Goal: Task Accomplishment & Management: Use online tool/utility

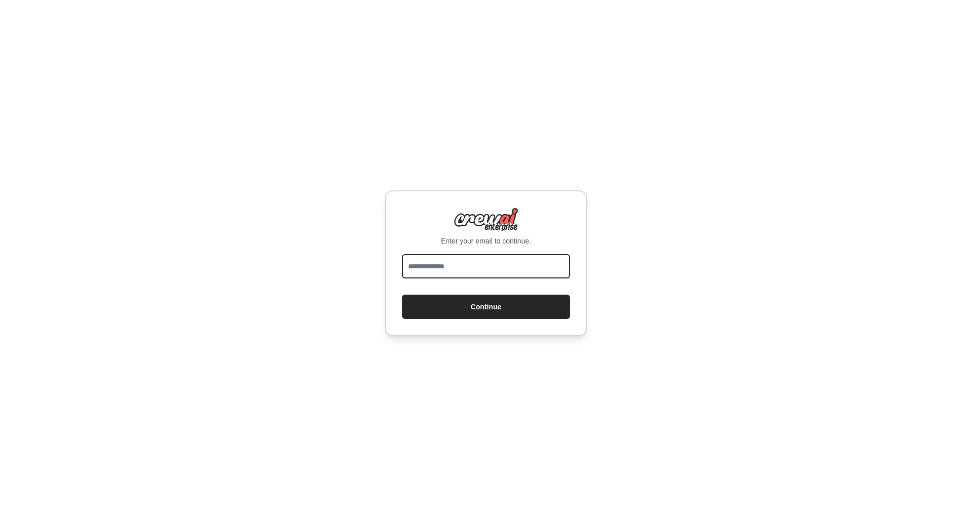
click at [496, 269] on input "email" at bounding box center [486, 266] width 168 height 24
type input "**********"
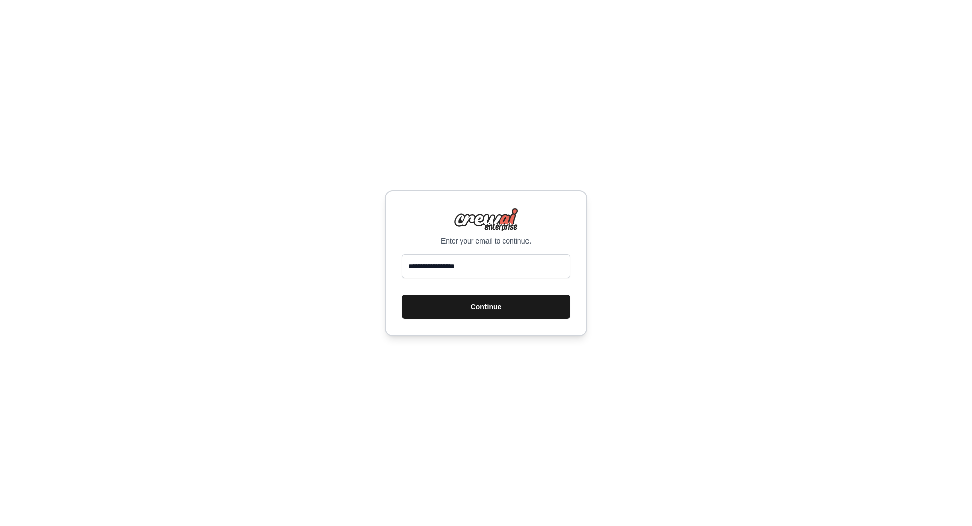
click at [501, 303] on button "Continue" at bounding box center [486, 307] width 168 height 24
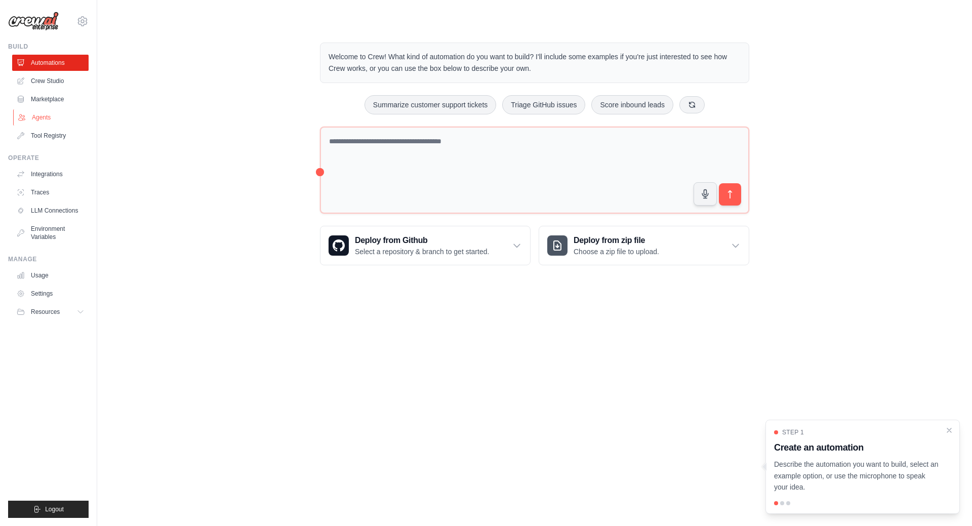
click at [43, 119] on link "Agents" at bounding box center [51, 117] width 76 height 16
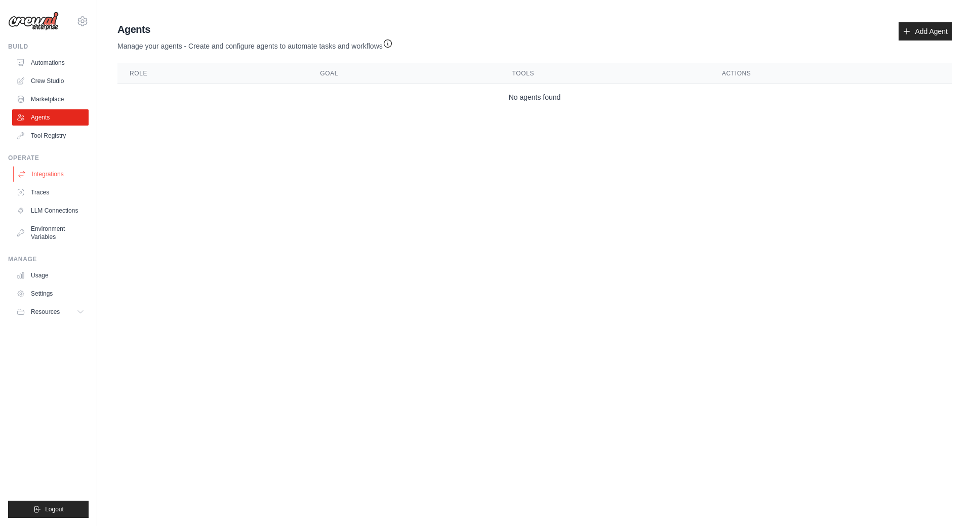
click at [46, 176] on link "Integrations" at bounding box center [51, 174] width 76 height 16
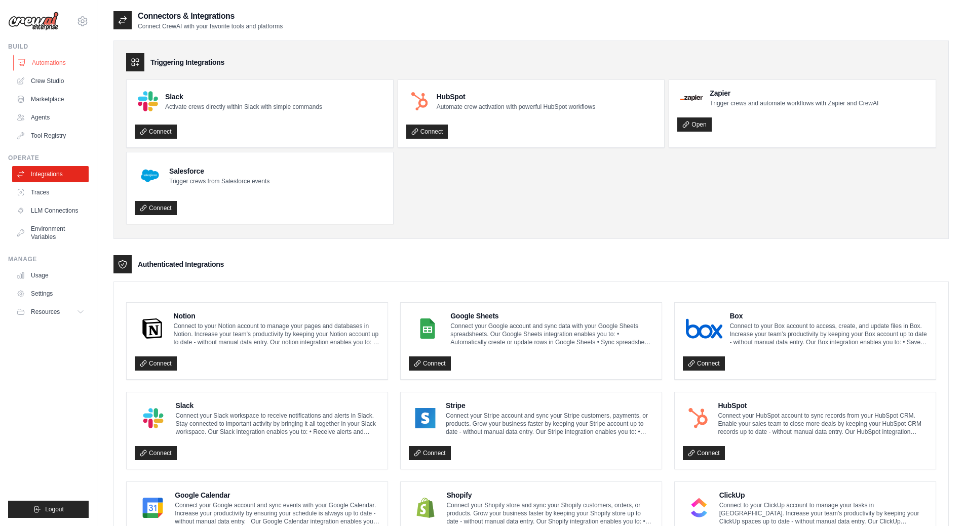
click at [61, 63] on link "Automations" at bounding box center [51, 63] width 76 height 16
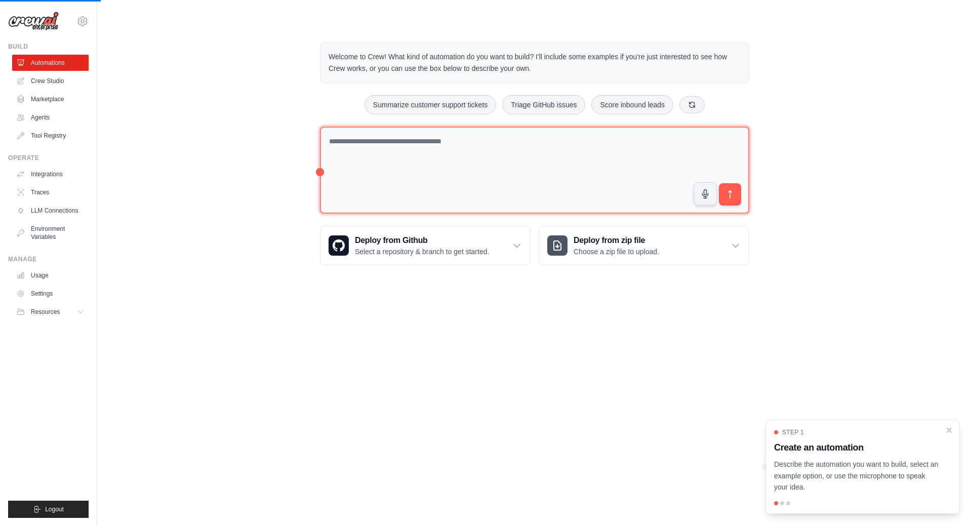
click at [396, 150] on textarea at bounding box center [534, 171] width 429 height 88
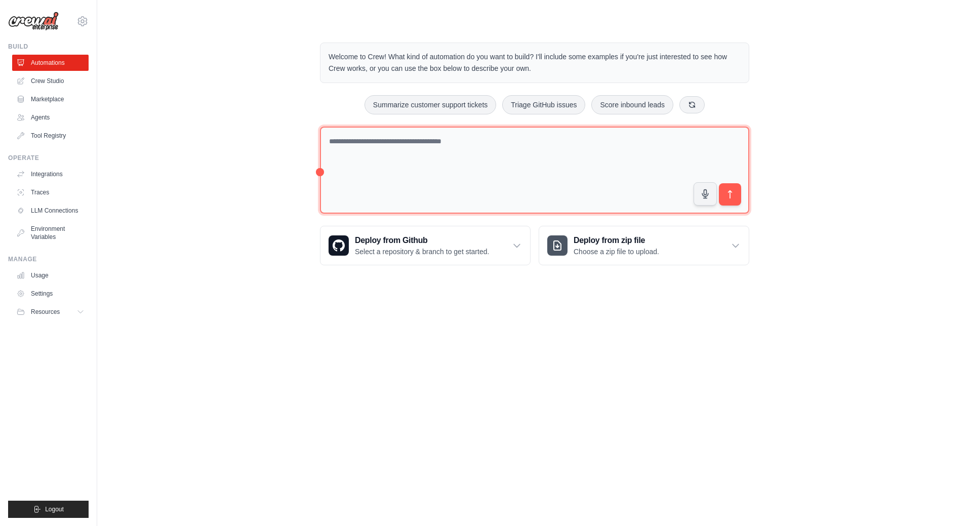
click at [420, 157] on textarea at bounding box center [534, 171] width 429 height 88
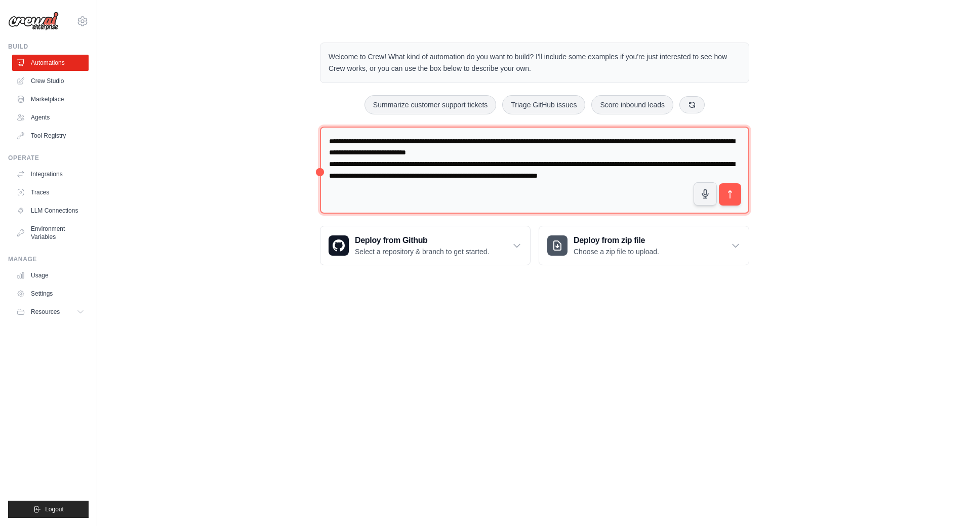
click at [522, 148] on textarea "**********" at bounding box center [534, 171] width 429 height 88
type textarea "**********"
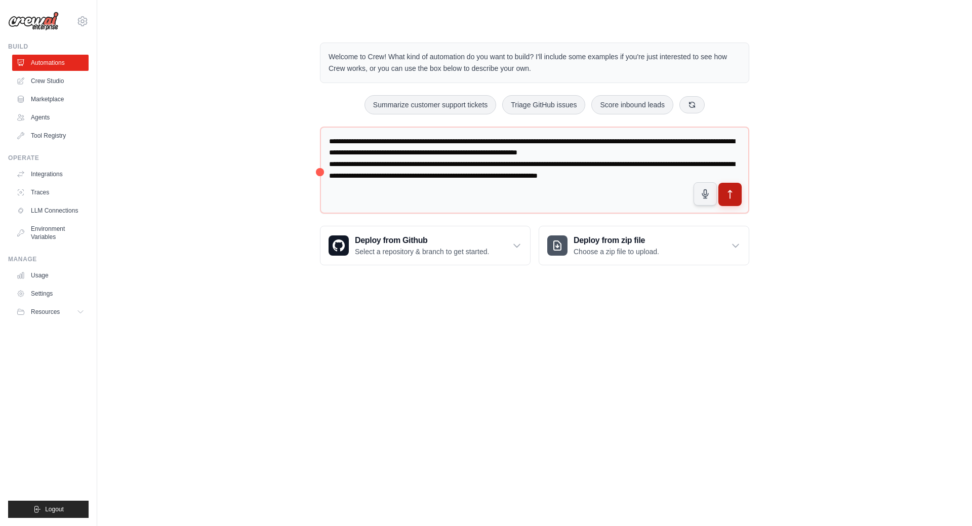
click at [728, 193] on icon "submit" at bounding box center [730, 194] width 11 height 11
click at [59, 83] on link "Crew Studio" at bounding box center [51, 81] width 76 height 16
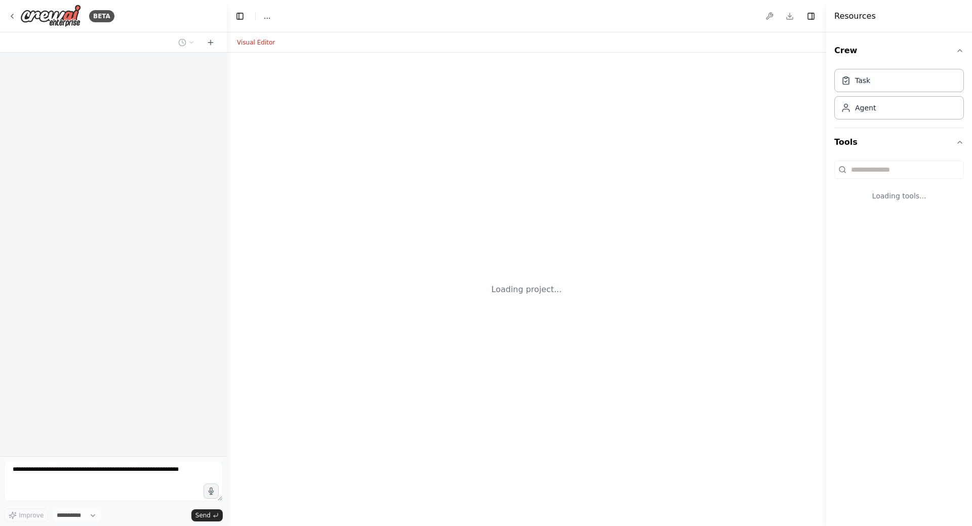
select select "****"
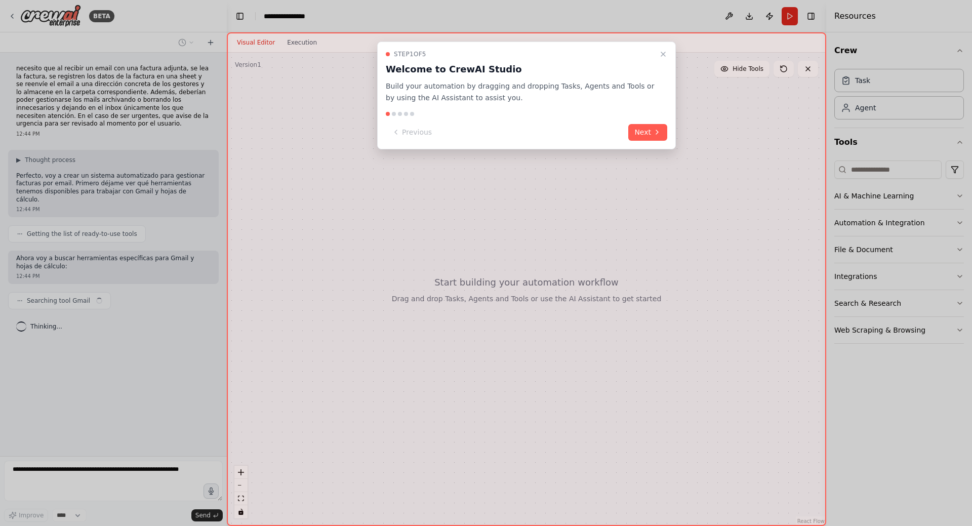
click at [651, 129] on button "Next" at bounding box center [647, 132] width 39 height 17
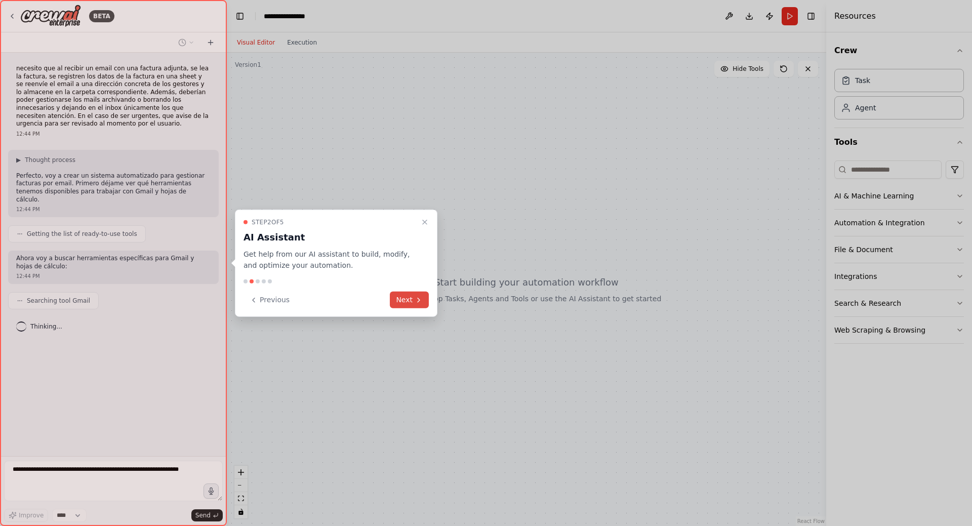
click at [413, 294] on button "Next" at bounding box center [409, 300] width 39 height 17
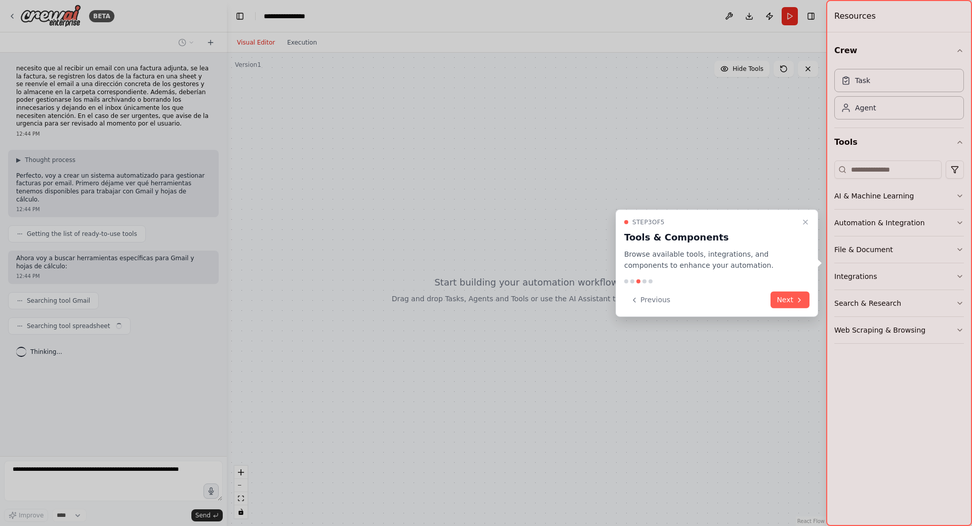
click at [784, 301] on button "Next" at bounding box center [790, 300] width 39 height 17
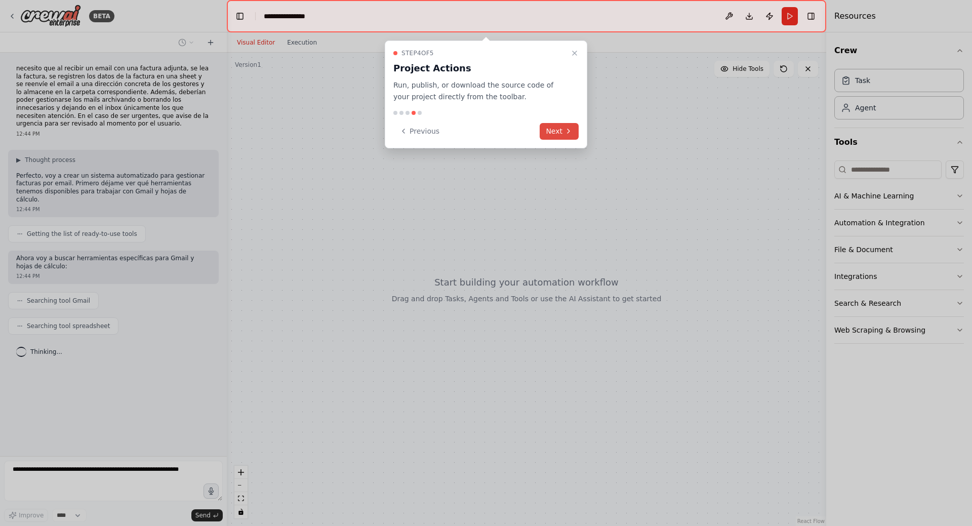
click at [568, 127] on button "Next" at bounding box center [559, 131] width 39 height 17
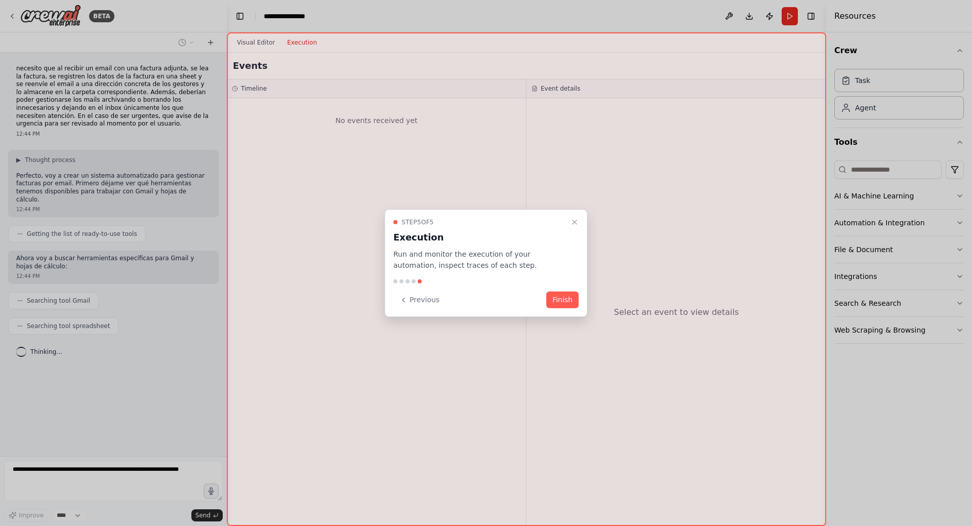
click at [563, 298] on button "Finish" at bounding box center [562, 300] width 32 height 17
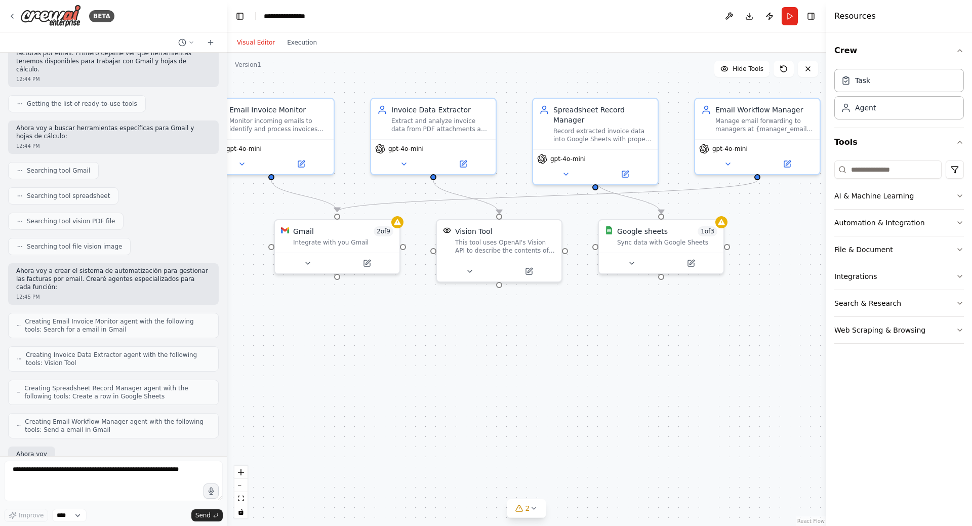
scroll to position [182, 0]
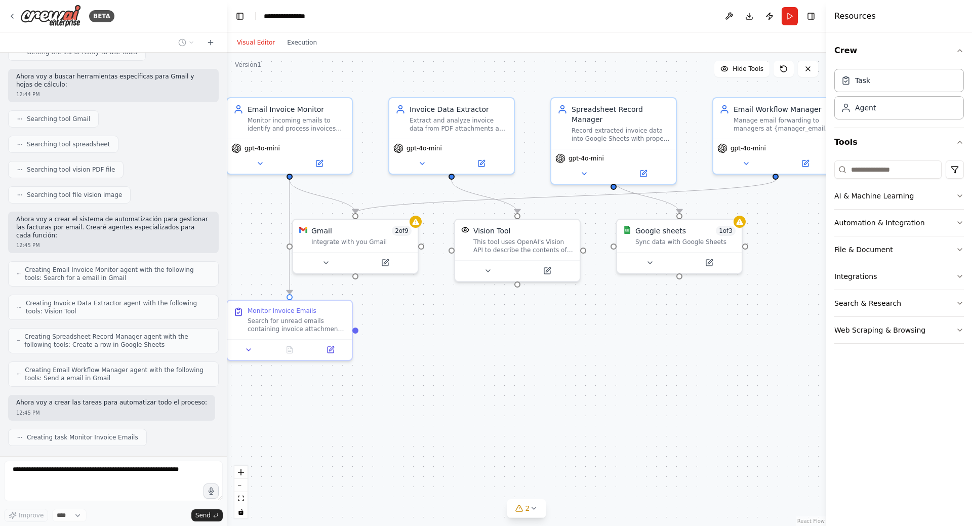
drag, startPoint x: 693, startPoint y: 380, endPoint x: 329, endPoint y: 428, distance: 367.3
click at [645, 374] on div ".deletable-edge-delete-btn { width: 20px; height: 20px; border: 0px solid #ffff…" at bounding box center [527, 290] width 600 height 474
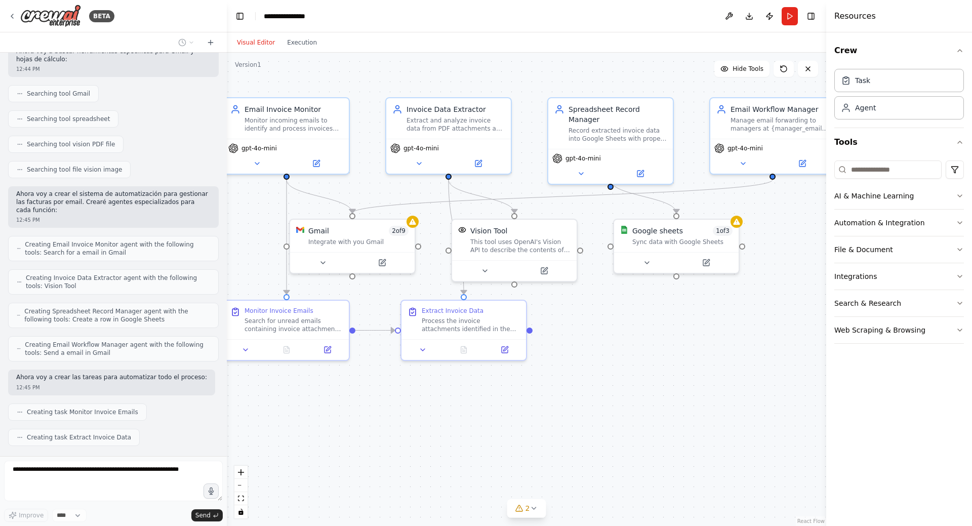
scroll to position [231, 0]
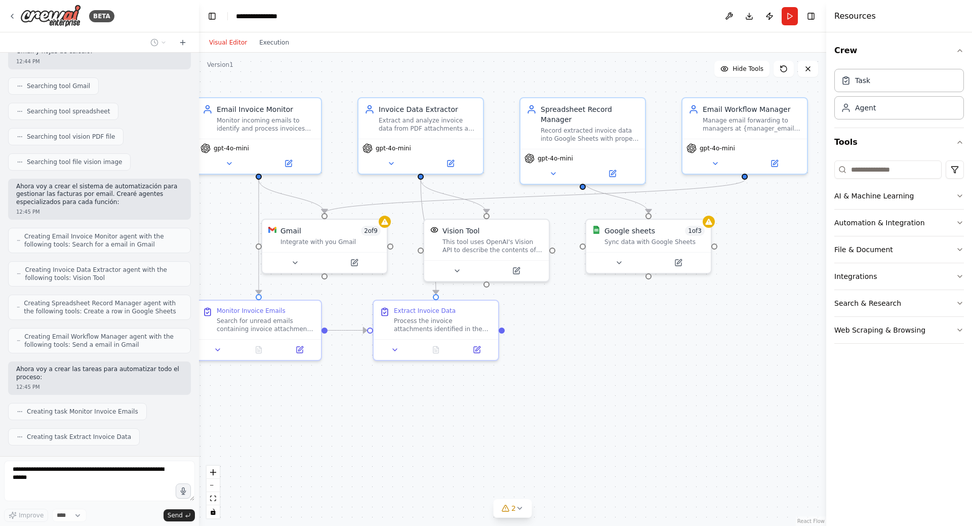
drag, startPoint x: 226, startPoint y: 395, endPoint x: 199, endPoint y: 398, distance: 27.5
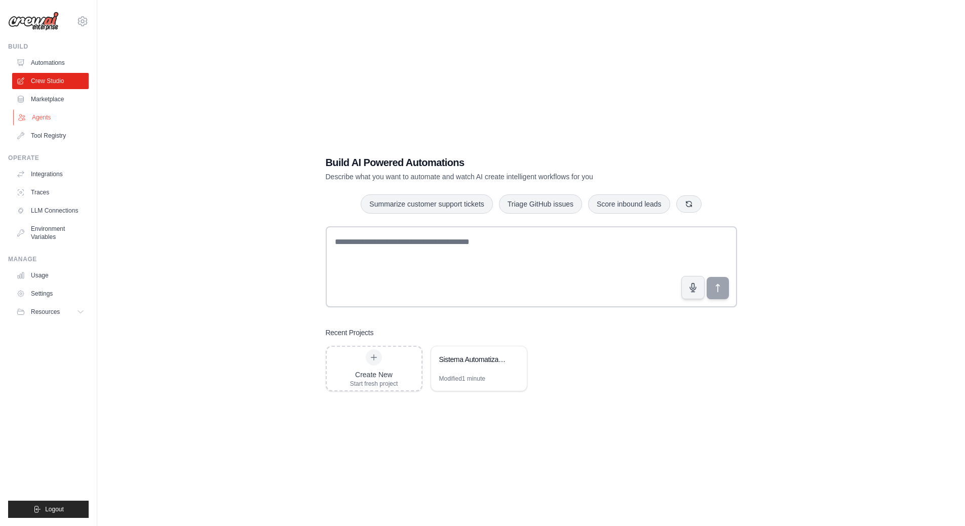
click at [44, 120] on link "Agents" at bounding box center [51, 117] width 76 height 16
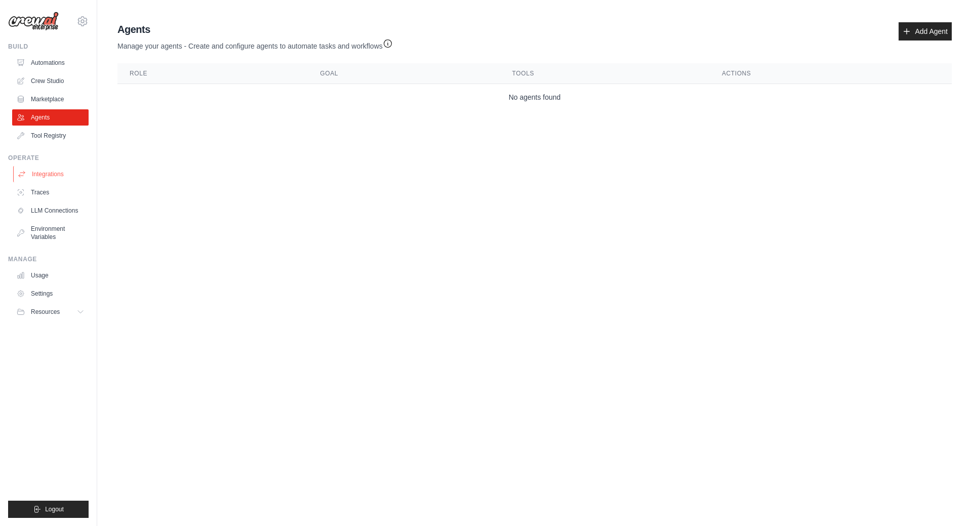
click at [49, 176] on link "Integrations" at bounding box center [51, 174] width 76 height 16
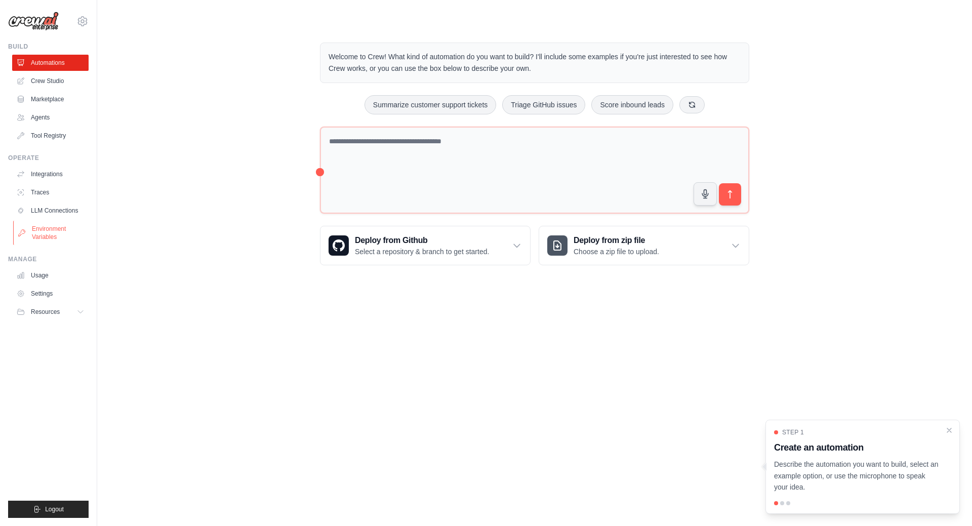
click at [46, 231] on link "Environment Variables" at bounding box center [51, 233] width 76 height 24
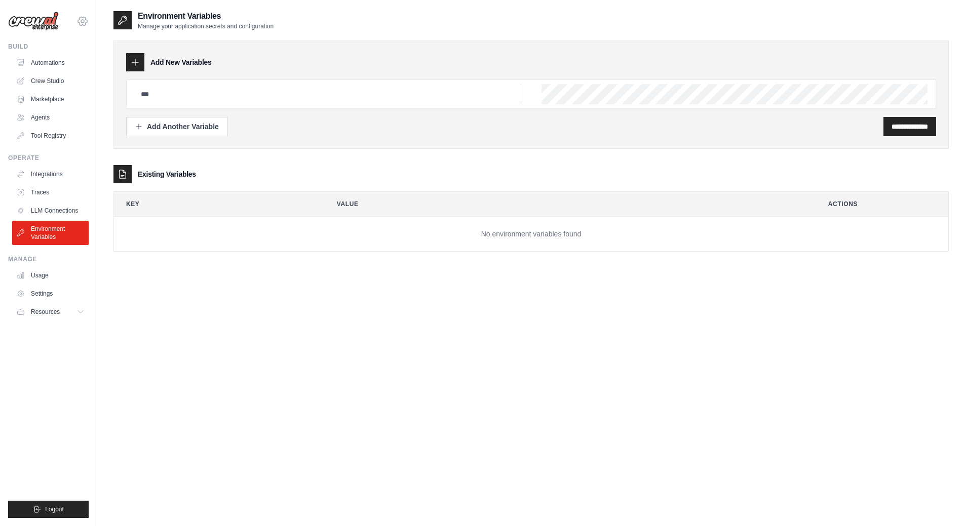
click at [84, 23] on icon at bounding box center [82, 21] width 12 height 12
click at [57, 70] on link "Settings" at bounding box center [82, 68] width 89 height 18
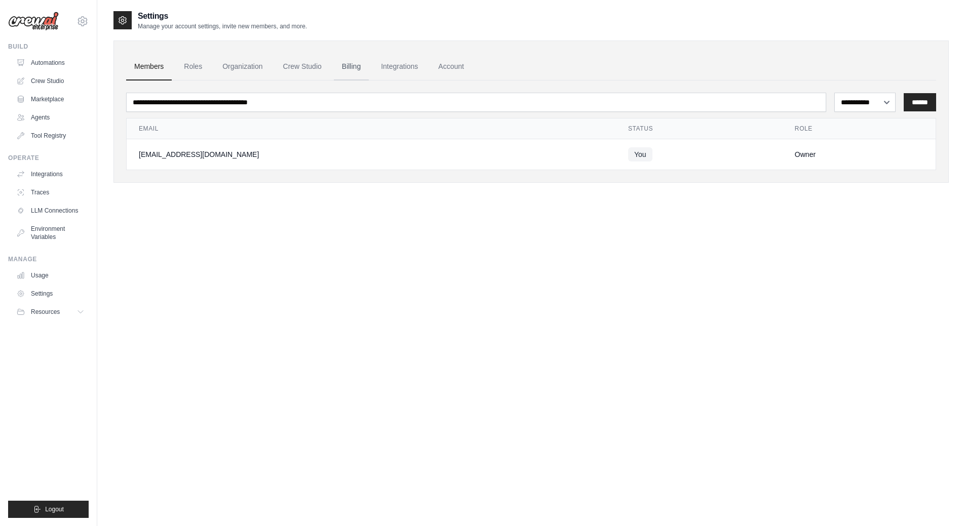
click at [344, 68] on link "Billing" at bounding box center [351, 66] width 35 height 27
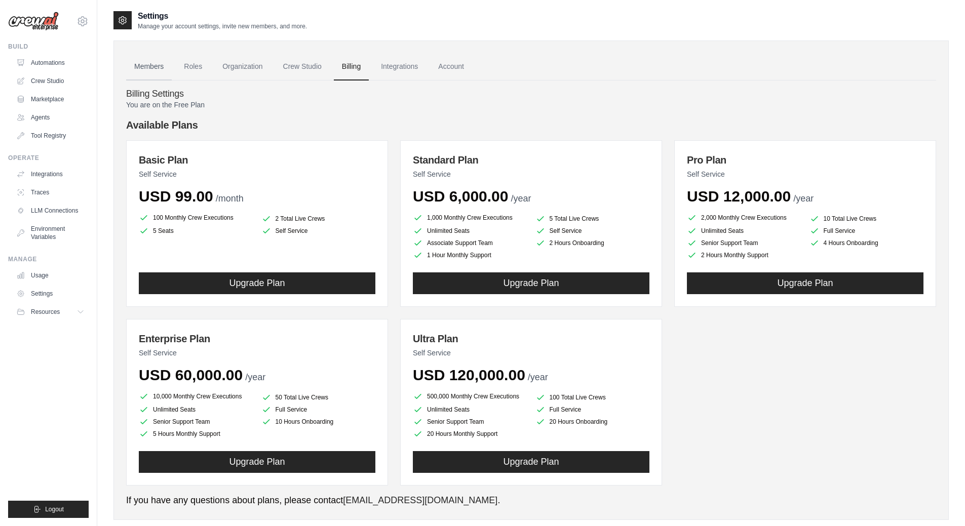
click at [157, 66] on link "Members" at bounding box center [149, 66] width 46 height 27
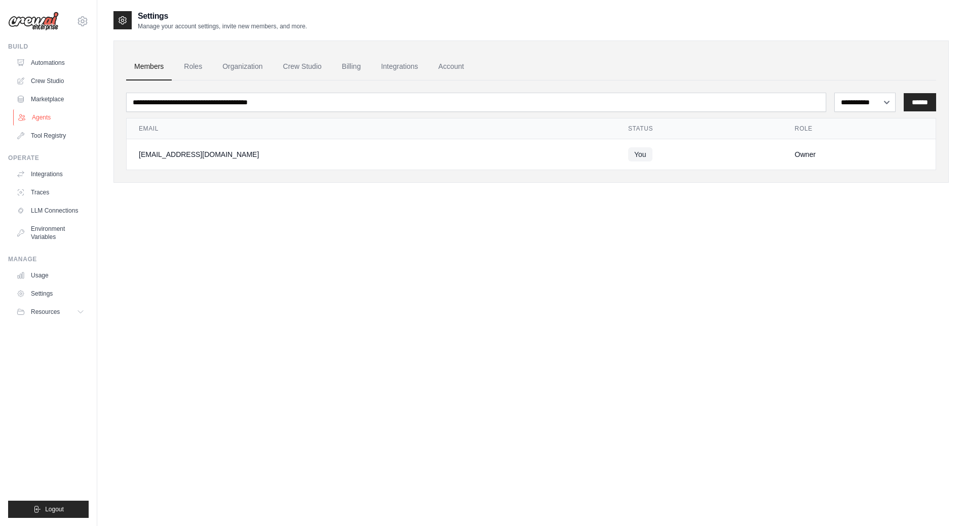
click at [41, 117] on link "Agents" at bounding box center [51, 117] width 76 height 16
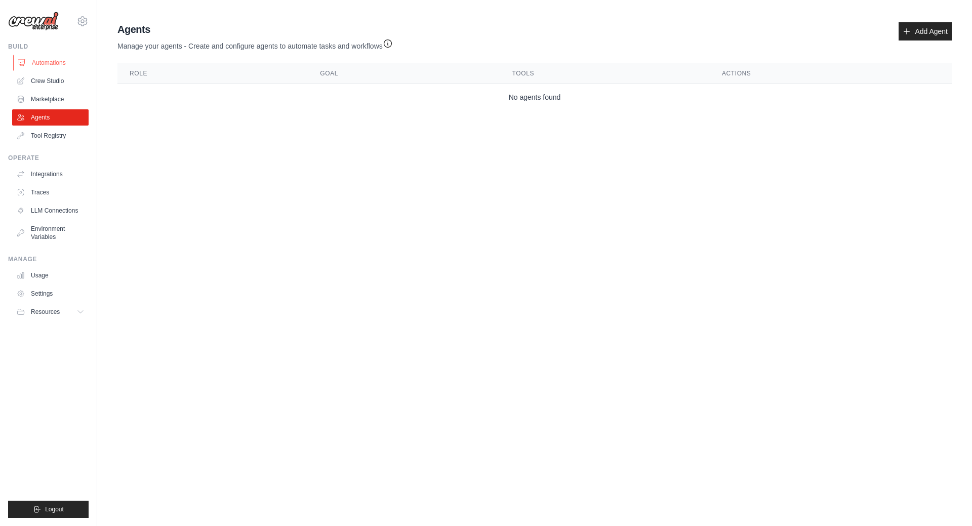
click at [54, 60] on link "Automations" at bounding box center [51, 63] width 76 height 16
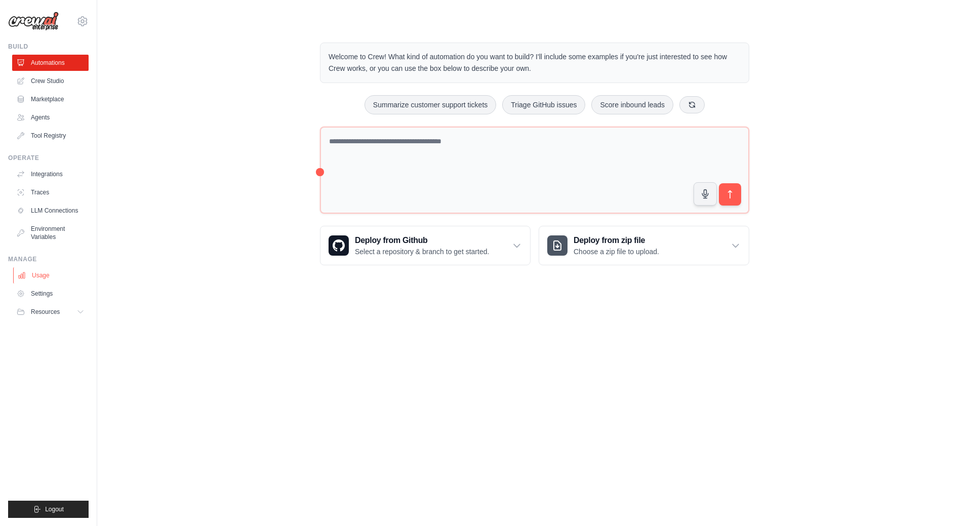
click at [41, 272] on link "Usage" at bounding box center [51, 275] width 76 height 16
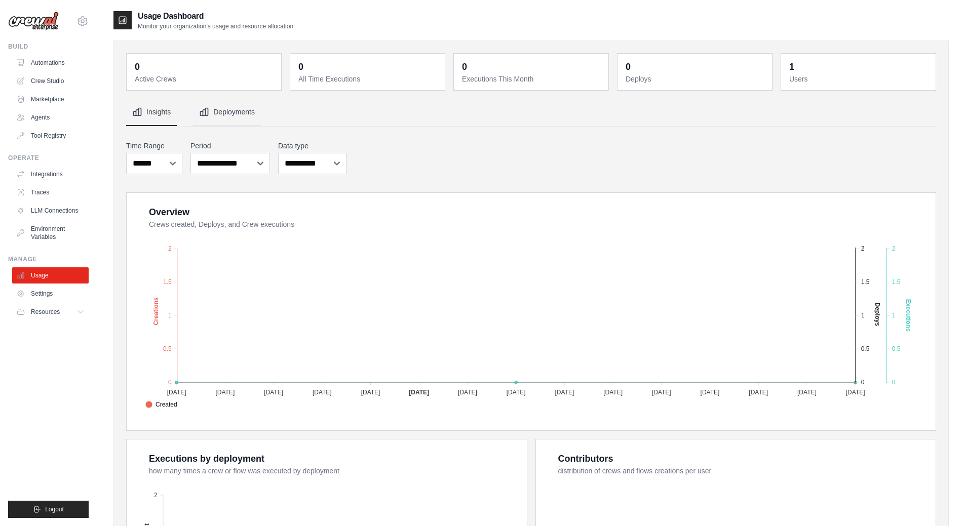
click at [214, 115] on button "Deployments" at bounding box center [227, 112] width 68 height 27
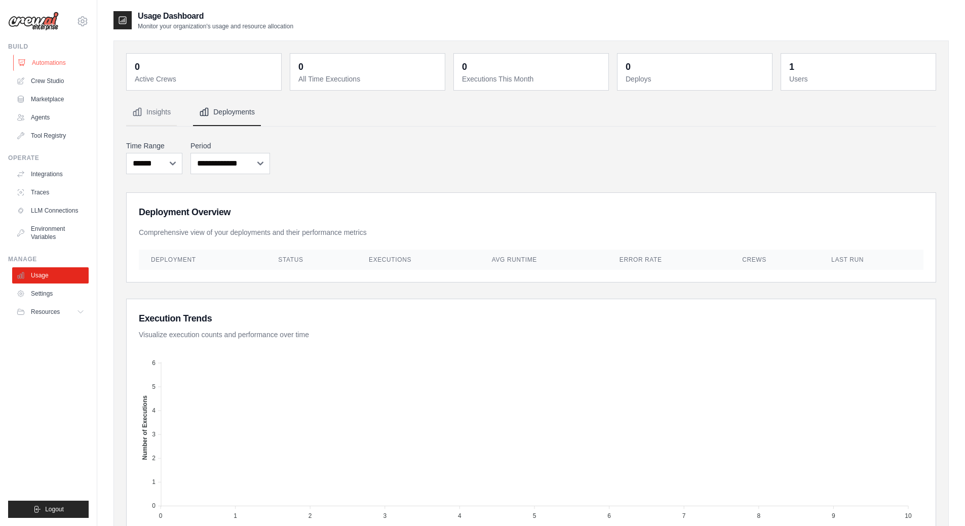
click at [55, 63] on link "Automations" at bounding box center [51, 63] width 76 height 16
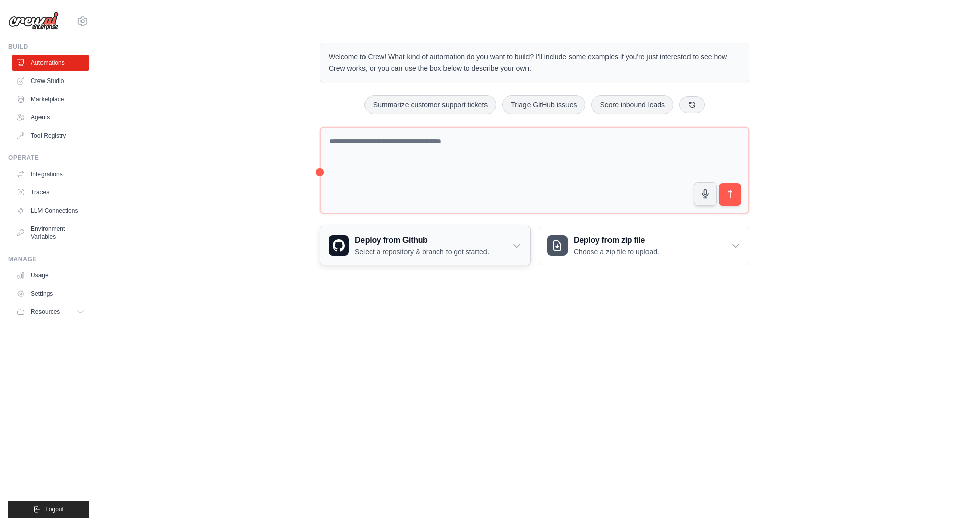
click at [515, 248] on icon at bounding box center [517, 246] width 10 height 10
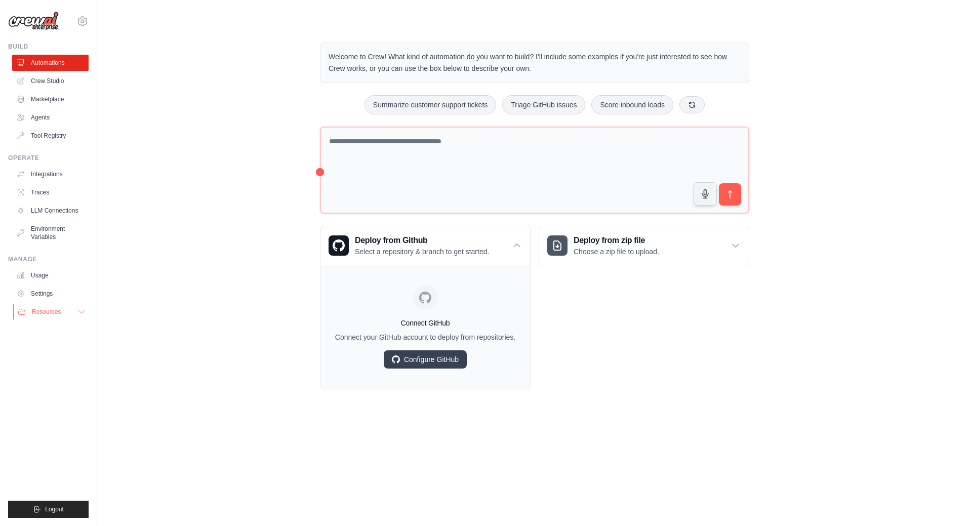
click at [76, 312] on button "Resources" at bounding box center [51, 312] width 76 height 16
click at [60, 377] on span "Video Tutorials" at bounding box center [56, 378] width 40 height 8
click at [704, 106] on button at bounding box center [692, 104] width 25 height 17
click at [702, 104] on button at bounding box center [693, 104] width 25 height 17
click at [660, 104] on button "Process invoices automatically" at bounding box center [634, 104] width 114 height 19
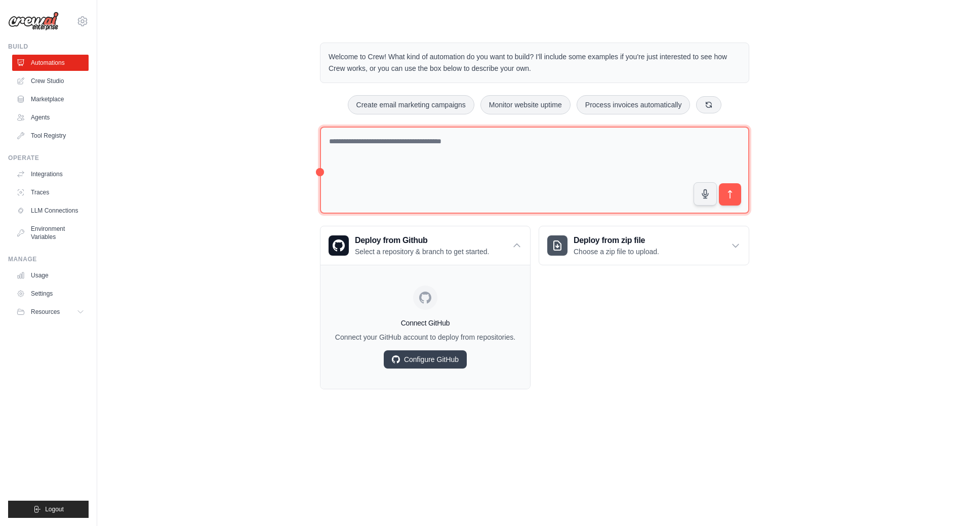
drag, startPoint x: 619, startPoint y: 154, endPoint x: 325, endPoint y: 137, distance: 294.7
click at [325, 137] on textarea at bounding box center [534, 171] width 429 height 88
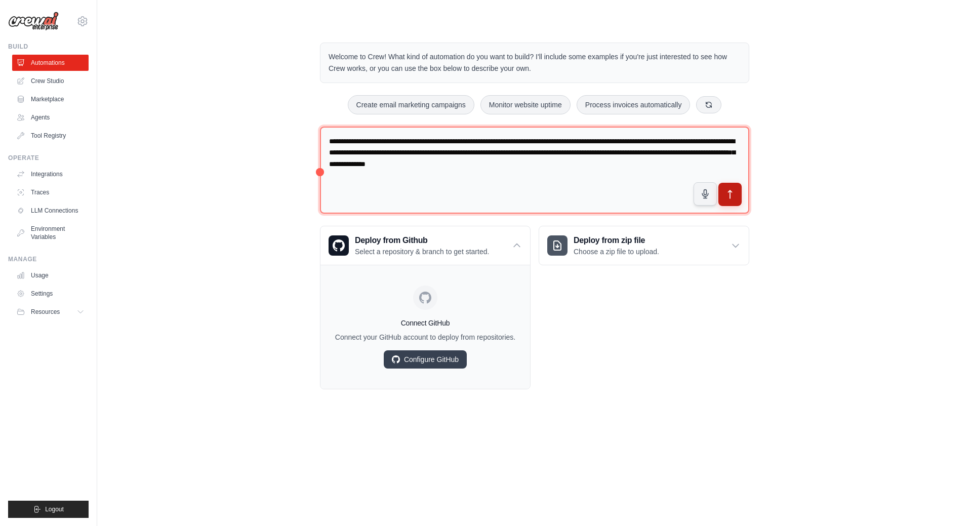
type textarea "**********"
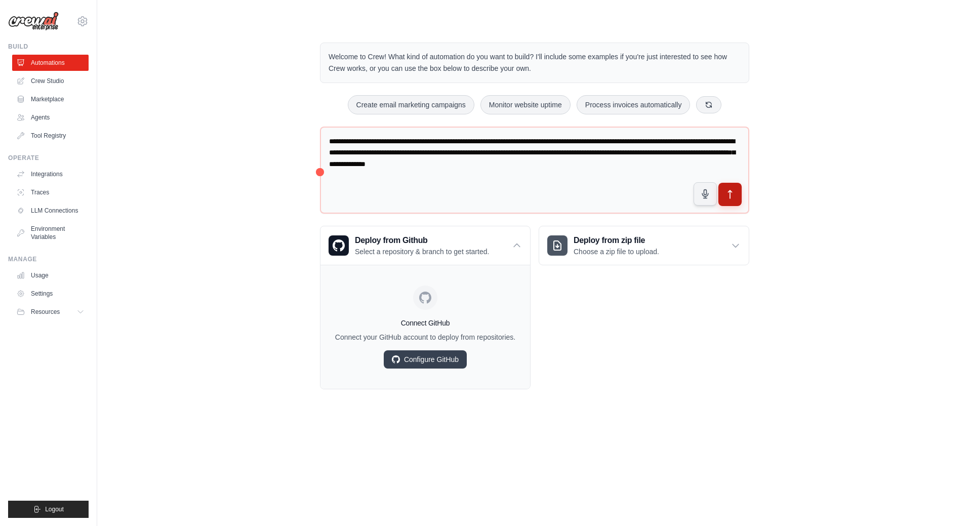
click at [725, 195] on icon "submit" at bounding box center [730, 194] width 11 height 11
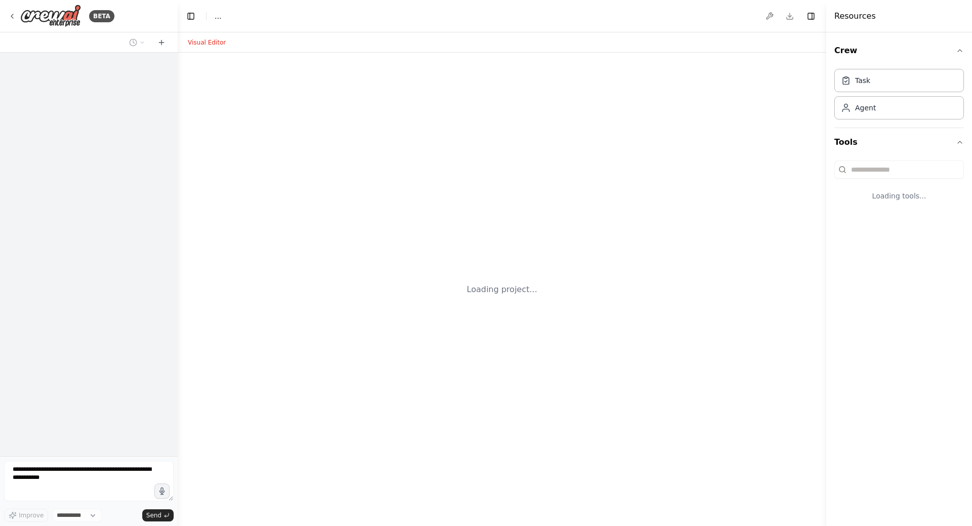
select select "****"
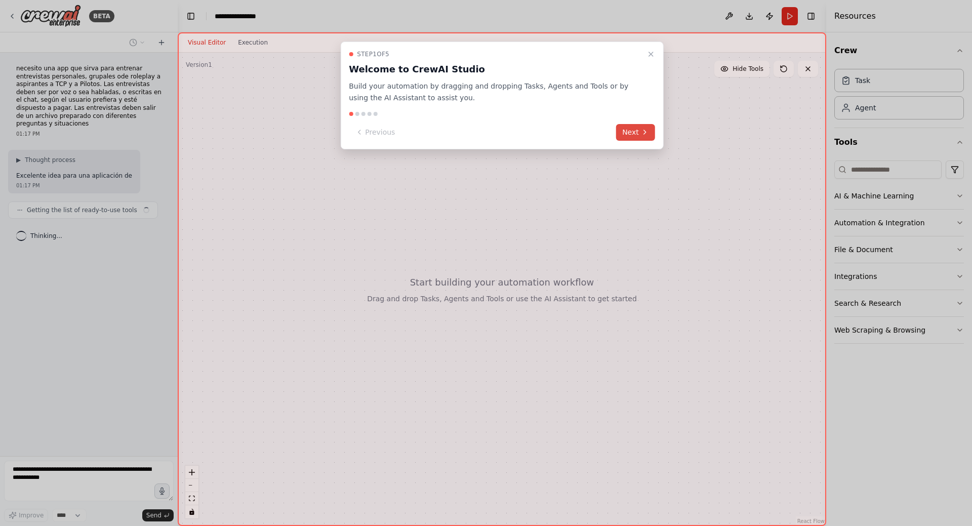
click at [636, 129] on button "Next" at bounding box center [635, 132] width 39 height 17
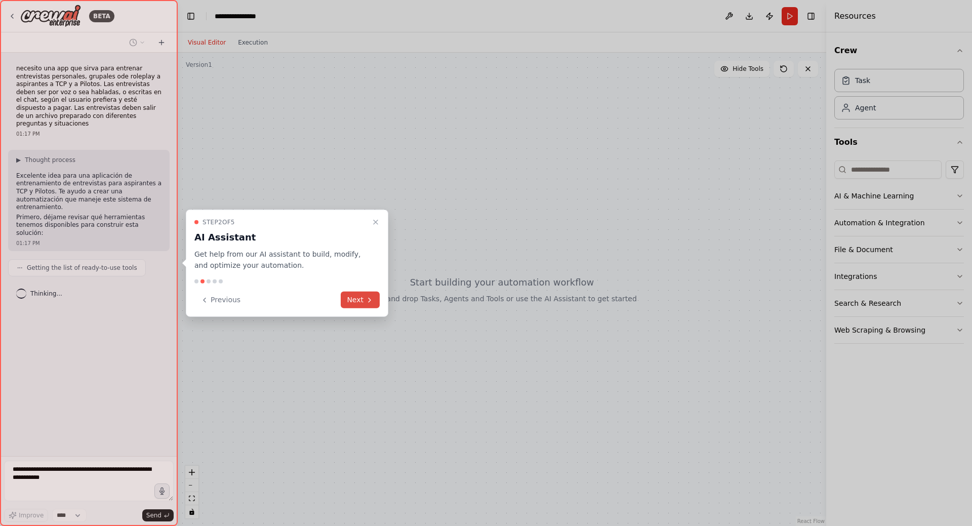
click at [358, 301] on button "Next" at bounding box center [360, 300] width 39 height 17
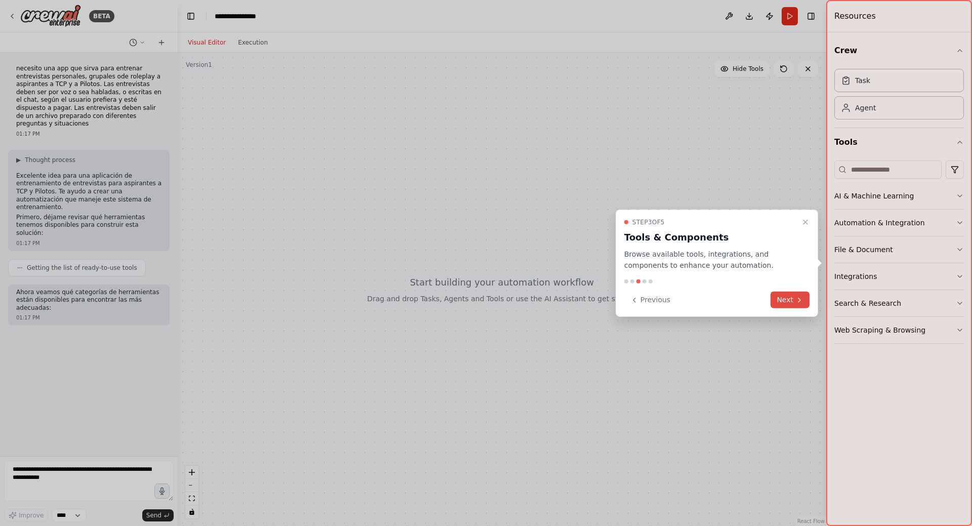
click at [788, 300] on button "Next" at bounding box center [790, 300] width 39 height 17
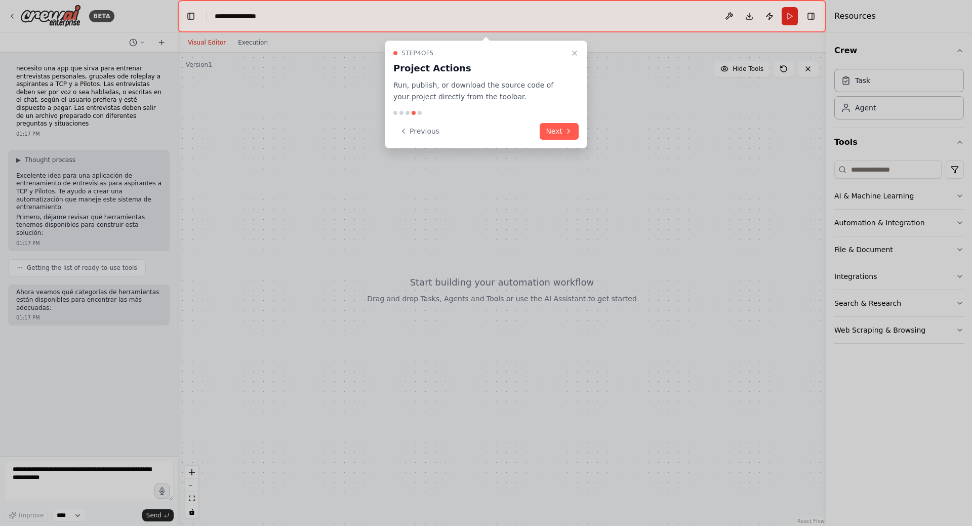
click at [551, 129] on button "Next" at bounding box center [559, 131] width 39 height 17
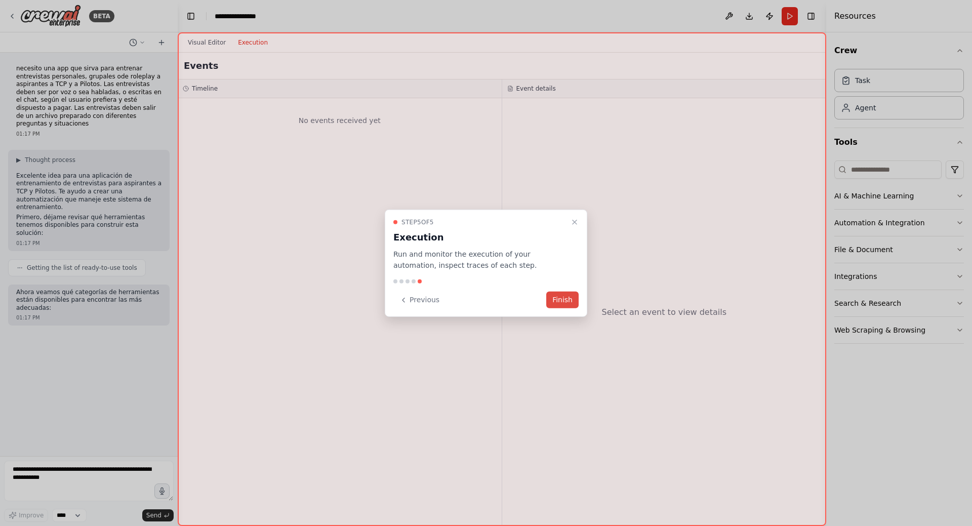
click at [558, 301] on button "Finish" at bounding box center [562, 300] width 32 height 17
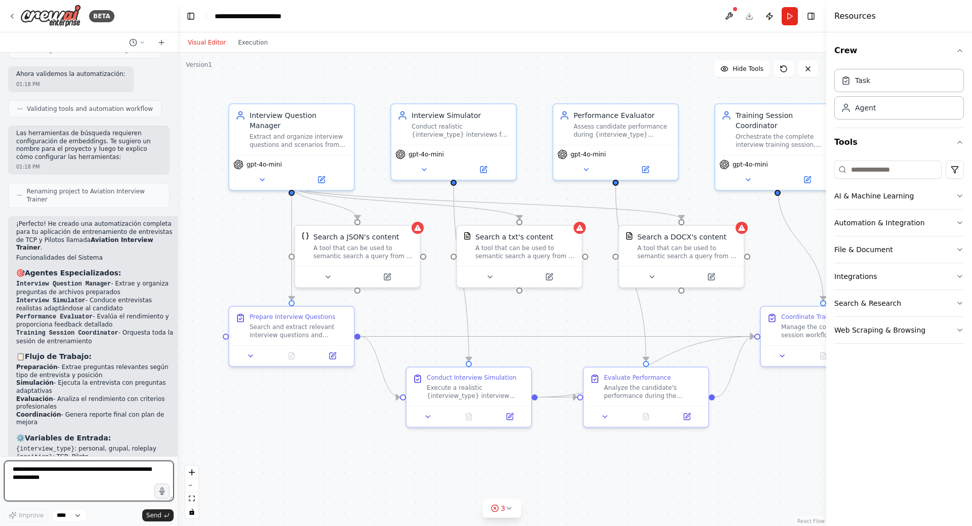
scroll to position [838, 0]
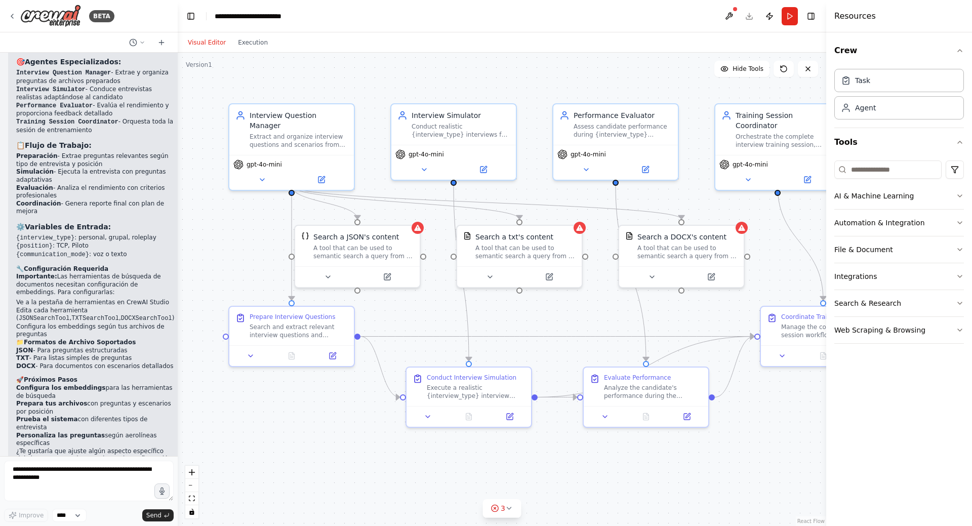
click at [748, 18] on header "**********" at bounding box center [502, 16] width 649 height 32
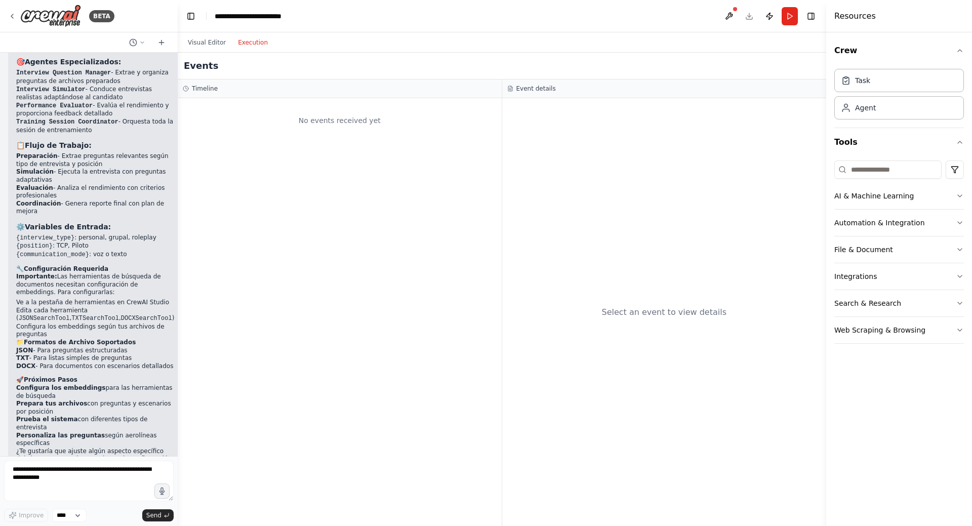
click at [249, 43] on button "Execution" at bounding box center [253, 42] width 42 height 12
click at [203, 43] on button "Visual Editor" at bounding box center [207, 42] width 50 height 12
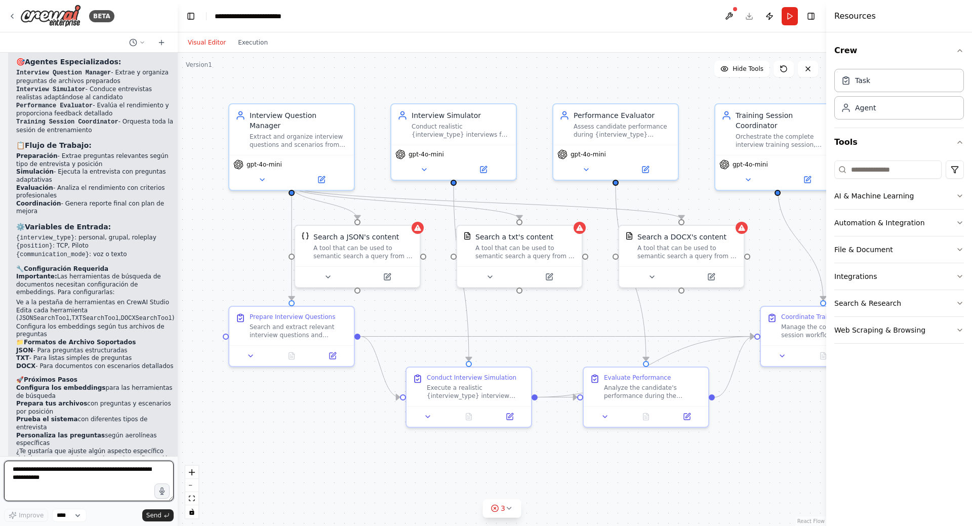
click at [40, 475] on textarea at bounding box center [89, 481] width 170 height 41
click at [132, 471] on textarea "**********" at bounding box center [89, 481] width 170 height 41
click at [87, 492] on textarea "**********" at bounding box center [89, 481] width 170 height 41
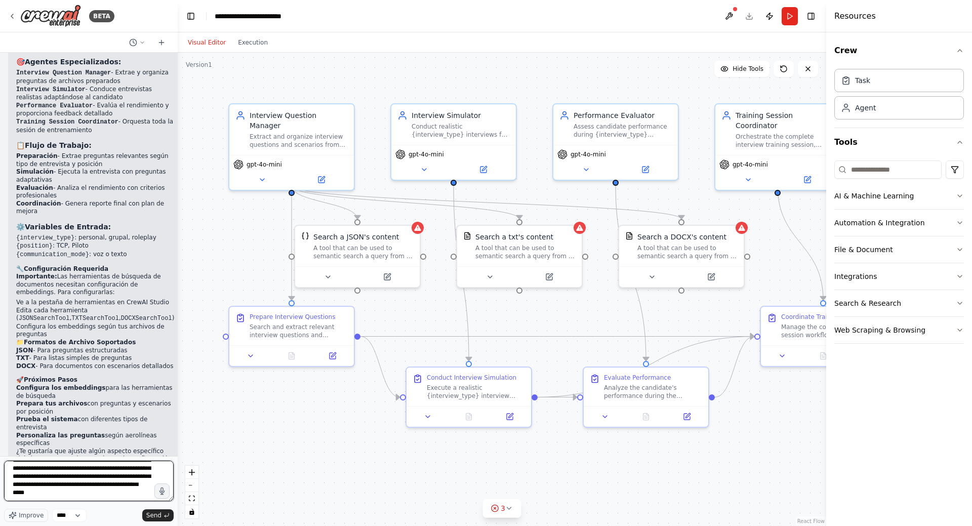
type textarea "**********"
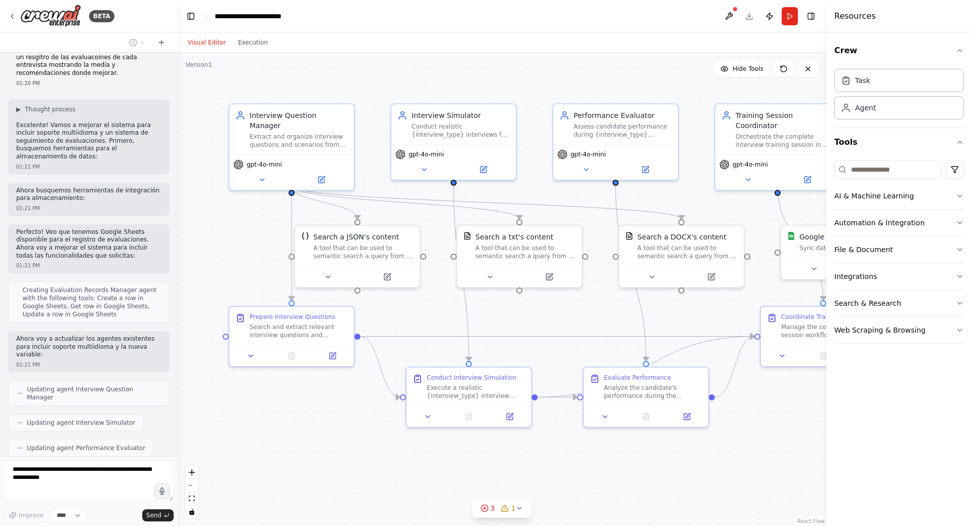
scroll to position [1305, 0]
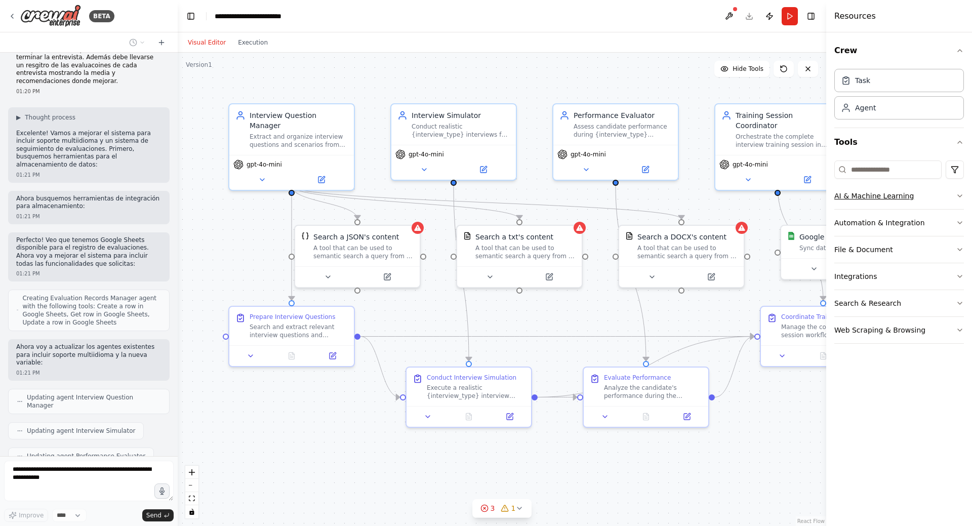
click at [960, 197] on icon "button" at bounding box center [960, 196] width 4 height 2
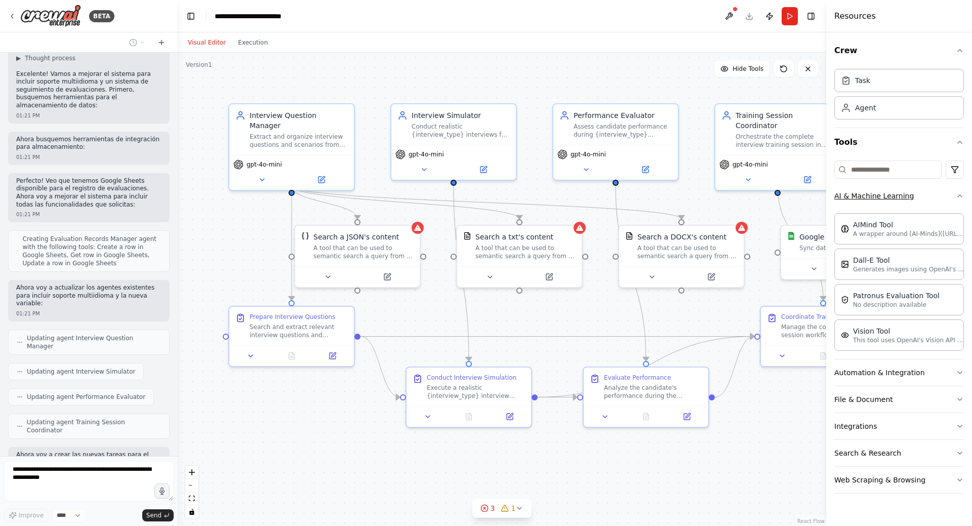
scroll to position [1372, 0]
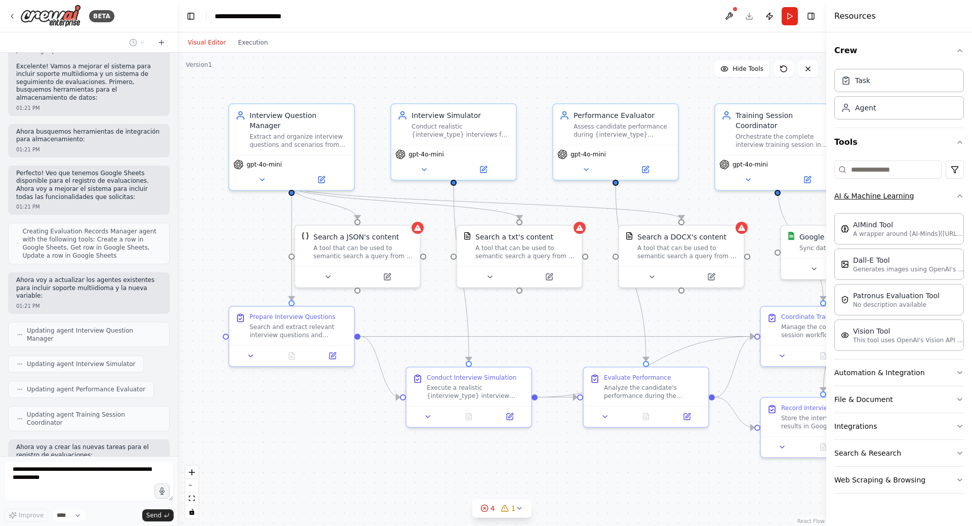
click at [959, 197] on icon "button" at bounding box center [960, 196] width 8 height 8
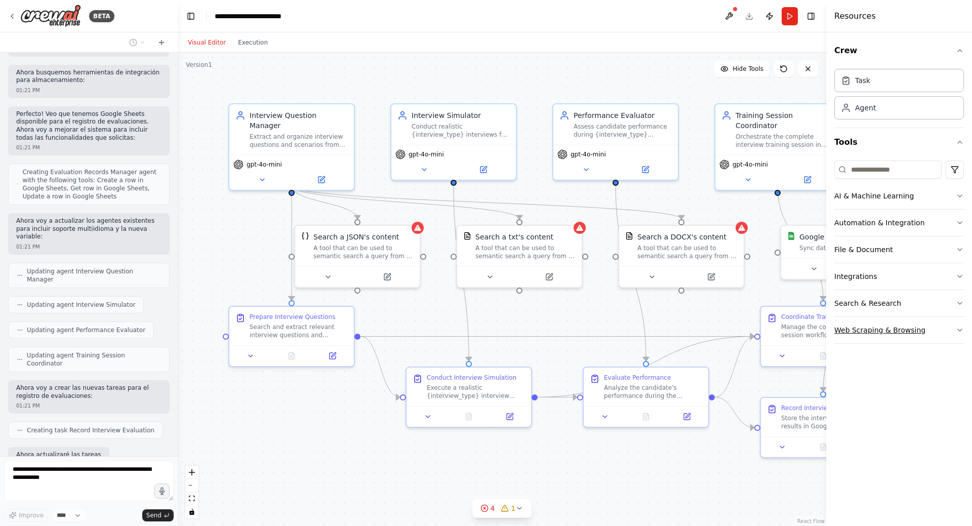
scroll to position [1439, 0]
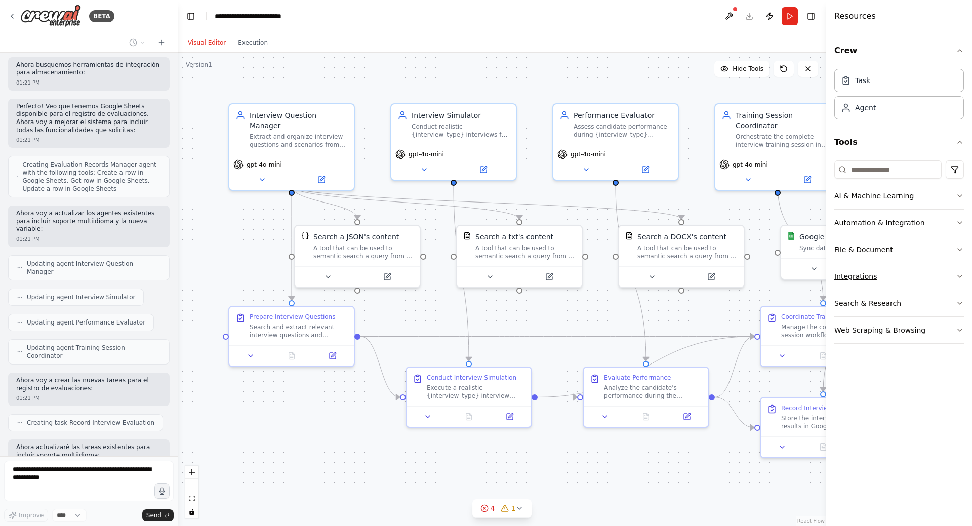
click at [960, 272] on button "Integrations" at bounding box center [900, 276] width 130 height 26
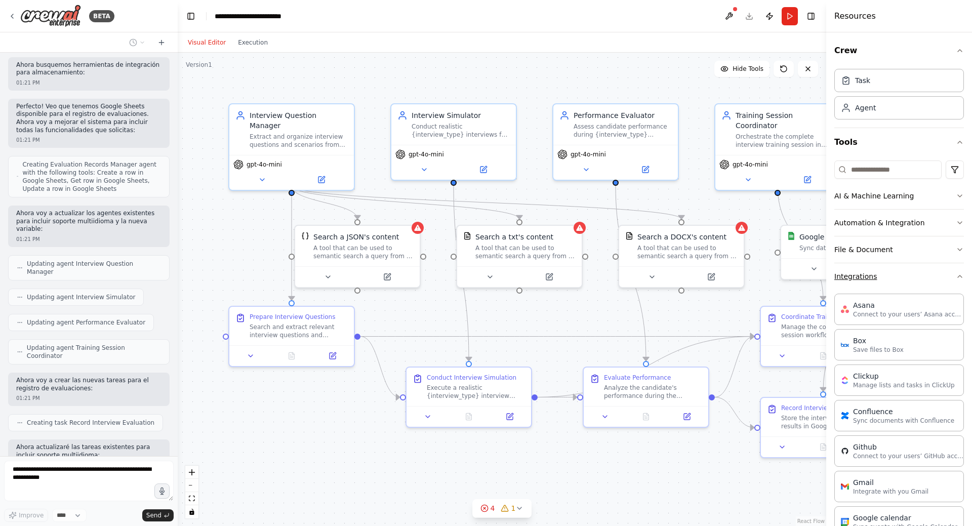
drag, startPoint x: 952, startPoint y: 276, endPoint x: 922, endPoint y: 281, distance: 29.7
click at [956, 276] on icon "button" at bounding box center [960, 276] width 8 height 8
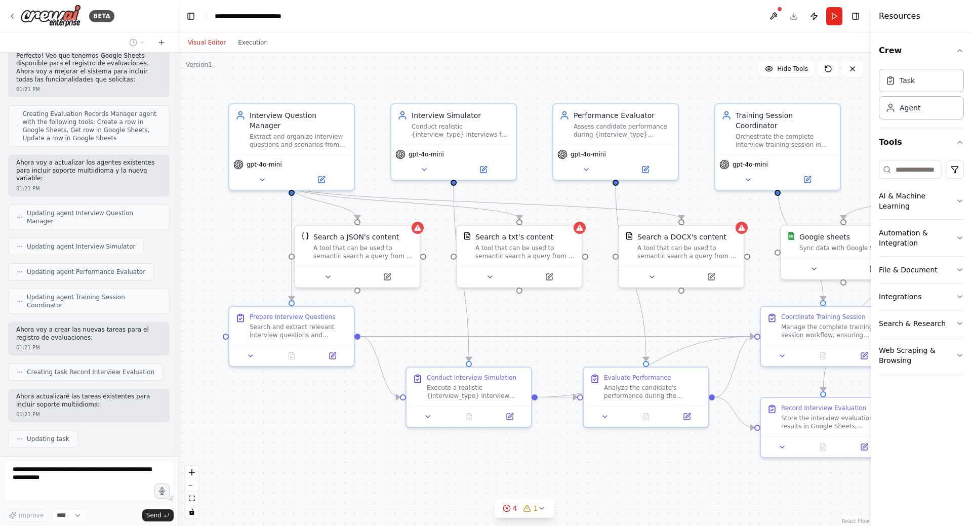
scroll to position [1515, 0]
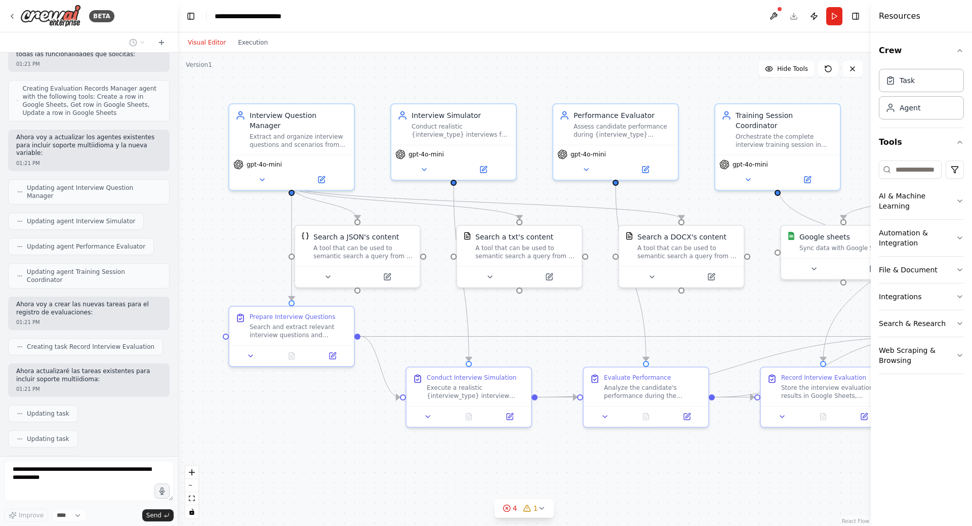
drag, startPoint x: 828, startPoint y: 478, endPoint x: 899, endPoint y: 453, distance: 75.8
click at [899, 453] on div "Resources Crew Task Agent Tools AI & Machine Learning Automation & Integration …" at bounding box center [921, 263] width 101 height 526
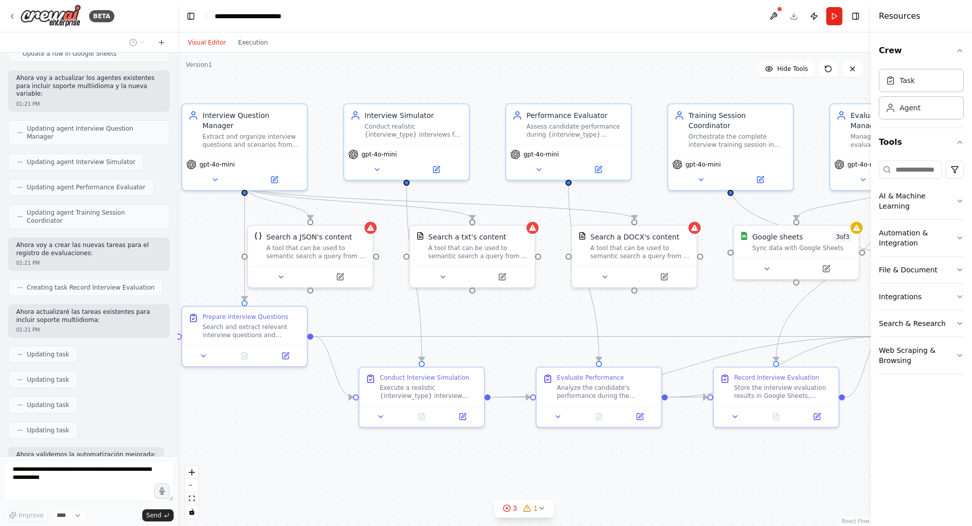
drag, startPoint x: 352, startPoint y: 437, endPoint x: 326, endPoint y: 437, distance: 26.3
click at [326, 437] on div ".deletable-edge-delete-btn { width: 20px; height: 20px; border: 0px solid #ffff…" at bounding box center [524, 290] width 693 height 474
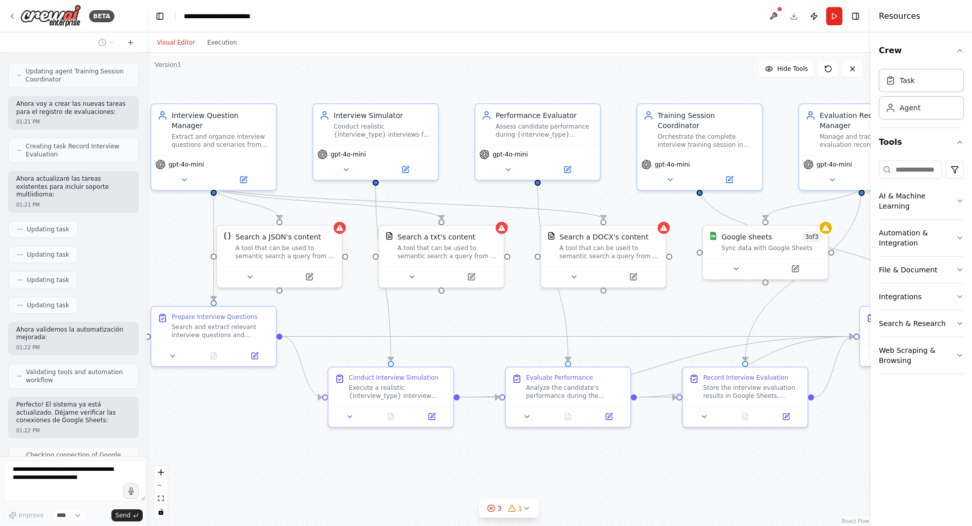
scroll to position [1963, 0]
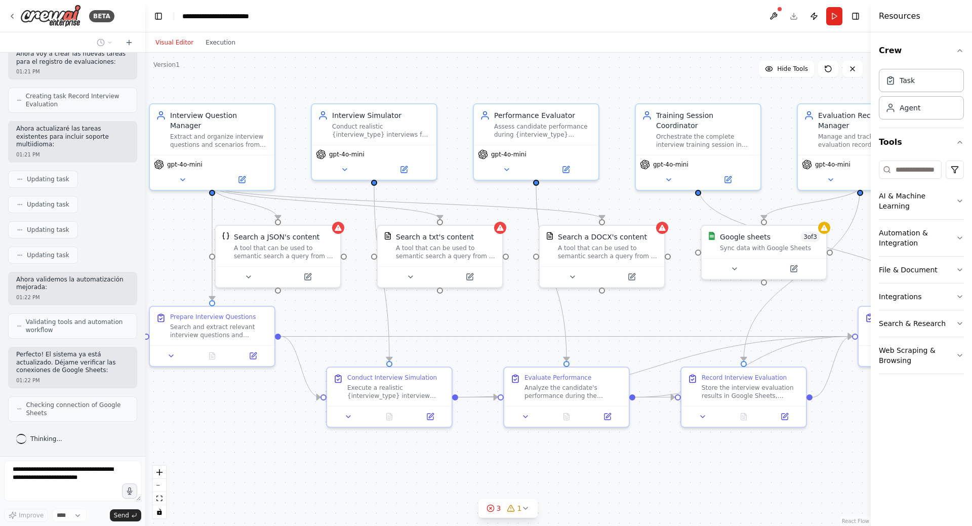
drag, startPoint x: 176, startPoint y: 427, endPoint x: 145, endPoint y: 427, distance: 30.9
click at [145, 427] on div "BETA necesito una app que sirva para entrenar entrevistas personales, grupales …" at bounding box center [486, 263] width 972 height 526
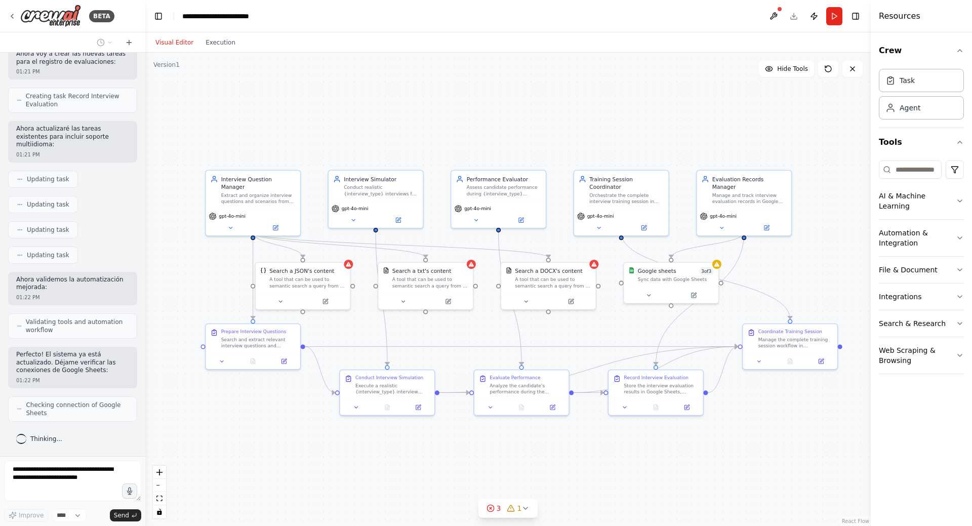
drag, startPoint x: 431, startPoint y: 469, endPoint x: 431, endPoint y: 449, distance: 20.3
click at [431, 449] on div ".deletable-edge-delete-btn { width: 20px; height: 20px; border: 0px solid #ffff…" at bounding box center [508, 290] width 726 height 474
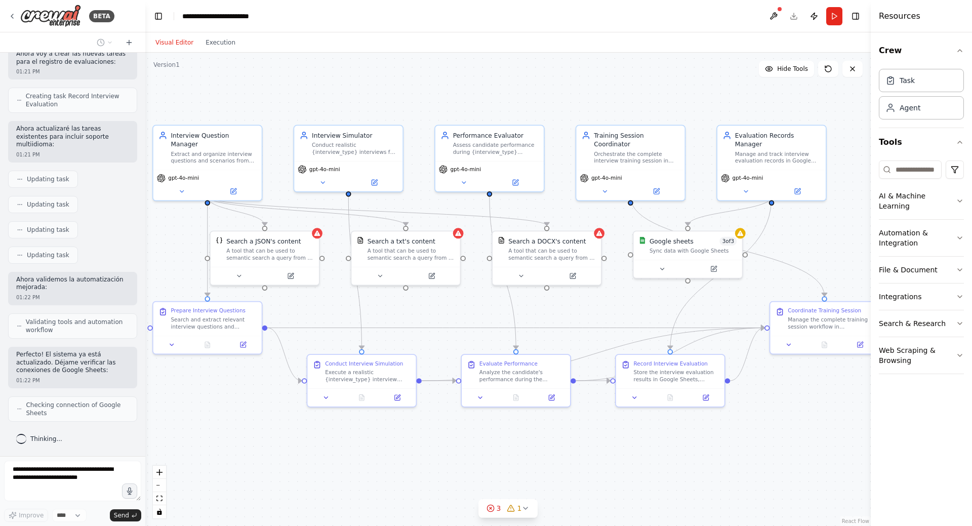
drag, startPoint x: 443, startPoint y: 461, endPoint x: 423, endPoint y: 458, distance: 20.1
click at [423, 458] on div ".deletable-edge-delete-btn { width: 20px; height: 20px; border: 0px solid #ffff…" at bounding box center [508, 290] width 726 height 474
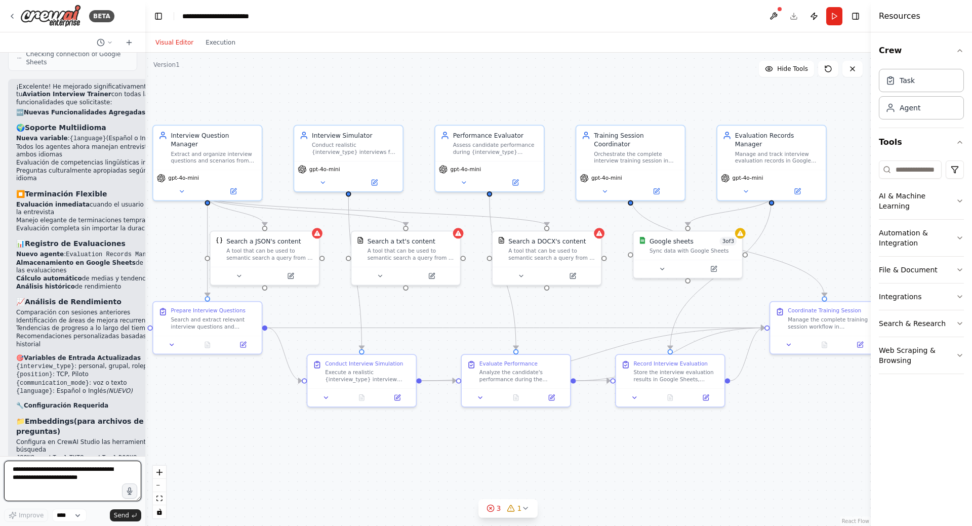
scroll to position [2283, 0]
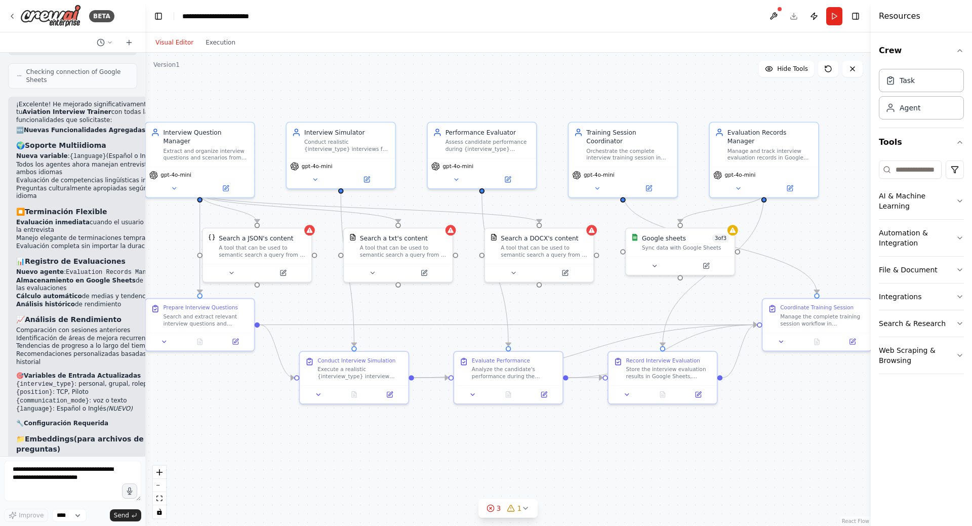
drag, startPoint x: 685, startPoint y: 471, endPoint x: 677, endPoint y: 468, distance: 8.2
click at [677, 468] on div ".deletable-edge-delete-btn { width: 20px; height: 20px; border: 0px solid #ffff…" at bounding box center [508, 290] width 726 height 474
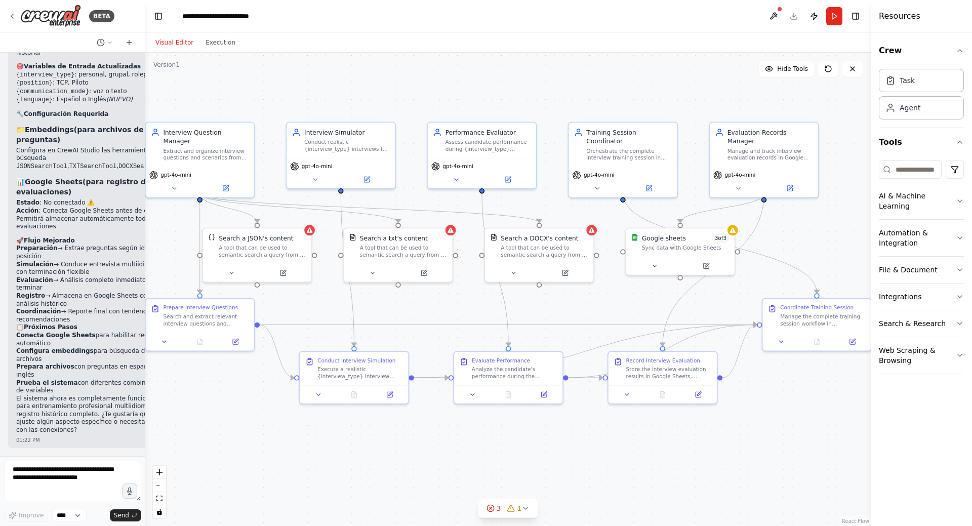
scroll to position [2789, 0]
click at [896, 114] on div "Agent" at bounding box center [921, 107] width 85 height 23
click at [910, 109] on div "Agent" at bounding box center [910, 107] width 21 height 10
click at [907, 84] on div "Task" at bounding box center [907, 80] width 15 height 10
click at [898, 107] on div "Agent" at bounding box center [903, 107] width 35 height 10
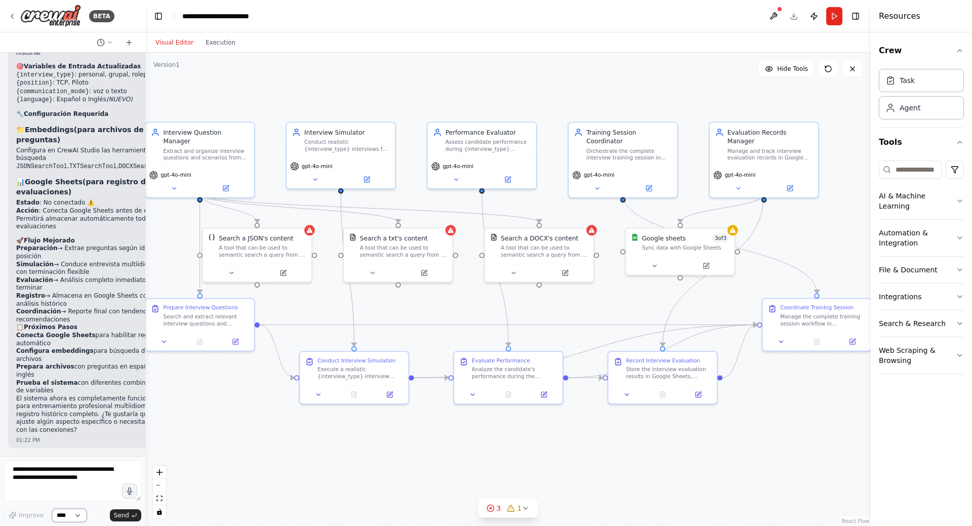
click at [76, 516] on select "****" at bounding box center [69, 515] width 34 height 13
click at [281, 481] on div ".deletable-edge-delete-btn { width: 20px; height: 20px; border: 0px solid #ffff…" at bounding box center [508, 290] width 726 height 474
click at [815, 18] on button "Publish" at bounding box center [814, 16] width 16 height 18
click at [814, 19] on header "**********" at bounding box center [508, 16] width 726 height 32
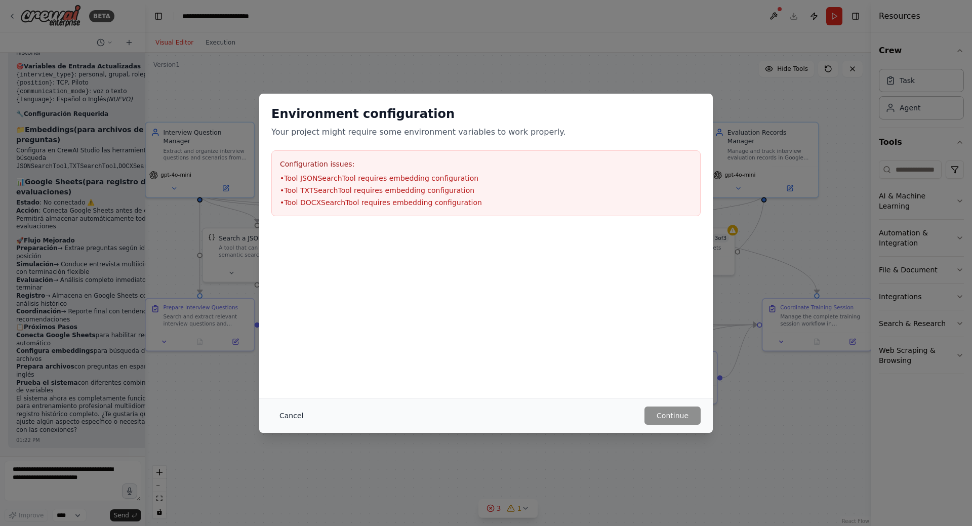
click at [294, 420] on button "Cancel" at bounding box center [291, 416] width 40 height 18
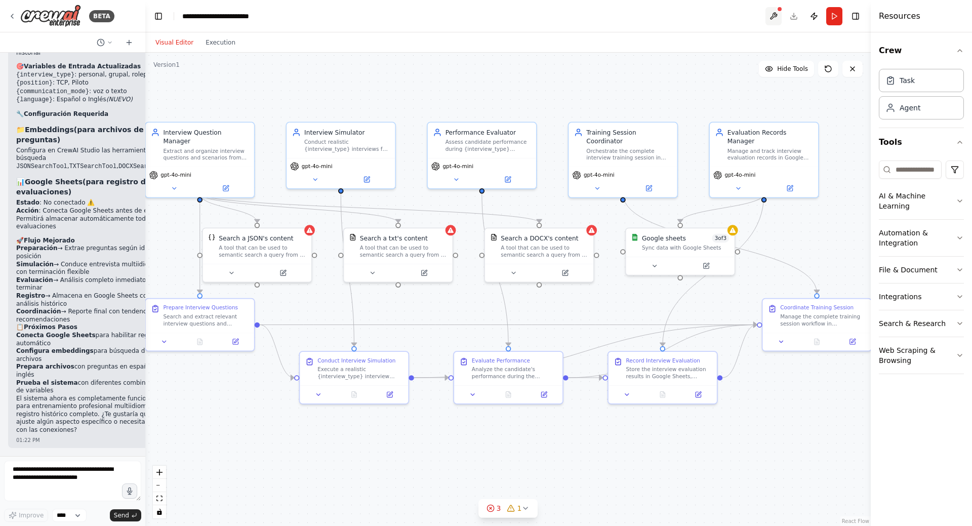
click at [772, 15] on button at bounding box center [774, 16] width 16 height 18
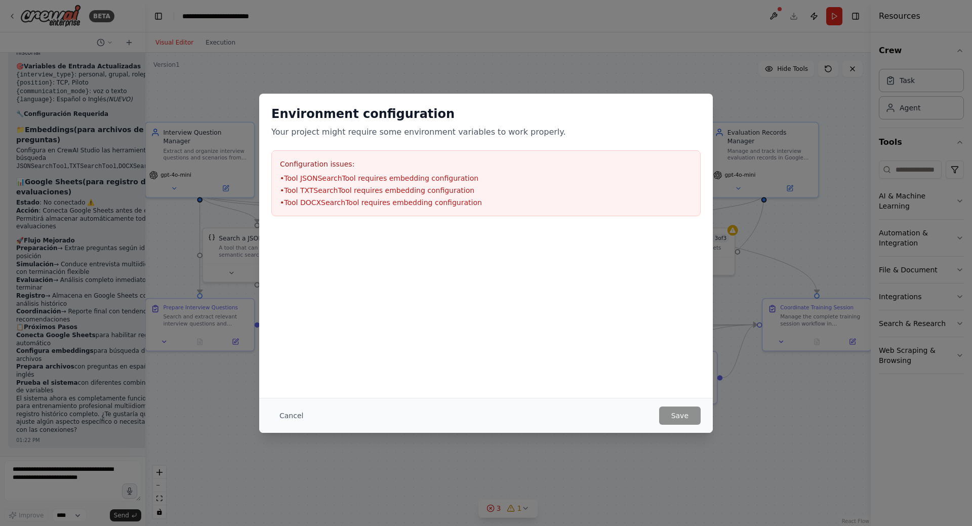
click at [316, 176] on li "• Tool JSONSearchTool requires embedding configuration" at bounding box center [486, 178] width 412 height 10
copy li "JSONSearchTool"
click at [295, 418] on button "Cancel" at bounding box center [291, 416] width 40 height 18
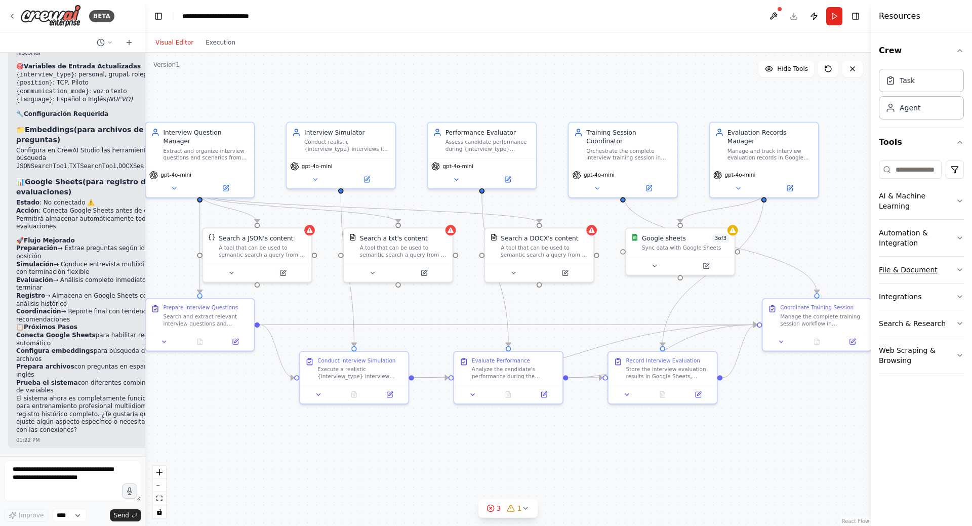
click at [957, 266] on icon "button" at bounding box center [960, 270] width 8 height 8
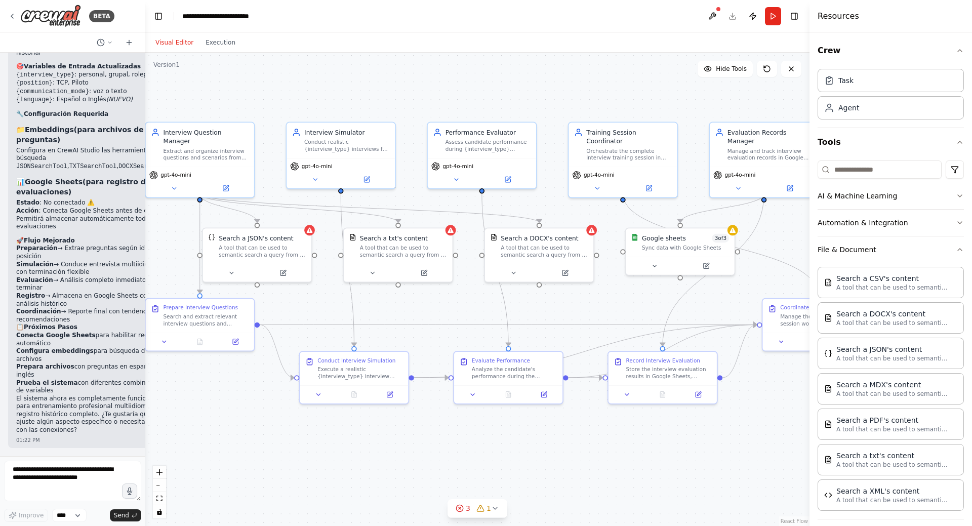
drag, startPoint x: 872, startPoint y: 282, endPoint x: 809, endPoint y: 316, distance: 71.6
click at [810, 316] on div at bounding box center [812, 263] width 4 height 526
click at [909, 361] on p "A tool that can be used to semantic search a query from a JSON's content." at bounding box center [891, 358] width 111 height 8
click at [855, 358] on p "A tool that can be used to semantic search a query from a JSON's content." at bounding box center [891, 358] width 111 height 8
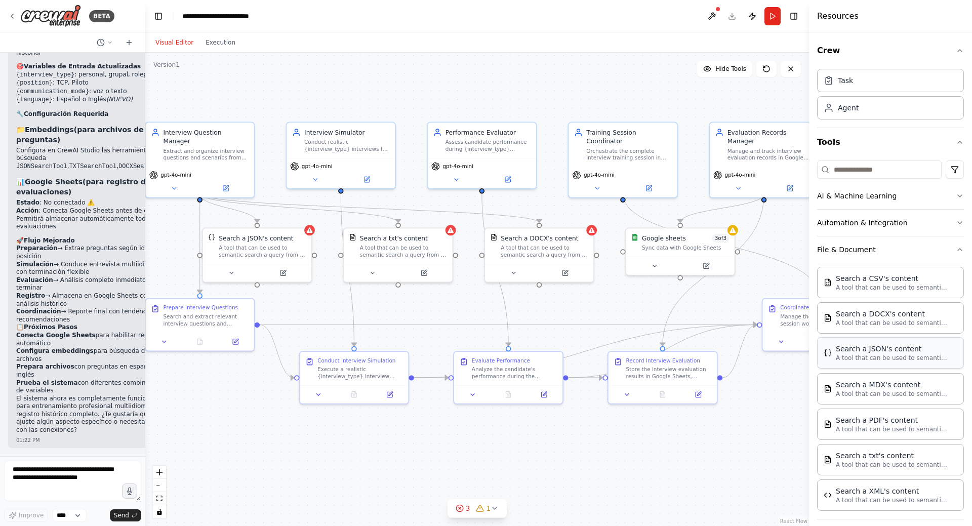
click at [856, 353] on div "Search a JSON's content" at bounding box center [891, 349] width 111 height 10
click at [497, 477] on div "A tool that can be used to semantic search a query from a JSON's content." at bounding box center [478, 479] width 87 height 14
click at [519, 447] on icon at bounding box center [520, 446] width 6 height 6
click at [496, 445] on button "Confirm" at bounding box center [491, 446] width 36 height 12
click at [44, 14] on img at bounding box center [50, 16] width 61 height 23
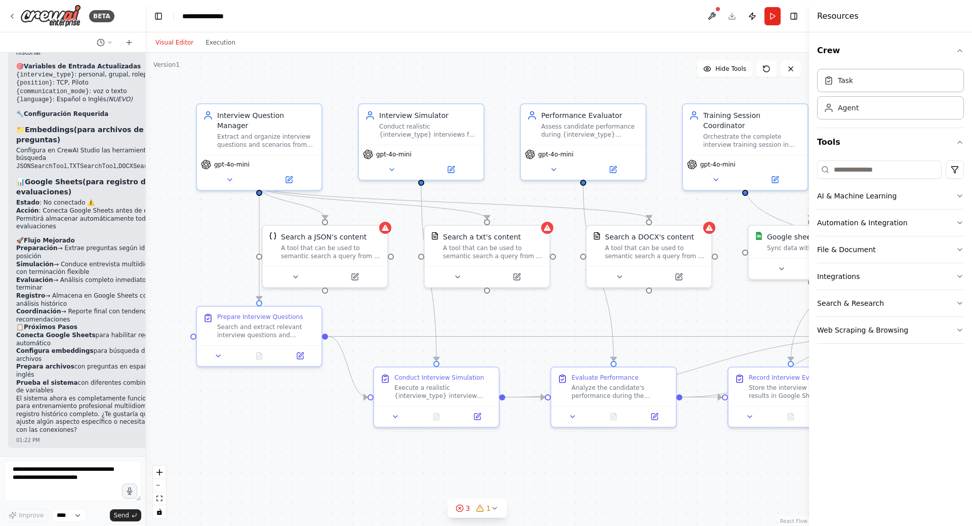
scroll to position [2789, 0]
click at [243, 18] on icon "breadcrumb" at bounding box center [241, 16] width 8 height 8
click at [241, 17] on icon "breadcrumb" at bounding box center [241, 16] width 7 height 7
click at [222, 14] on div "**********" at bounding box center [207, 16] width 51 height 10
click at [214, 15] on div "**********" at bounding box center [220, 16] width 76 height 10
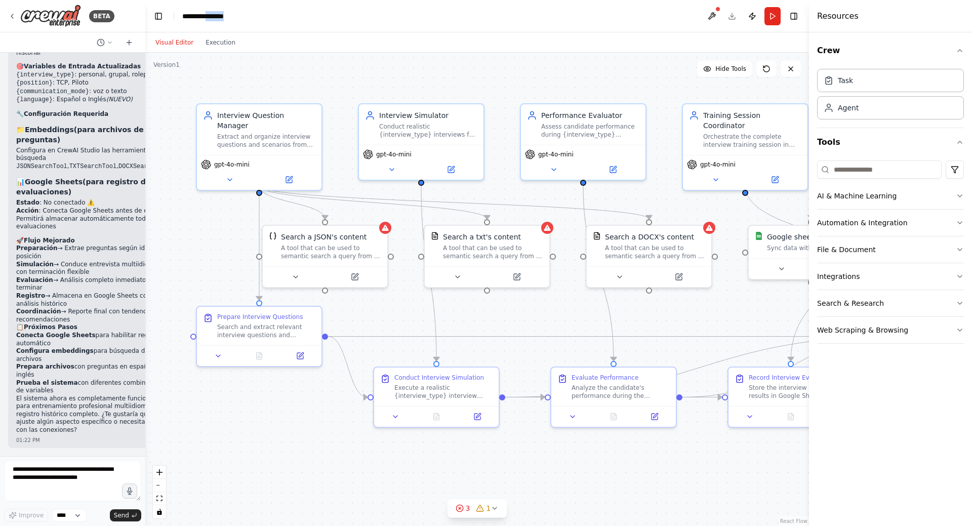
click at [214, 15] on div "**********" at bounding box center [220, 16] width 76 height 10
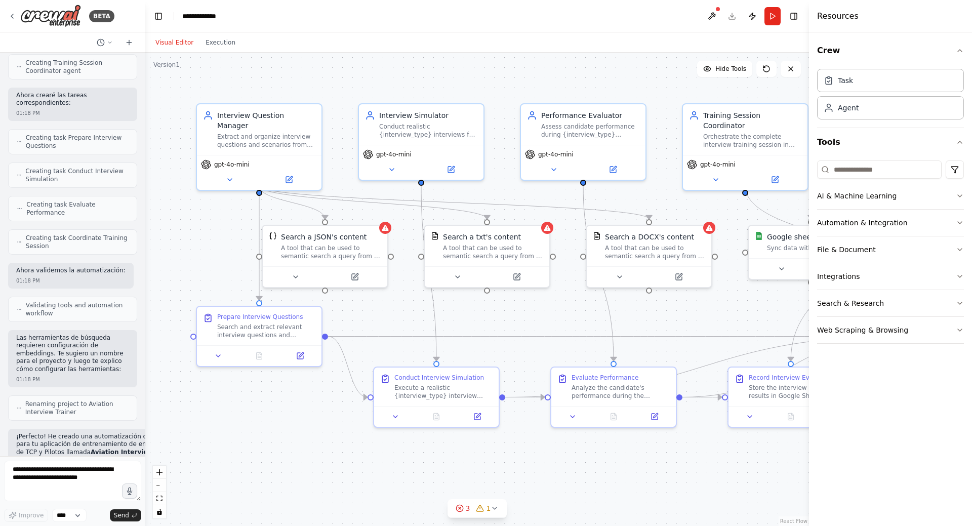
scroll to position [814, 0]
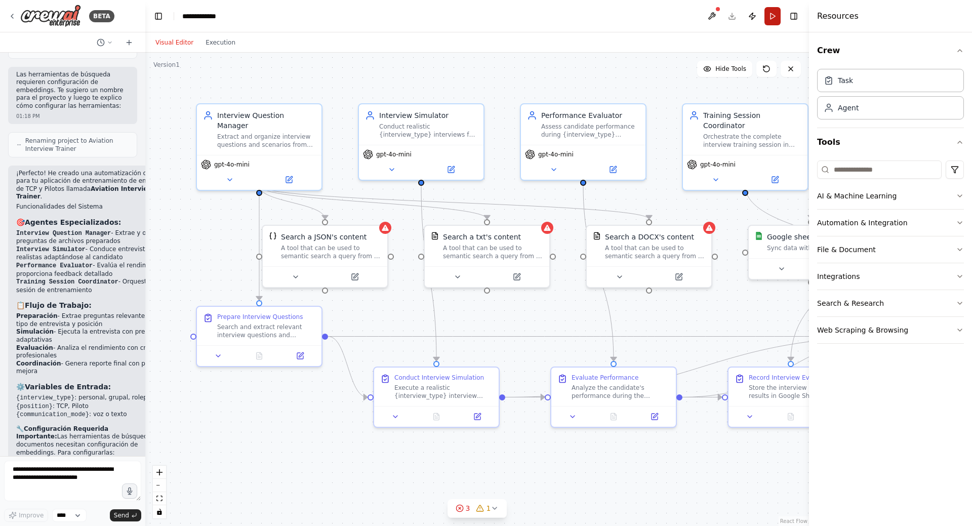
click at [773, 13] on button "Run" at bounding box center [773, 16] width 16 height 18
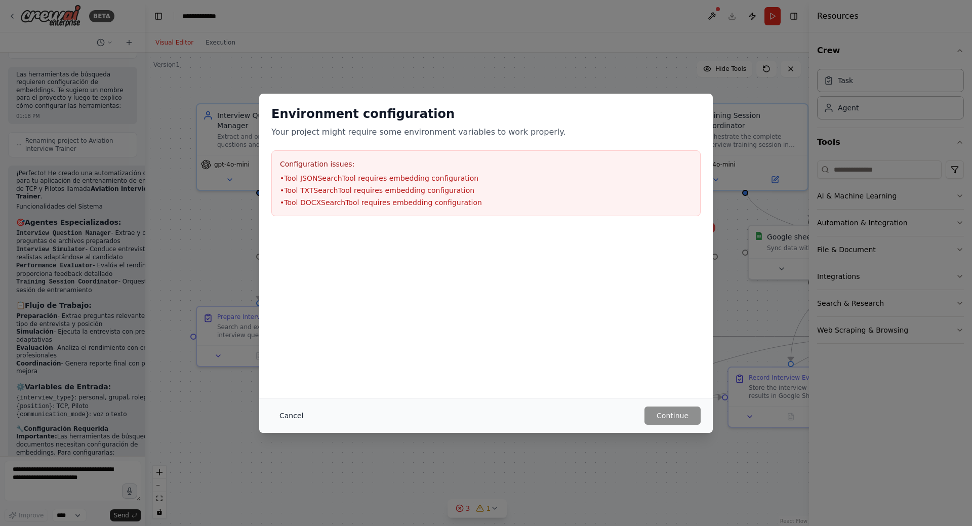
click at [302, 416] on button "Cancel" at bounding box center [291, 416] width 40 height 18
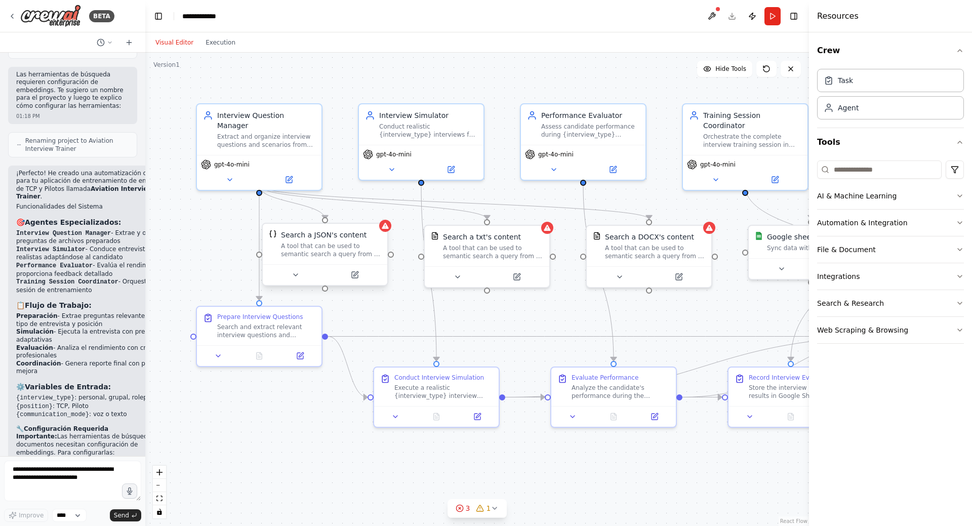
click at [387, 233] on div "Search a JSON's content A tool that can be used to semantic search a query from…" at bounding box center [325, 244] width 125 height 41
click at [296, 278] on icon at bounding box center [296, 275] width 8 height 8
click at [301, 277] on icon at bounding box center [301, 275] width 8 height 8
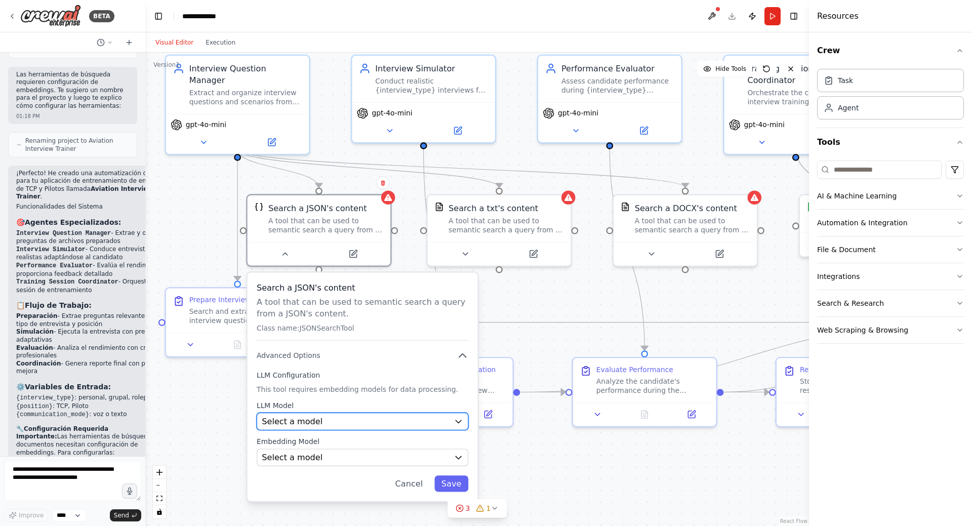
click at [460, 420] on icon "button" at bounding box center [458, 421] width 9 height 9
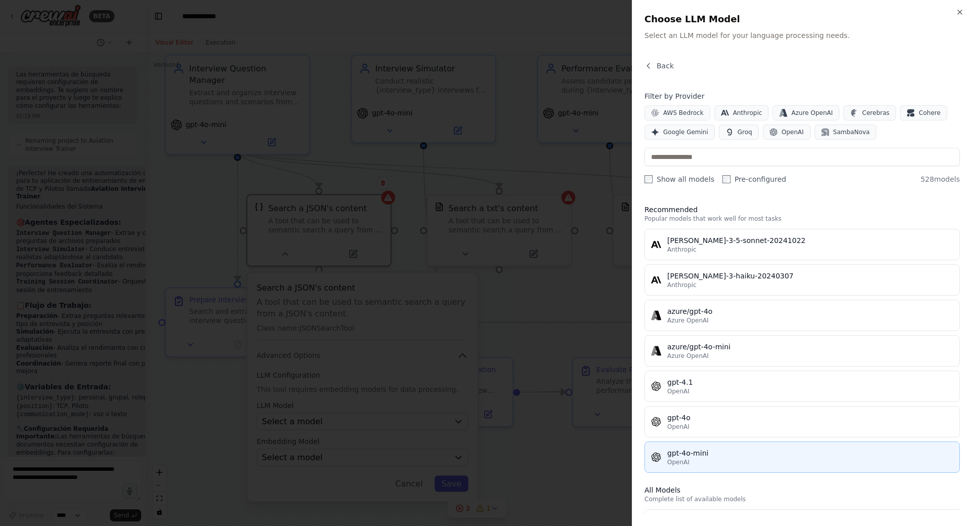
click at [689, 456] on div "gpt-4o-mini" at bounding box center [810, 453] width 286 height 10
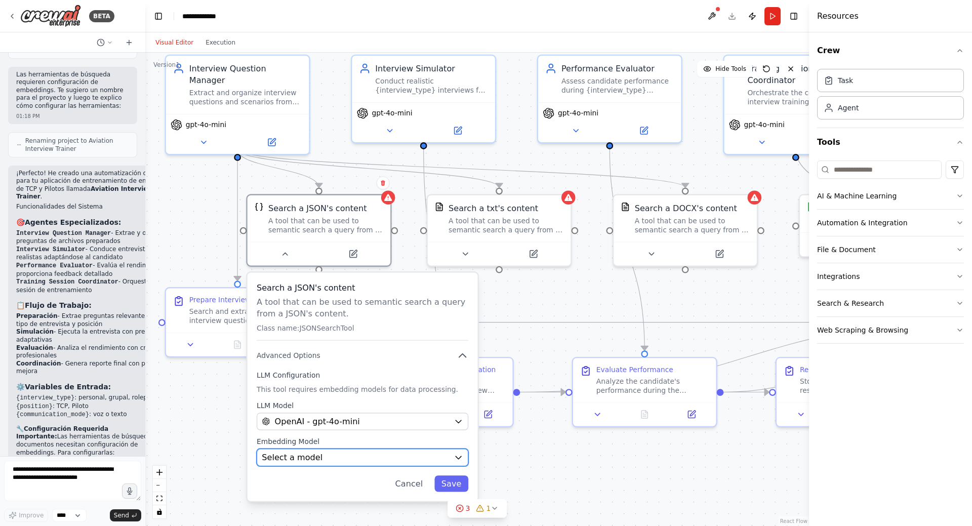
click at [456, 458] on icon "button" at bounding box center [458, 457] width 9 height 9
click at [427, 457] on div "Select a model" at bounding box center [355, 458] width 187 height 12
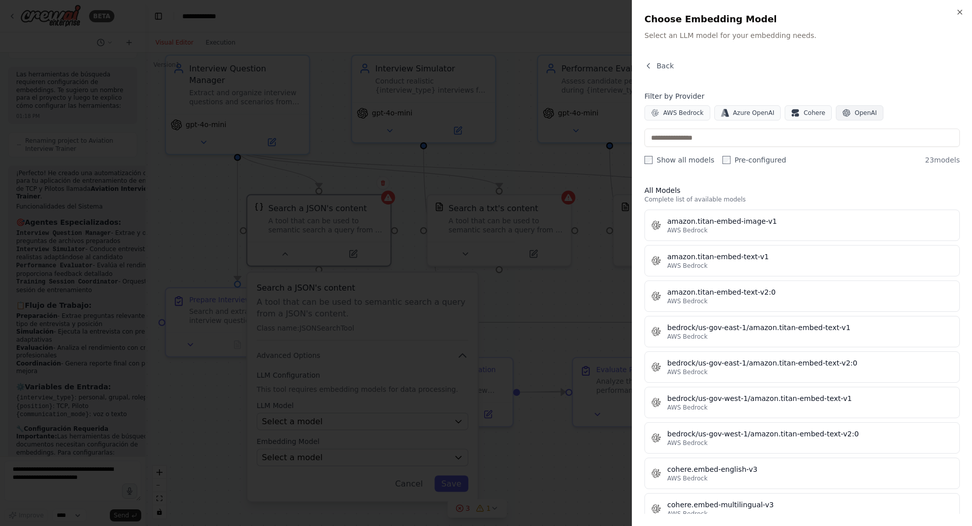
click at [855, 114] on span "OpenAI" at bounding box center [866, 113] width 22 height 8
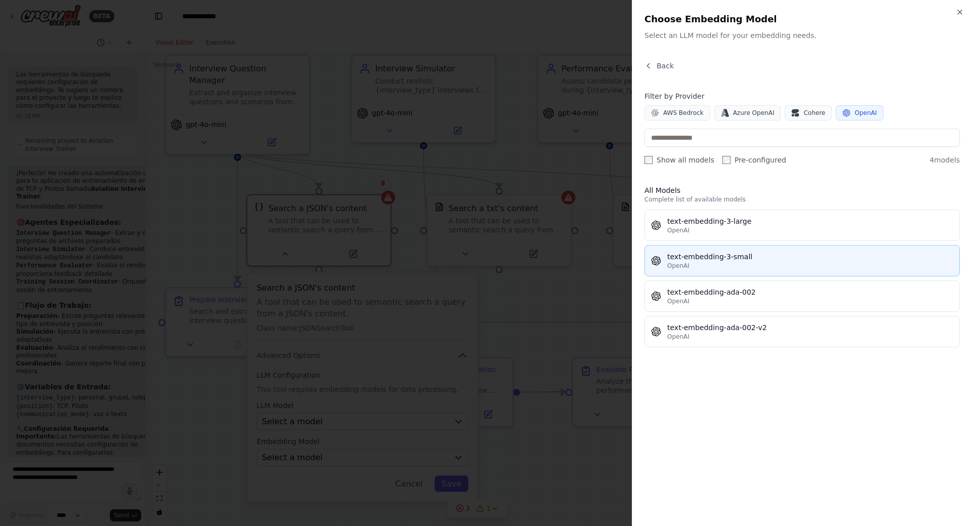
click at [735, 260] on div "text-embedding-3-small" at bounding box center [810, 257] width 286 height 10
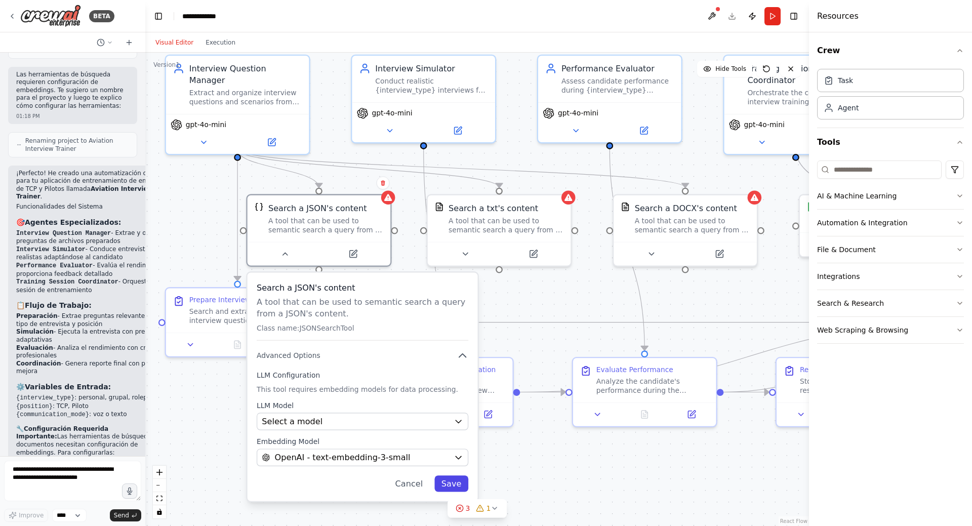
click at [449, 480] on button "Save" at bounding box center [452, 484] width 34 height 16
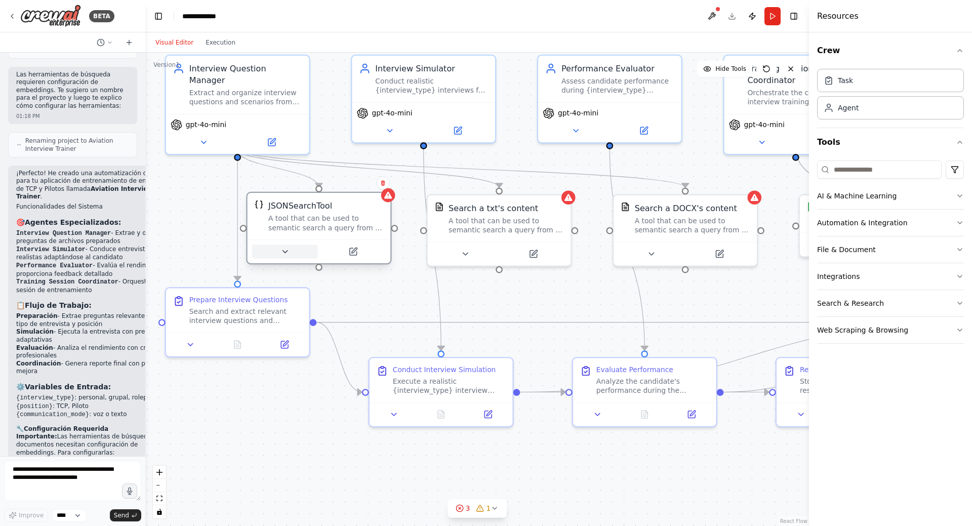
click at [287, 255] on icon at bounding box center [285, 251] width 9 height 9
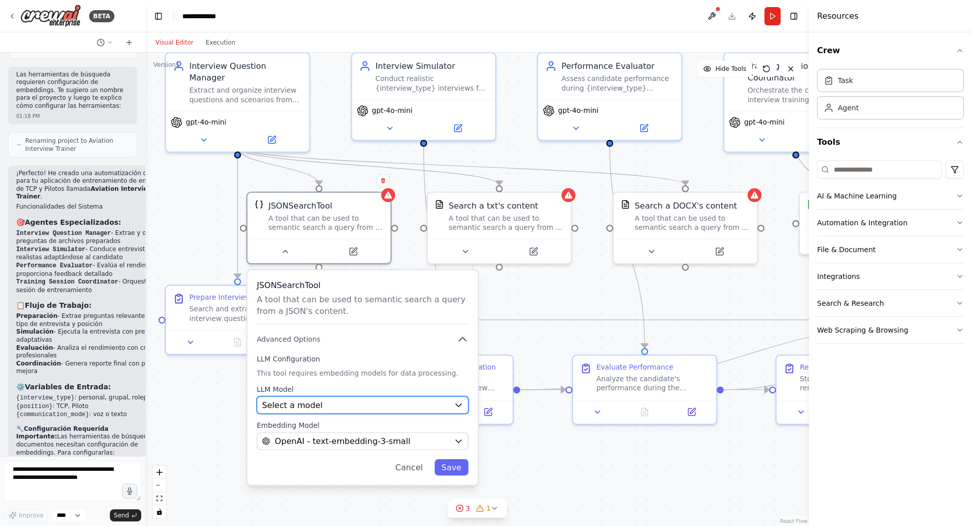
click at [457, 406] on icon "button" at bounding box center [458, 405] width 9 height 9
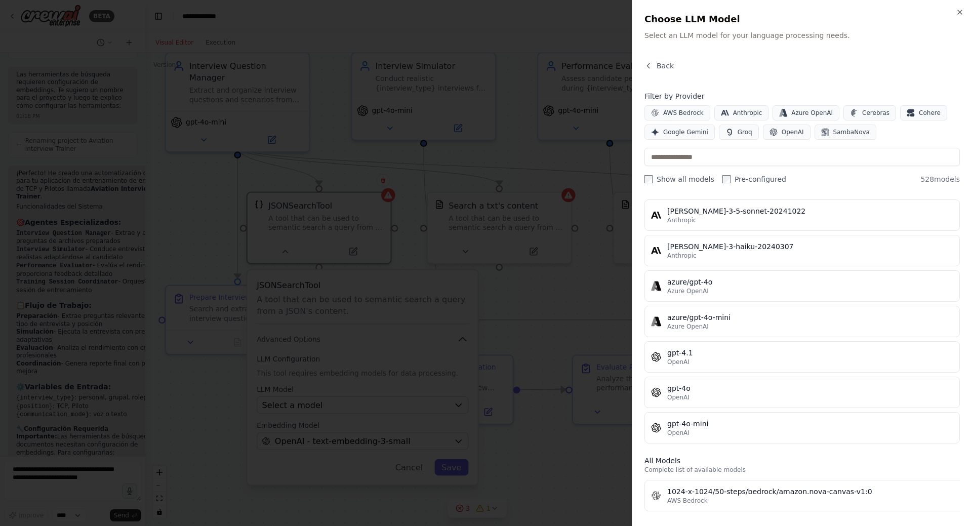
scroll to position [0, 0]
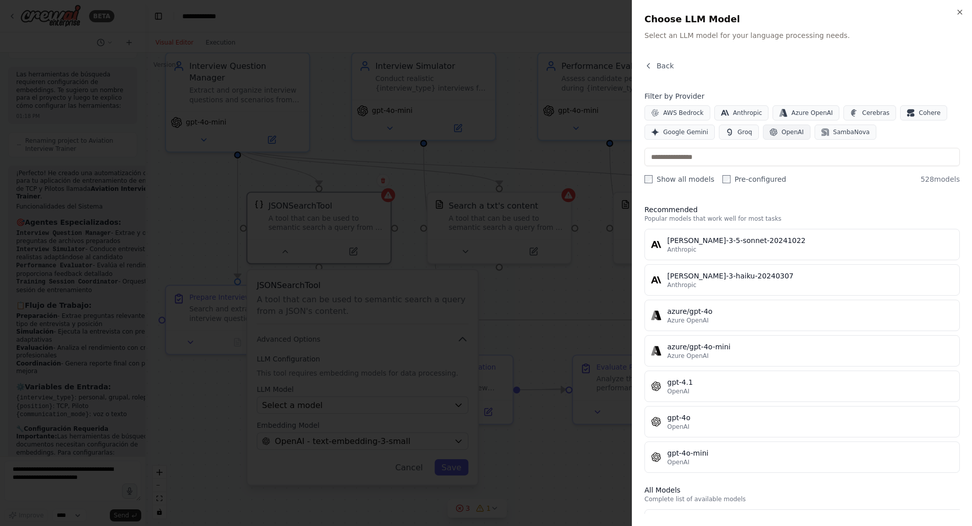
click at [786, 130] on span "OpenAI" at bounding box center [793, 132] width 22 height 8
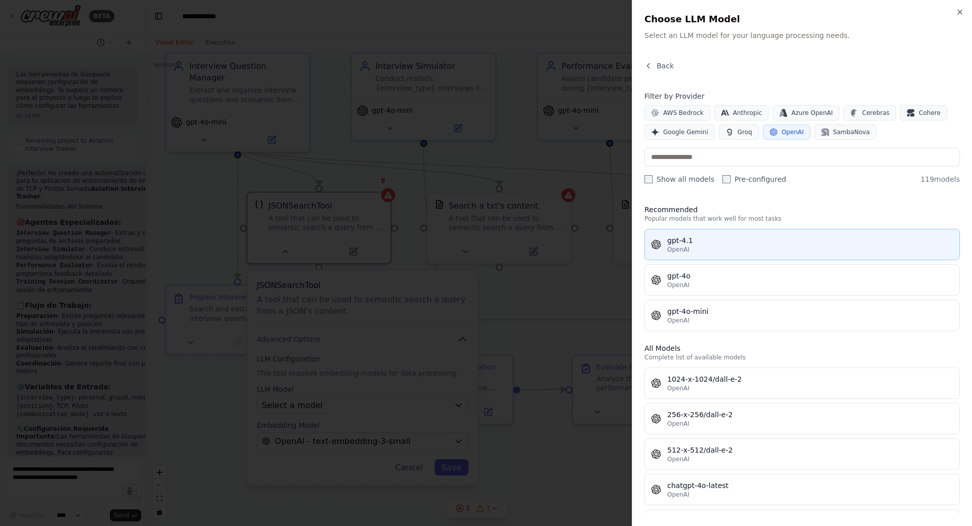
click at [715, 249] on div "OpenAI" at bounding box center [810, 250] width 286 height 8
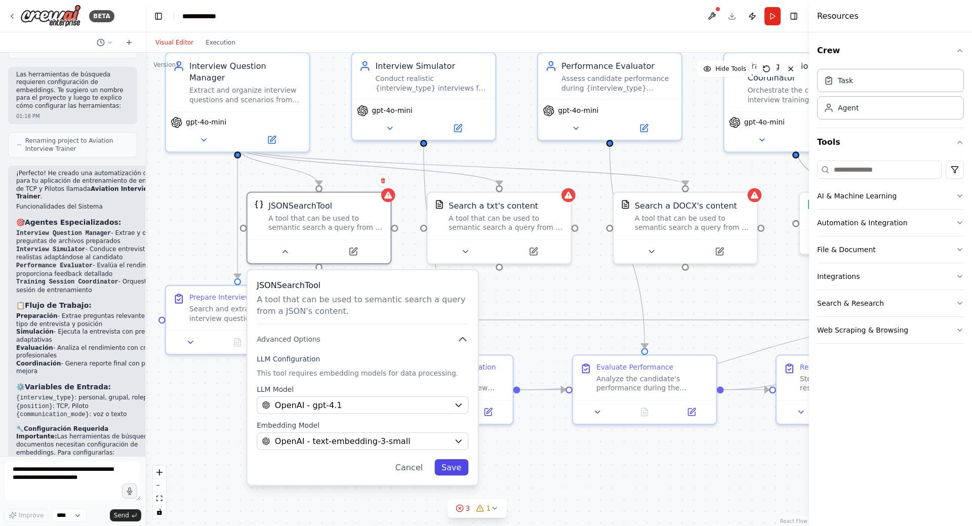
click at [451, 469] on button "Save" at bounding box center [452, 467] width 34 height 16
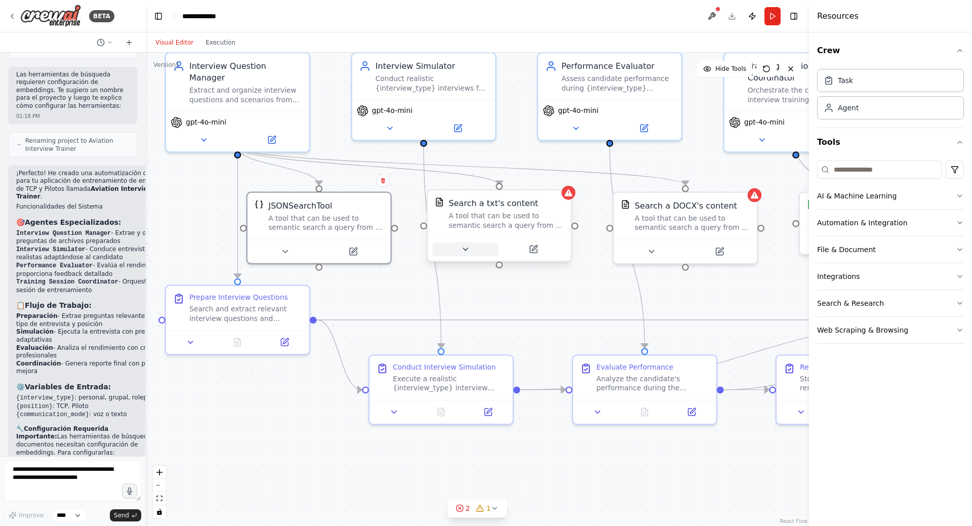
click at [465, 252] on icon at bounding box center [465, 249] width 9 height 9
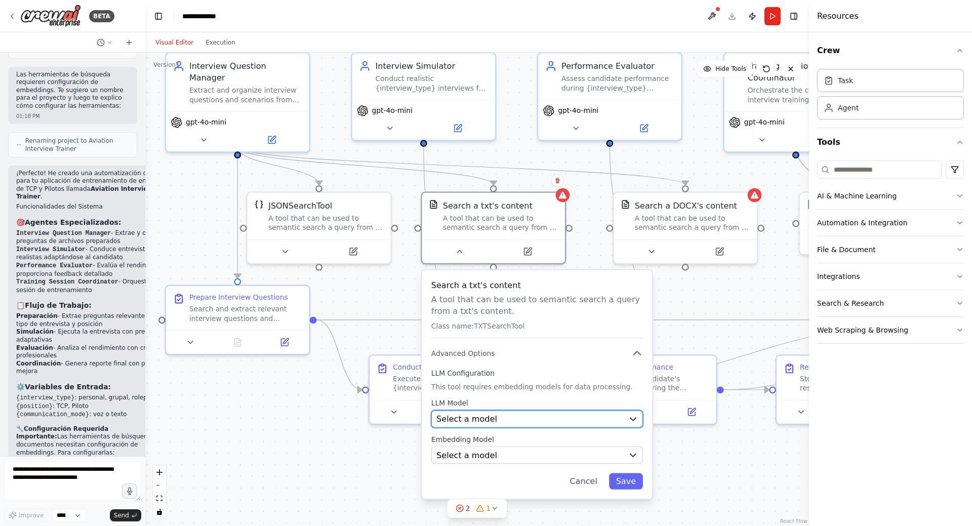
click at [629, 415] on button "Select a model" at bounding box center [537, 418] width 212 height 17
click at [634, 420] on icon "button" at bounding box center [634, 419] width 6 height 3
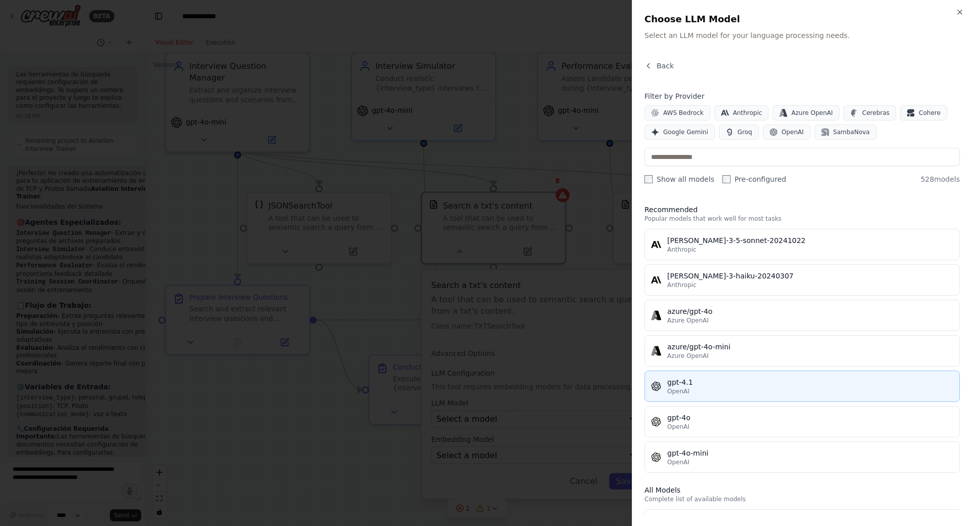
click at [704, 389] on div "OpenAI" at bounding box center [810, 391] width 286 height 8
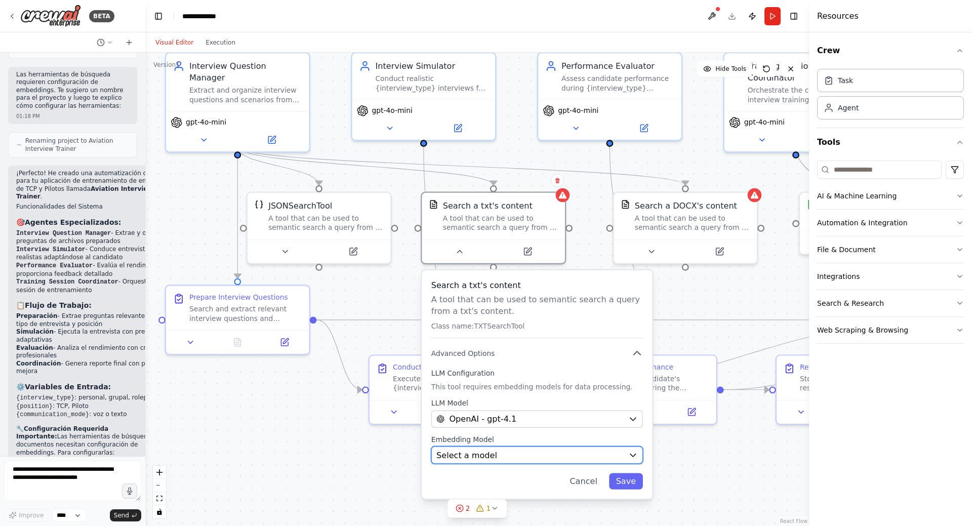
click at [632, 459] on icon "button" at bounding box center [632, 455] width 9 height 9
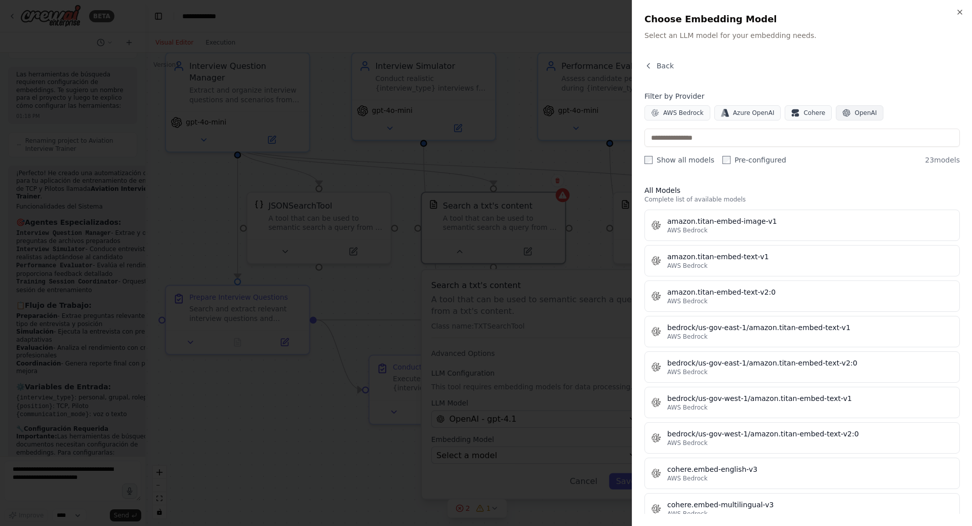
click at [855, 115] on span "OpenAI" at bounding box center [866, 113] width 22 height 8
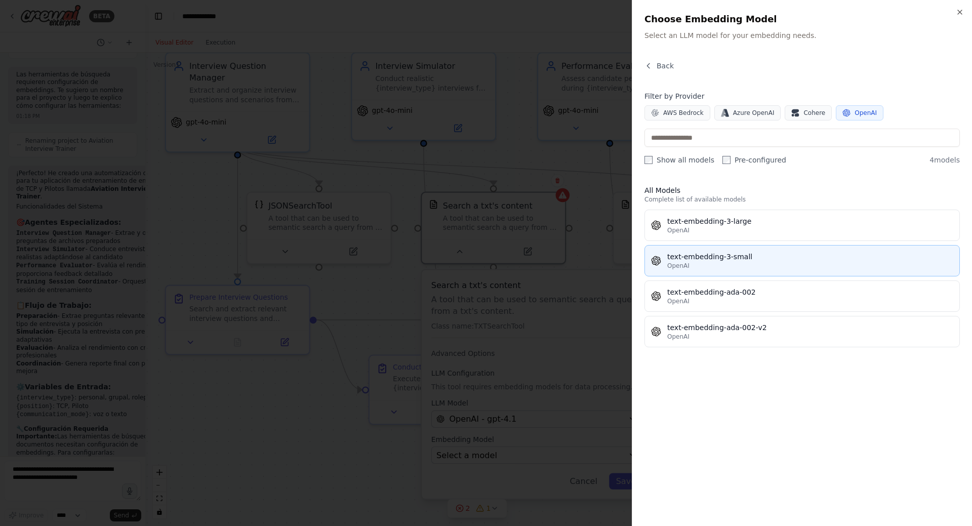
click at [745, 261] on div "text-embedding-3-small" at bounding box center [810, 257] width 286 height 10
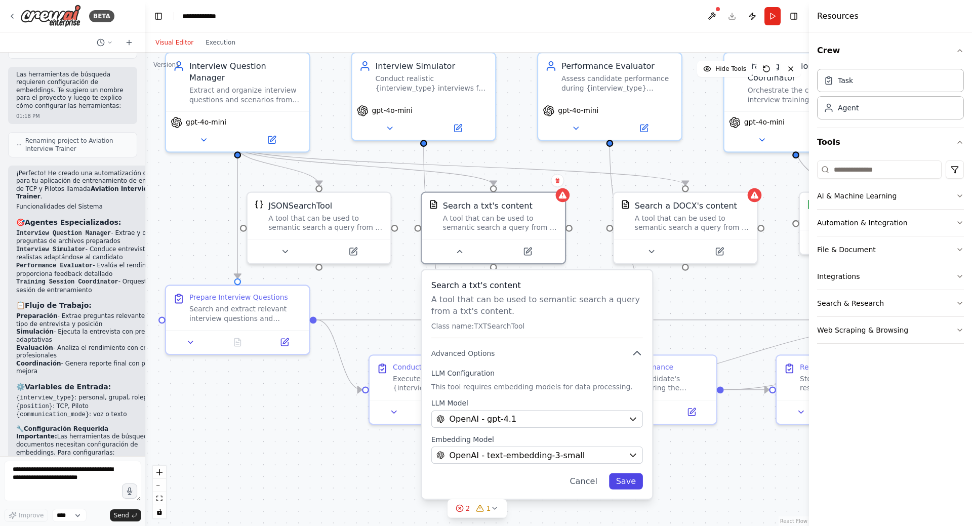
click at [627, 480] on button "Save" at bounding box center [626, 482] width 34 height 16
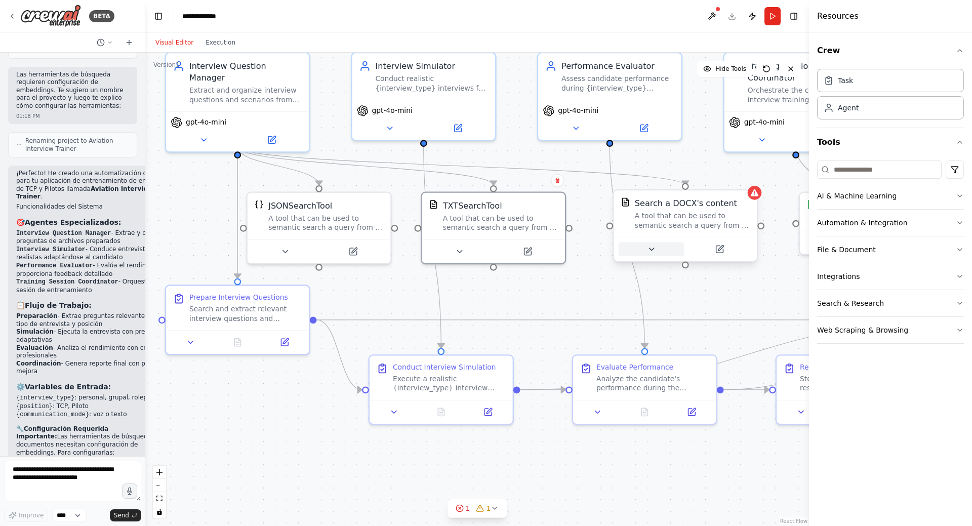
click at [651, 256] on button at bounding box center [652, 250] width 66 height 14
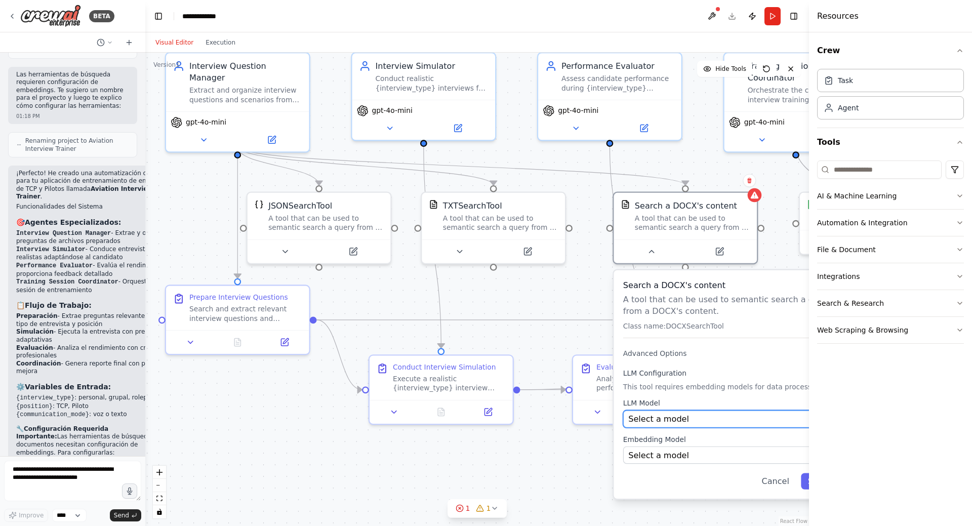
click at [761, 419] on div "Select a model" at bounding box center [721, 419] width 187 height 12
click at [781, 419] on div "Select a model" at bounding box center [728, 419] width 187 height 12
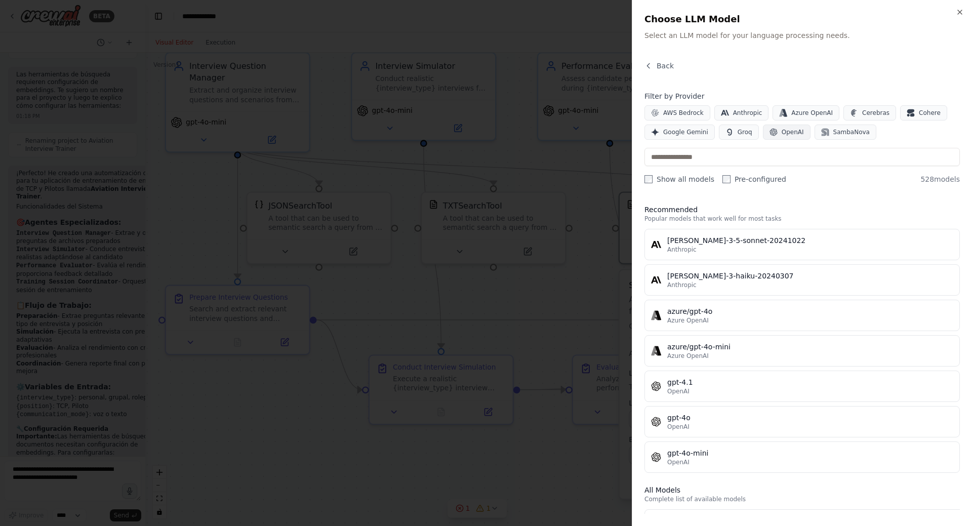
click at [782, 132] on span "OpenAI" at bounding box center [793, 132] width 22 height 8
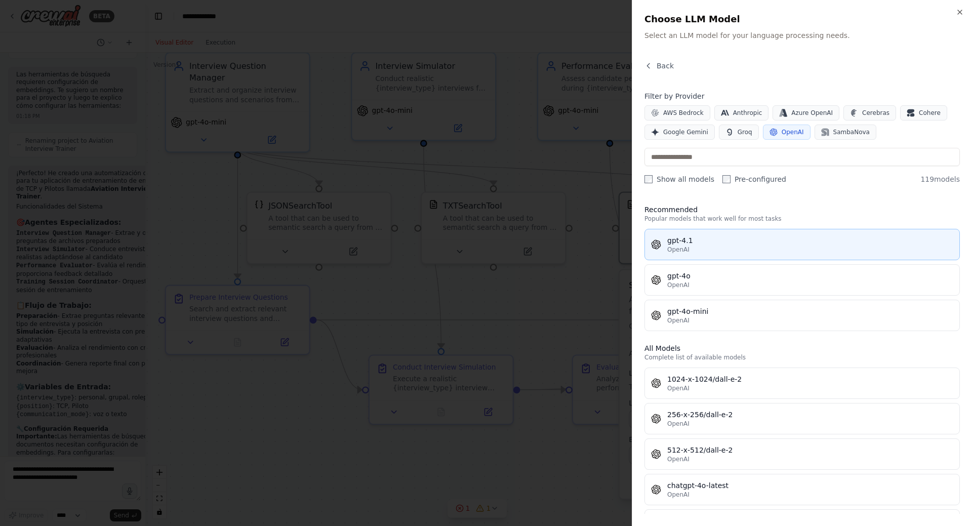
click at [703, 244] on div "gpt-4.1" at bounding box center [810, 240] width 286 height 10
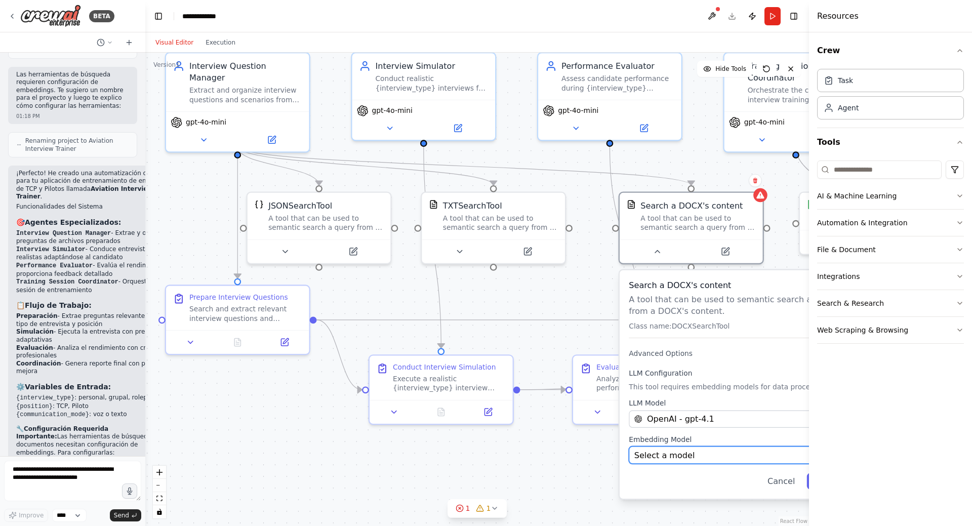
click at [680, 458] on span "Select a model" at bounding box center [665, 455] width 61 height 12
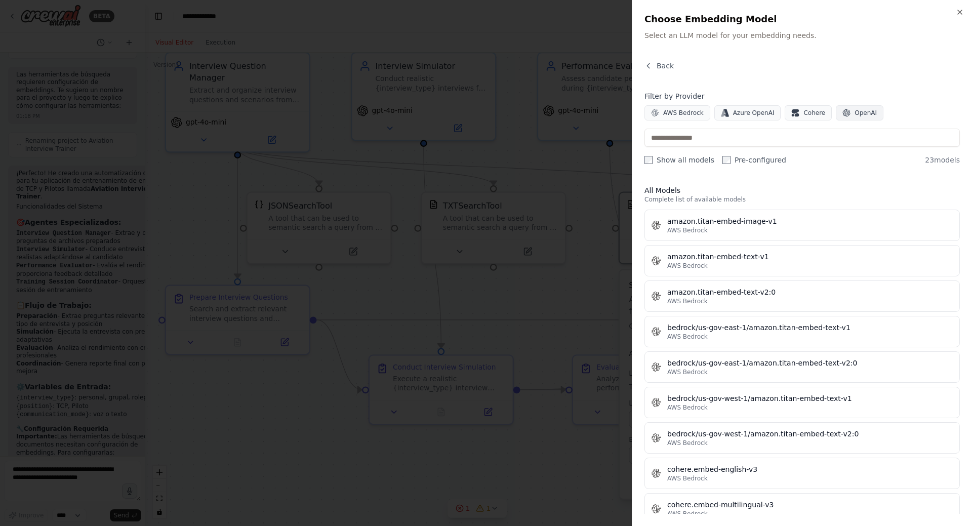
click at [855, 115] on span "OpenAI" at bounding box center [866, 113] width 22 height 8
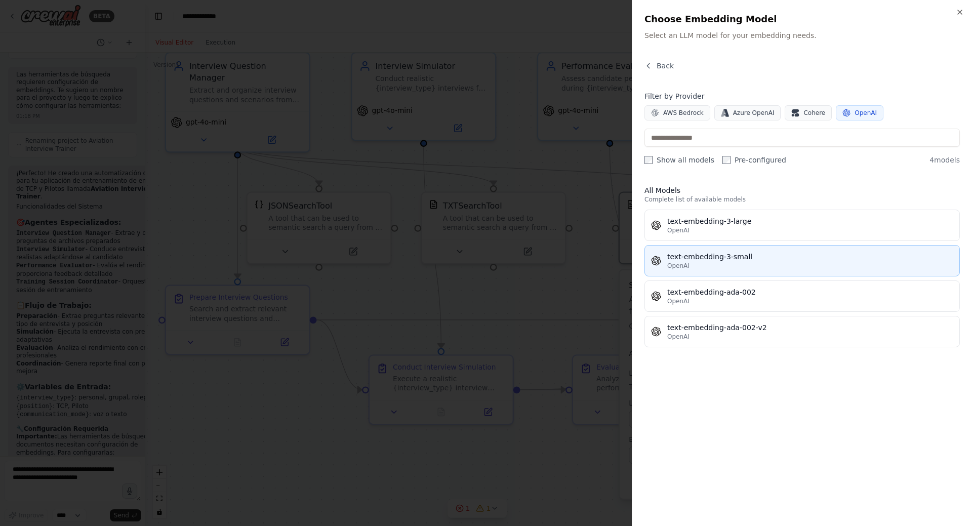
click at [727, 266] on div "OpenAI" at bounding box center [810, 266] width 286 height 8
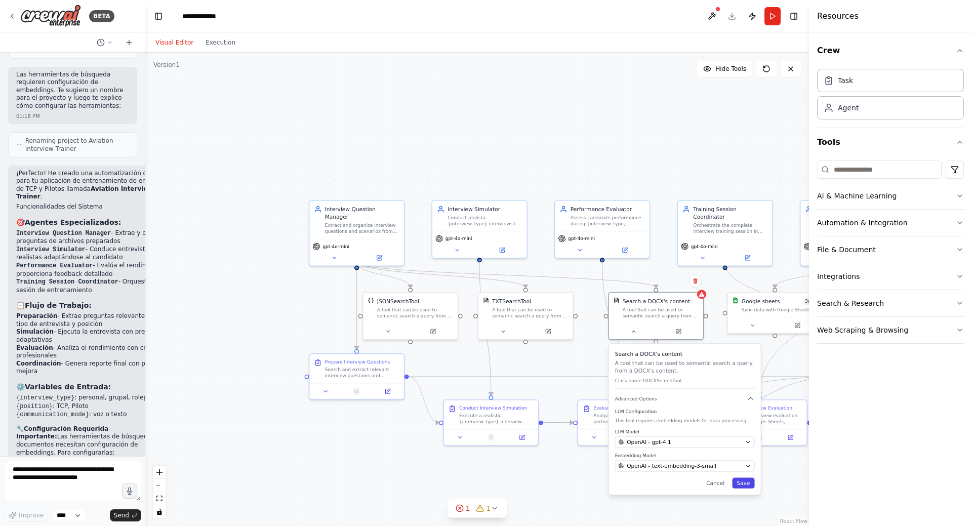
click at [747, 485] on button "Save" at bounding box center [743, 483] width 22 height 11
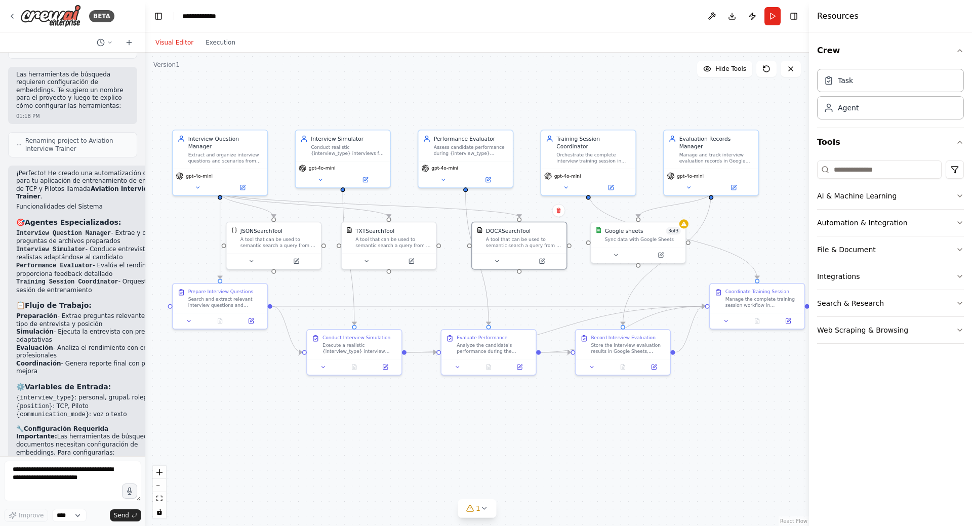
drag, startPoint x: 596, startPoint y: 485, endPoint x: 459, endPoint y: 415, distance: 153.8
click at [459, 415] on div ".deletable-edge-delete-btn { width: 20px; height: 20px; border: 0px solid #ffff…" at bounding box center [477, 290] width 664 height 474
click at [738, 404] on div ".deletable-edge-delete-btn { width: 20px; height: 20px; border: 0px solid #ffff…" at bounding box center [477, 290] width 664 height 474
click at [770, 13] on button "Run" at bounding box center [773, 16] width 16 height 18
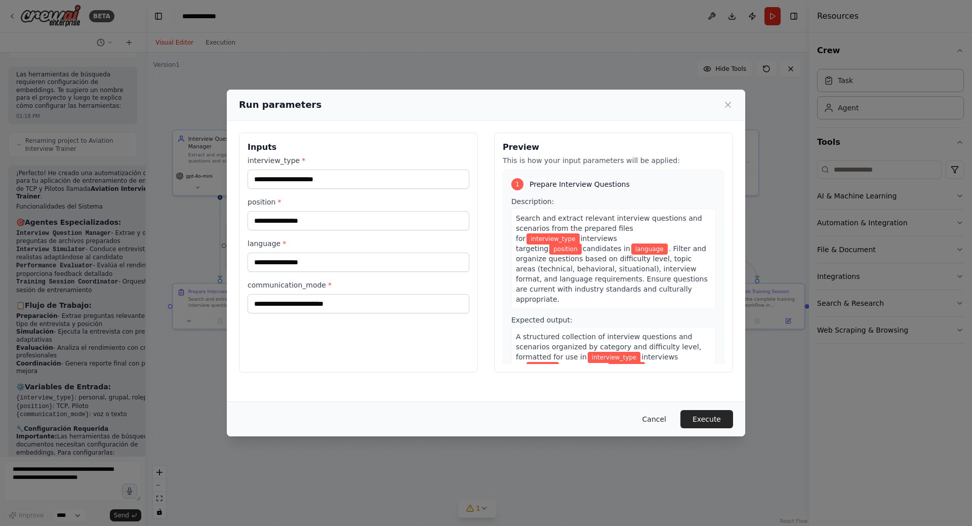
click at [659, 421] on button "Cancel" at bounding box center [655, 419] width 40 height 18
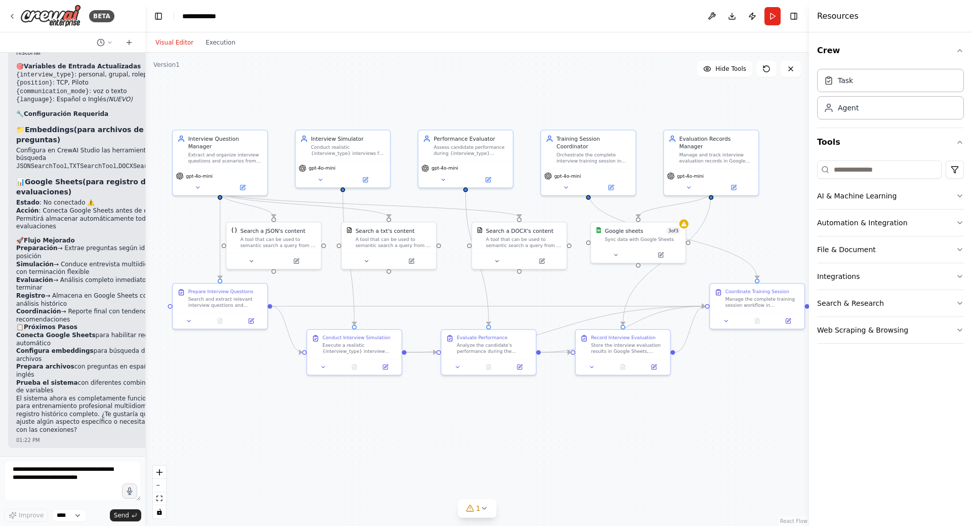
scroll to position [2688, 0]
click at [618, 254] on icon at bounding box center [616, 254] width 6 height 6
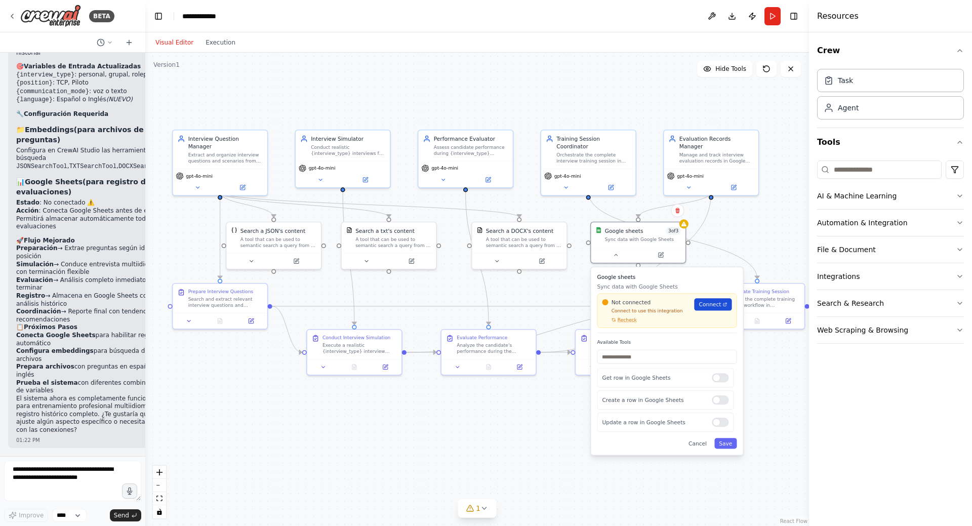
click at [719, 306] on span "Connect" at bounding box center [710, 305] width 22 height 8
click at [624, 326] on div "Not connected Connect to use this integration Recheck Connect" at bounding box center [668, 311] width 140 height 34
click at [622, 320] on span "Recheck" at bounding box center [627, 320] width 19 height 6
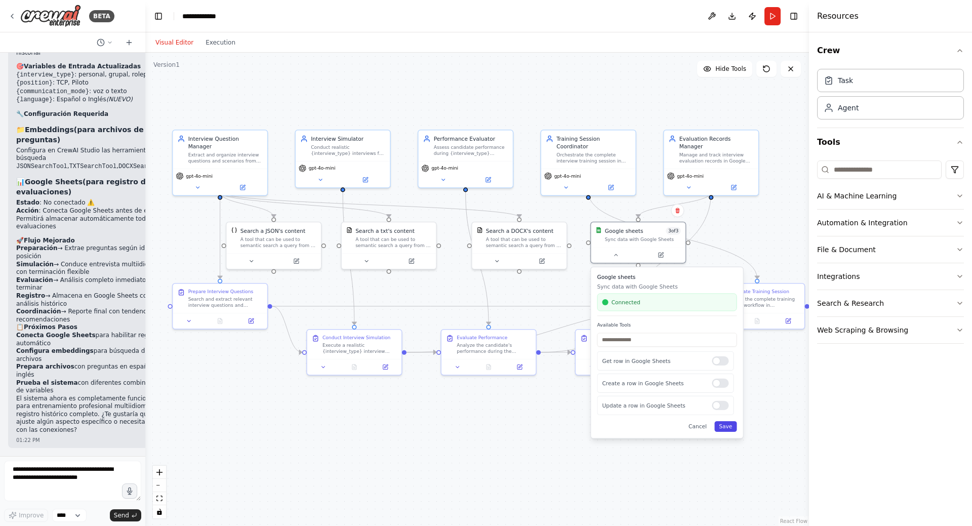
click at [725, 426] on button "Save" at bounding box center [726, 426] width 22 height 11
click at [767, 17] on button "Run" at bounding box center [773, 16] width 16 height 18
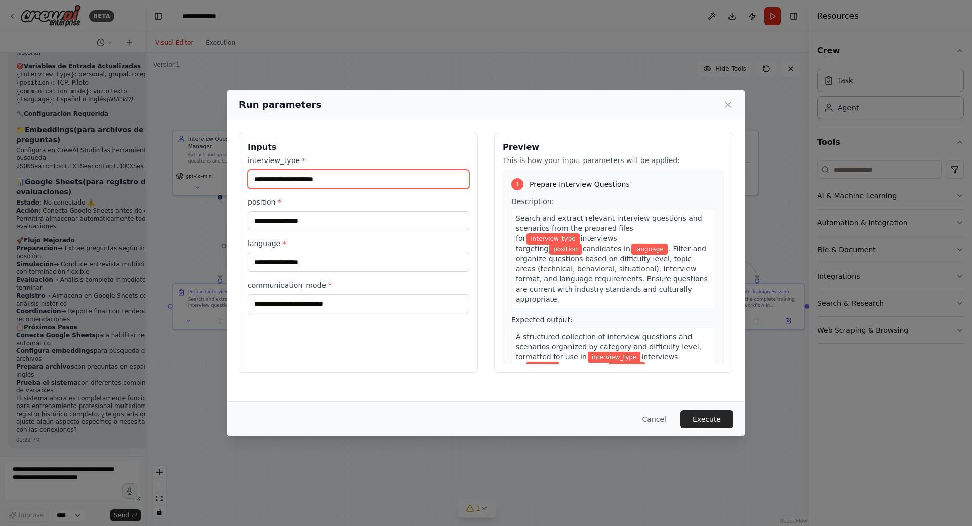
click at [340, 179] on input "interview_type *" at bounding box center [359, 179] width 222 height 19
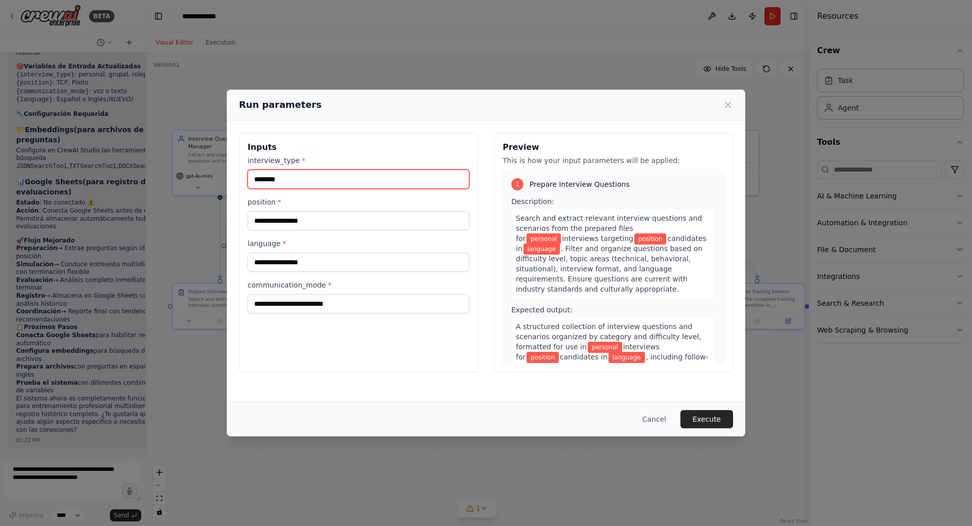
type input "********"
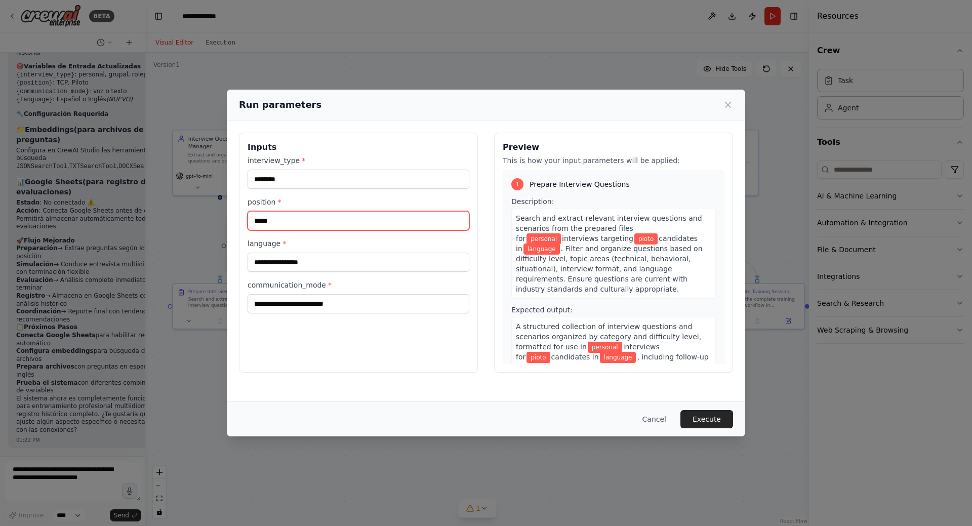
type input "*****"
click at [321, 266] on input "language *" at bounding box center [359, 262] width 222 height 19
type input "*******"
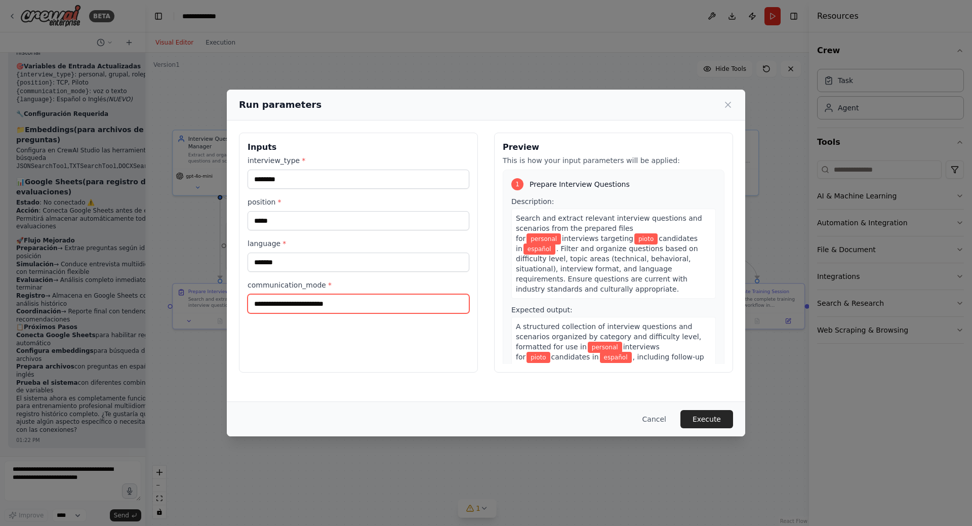
click at [357, 306] on input "communication_mode *" at bounding box center [359, 303] width 222 height 19
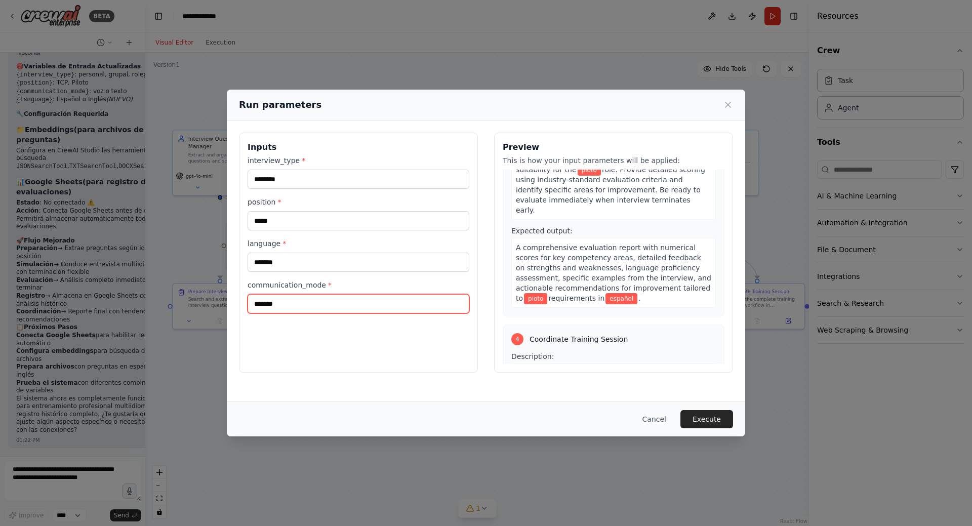
scroll to position [304, 0]
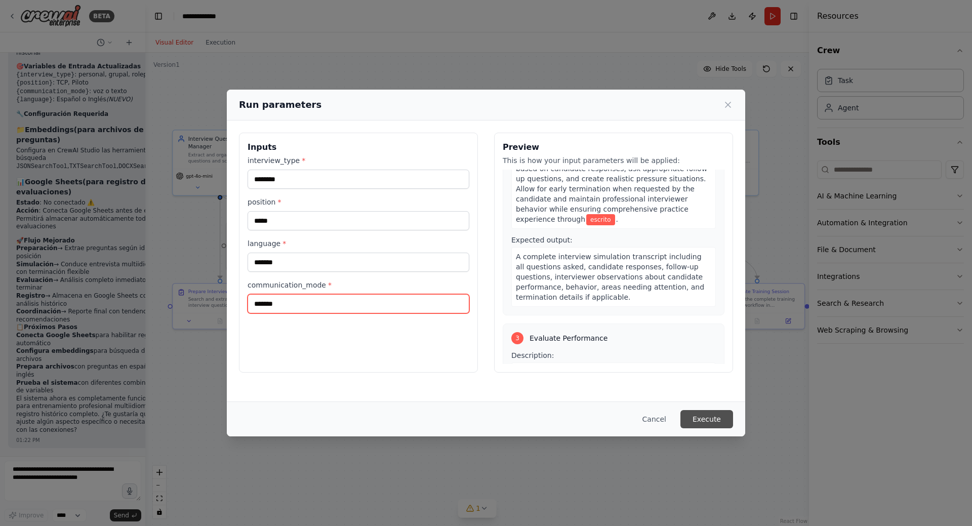
type input "*******"
click at [705, 417] on button "Execute" at bounding box center [707, 419] width 53 height 18
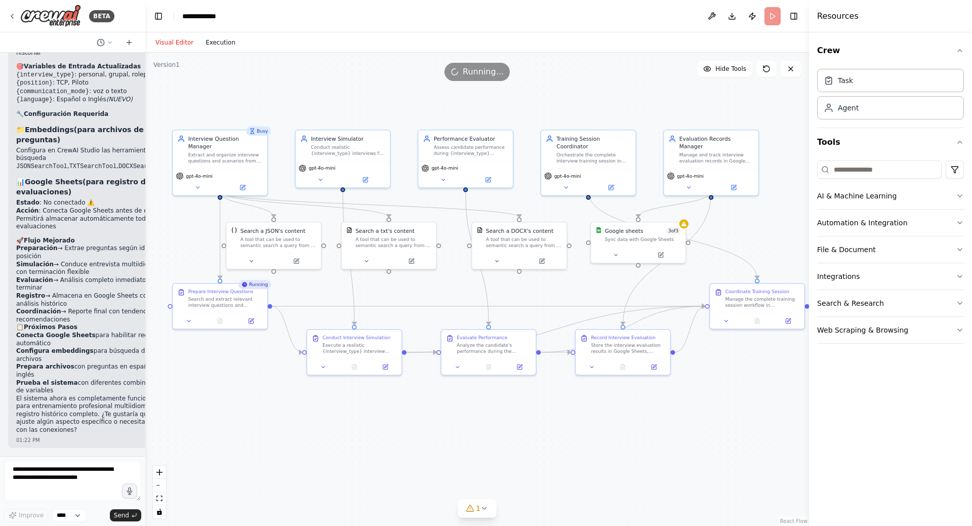
click at [223, 47] on button "Execution" at bounding box center [221, 42] width 42 height 12
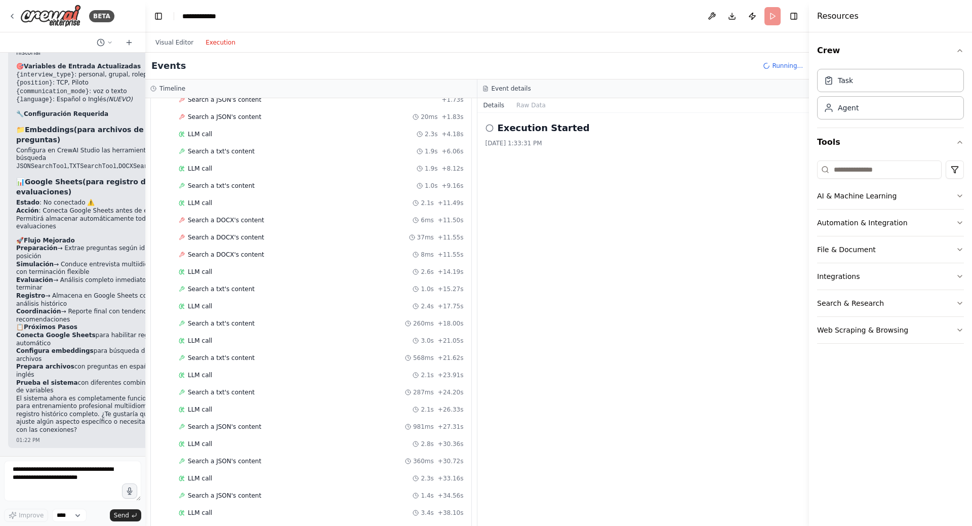
scroll to position [218, 0]
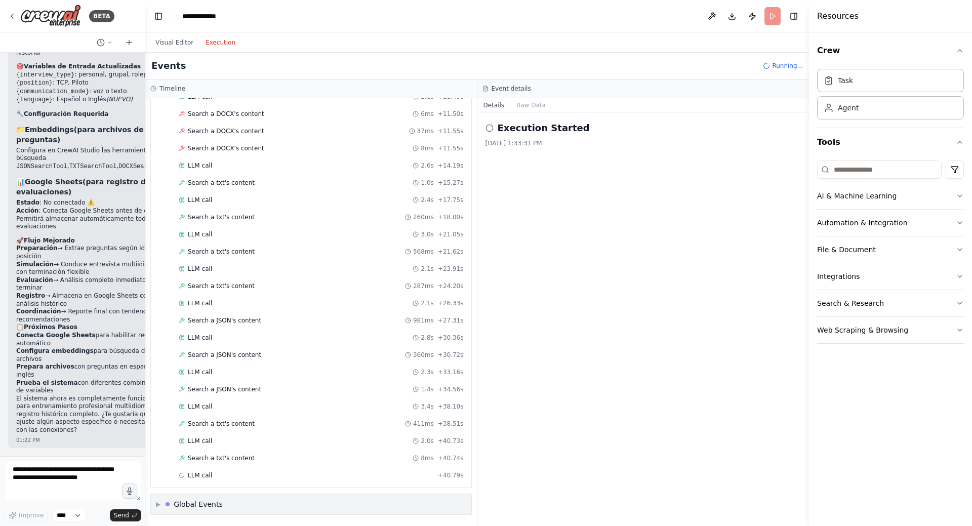
click at [165, 505] on div "▶ Global Events" at bounding box center [189, 504] width 67 height 10
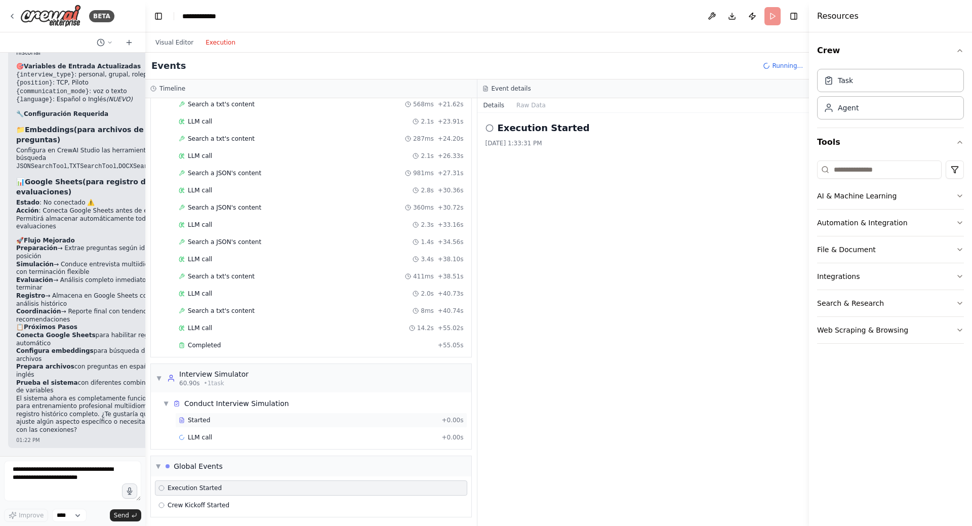
scroll to position [368, 0]
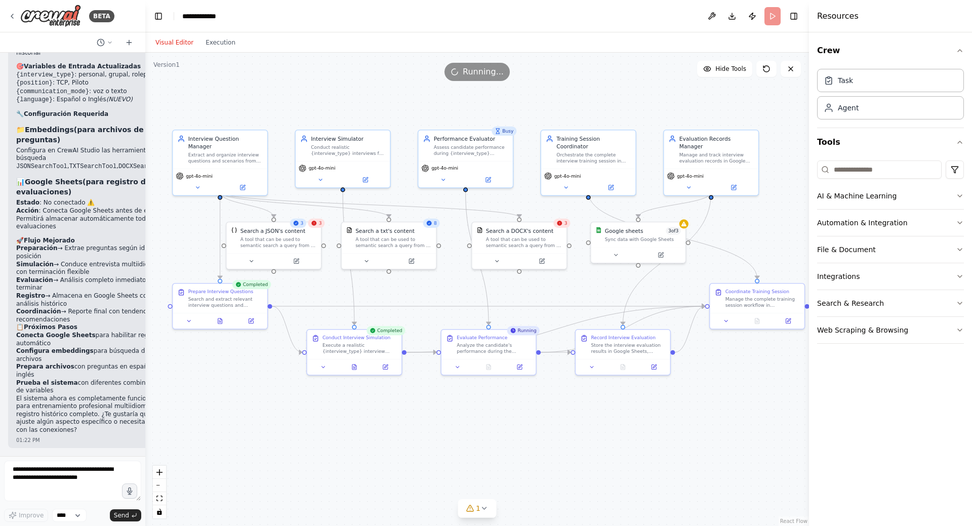
click at [174, 44] on button "Visual Editor" at bounding box center [174, 42] width 50 height 12
click at [213, 44] on button "Execution" at bounding box center [221, 42] width 42 height 12
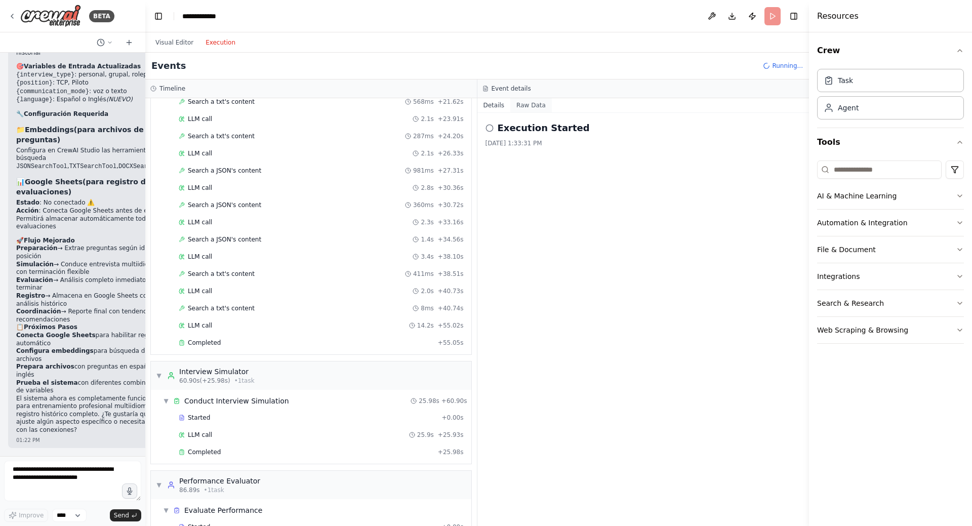
click at [522, 105] on button "Raw Data" at bounding box center [531, 105] width 42 height 14
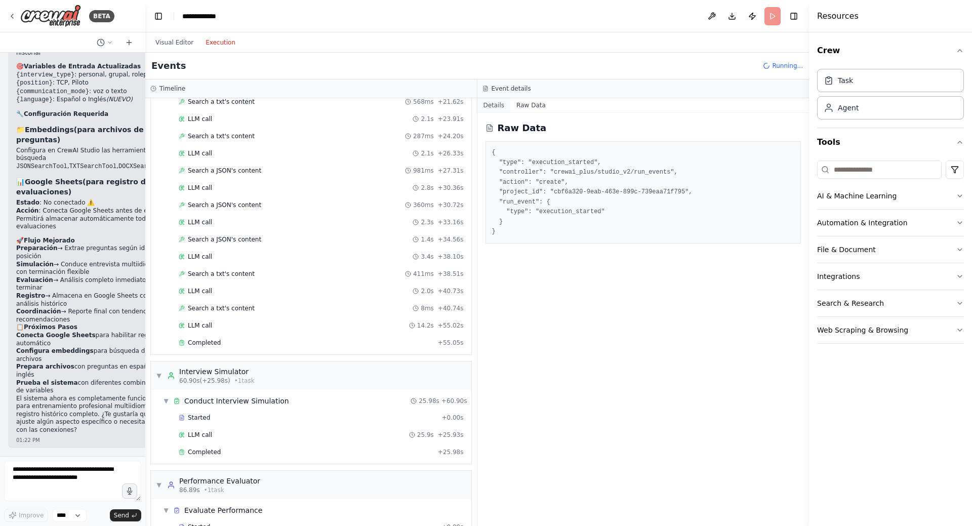
click at [498, 103] on button "Details" at bounding box center [494, 105] width 33 height 14
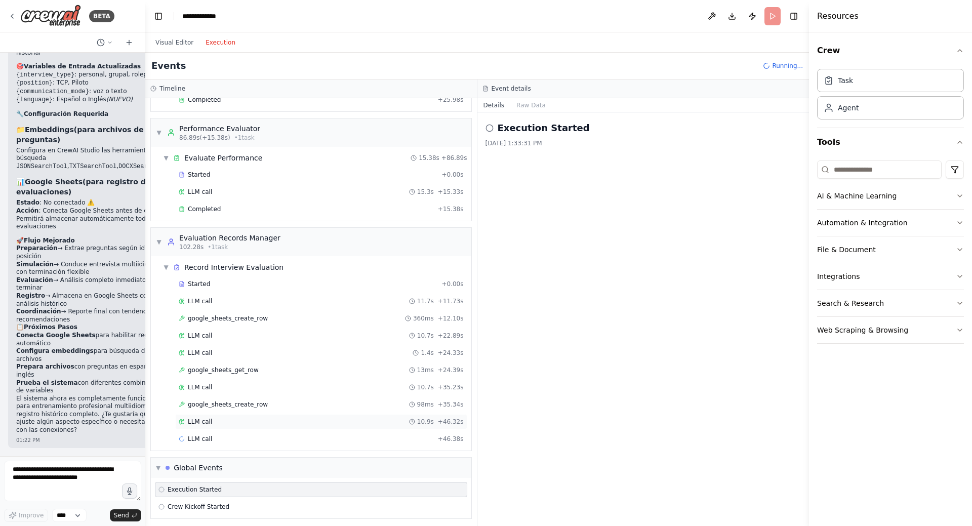
scroll to position [725, 0]
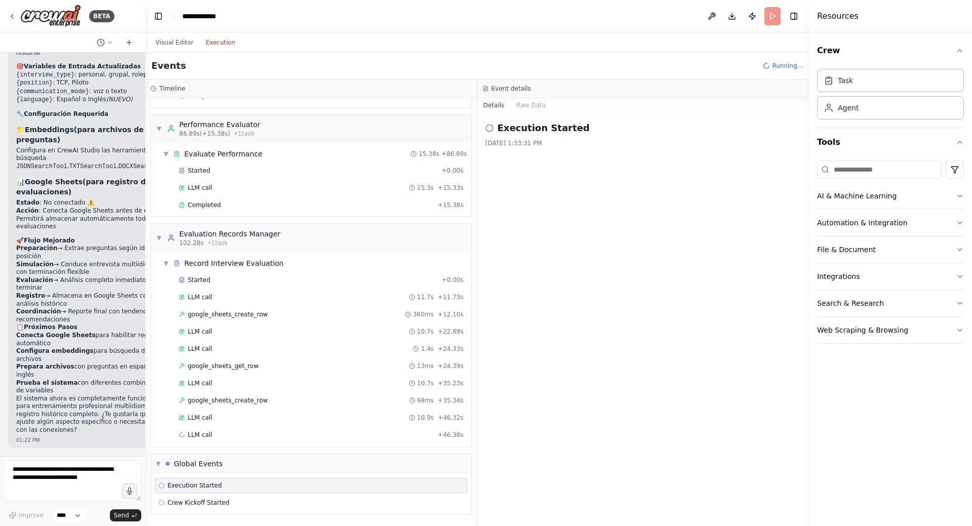
click at [162, 487] on icon at bounding box center [162, 486] width 6 height 6
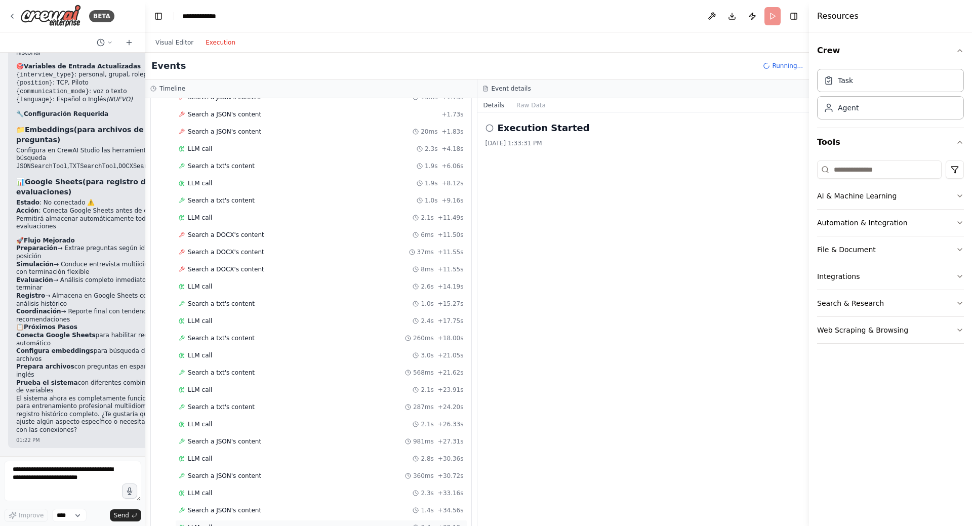
scroll to position [0, 0]
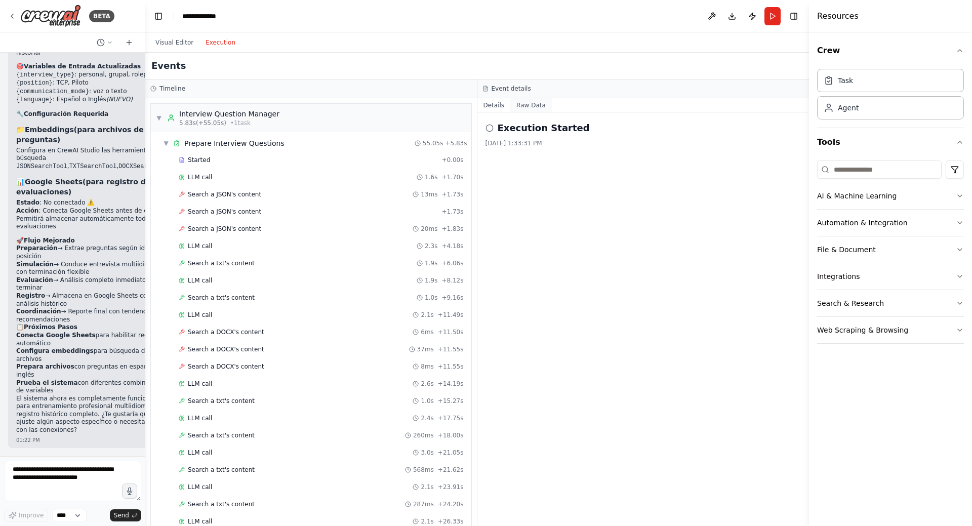
click at [530, 103] on button "Raw Data" at bounding box center [531, 105] width 42 height 14
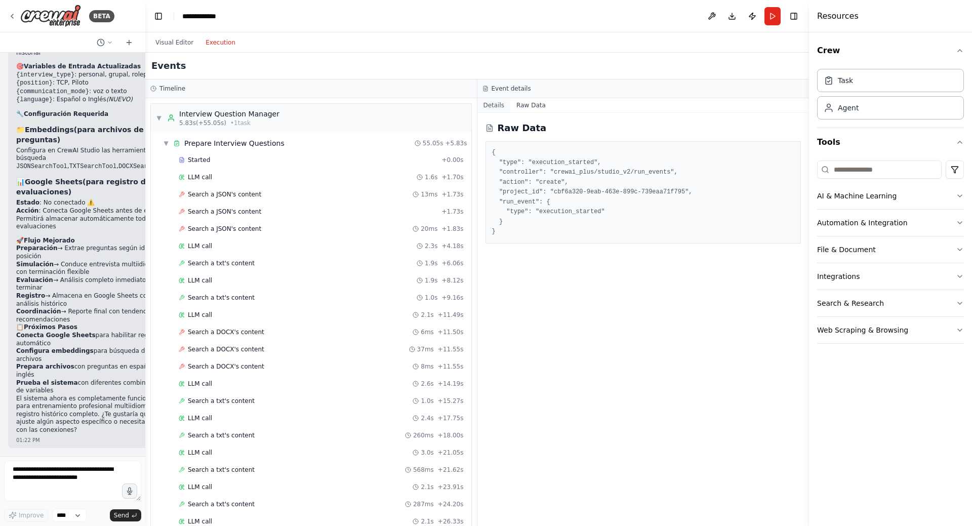
click at [496, 105] on button "Details" at bounding box center [494, 105] width 33 height 14
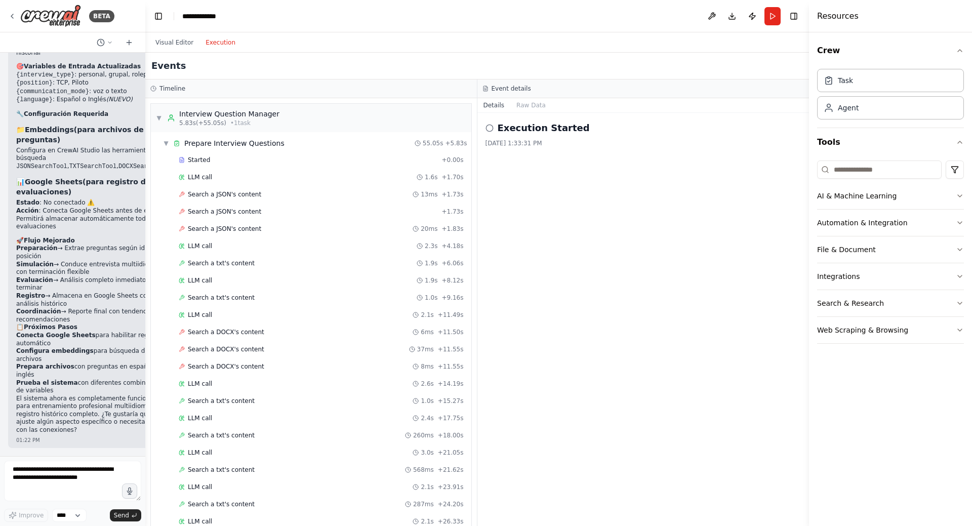
click at [491, 130] on icon at bounding box center [490, 128] width 8 height 8
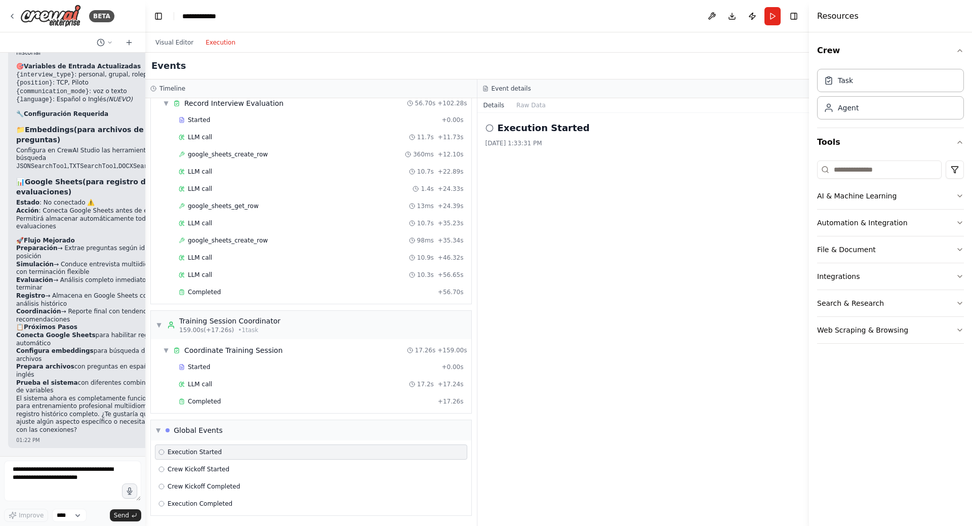
scroll to position [886, 0]
click at [187, 453] on span "Execution Started" at bounding box center [195, 451] width 54 height 8
click at [163, 450] on icon at bounding box center [162, 451] width 6 height 6
click at [181, 470] on span "Crew Kickoff Started" at bounding box center [199, 468] width 62 height 8
click at [189, 488] on span "Crew Kickoff Completed" at bounding box center [204, 486] width 72 height 8
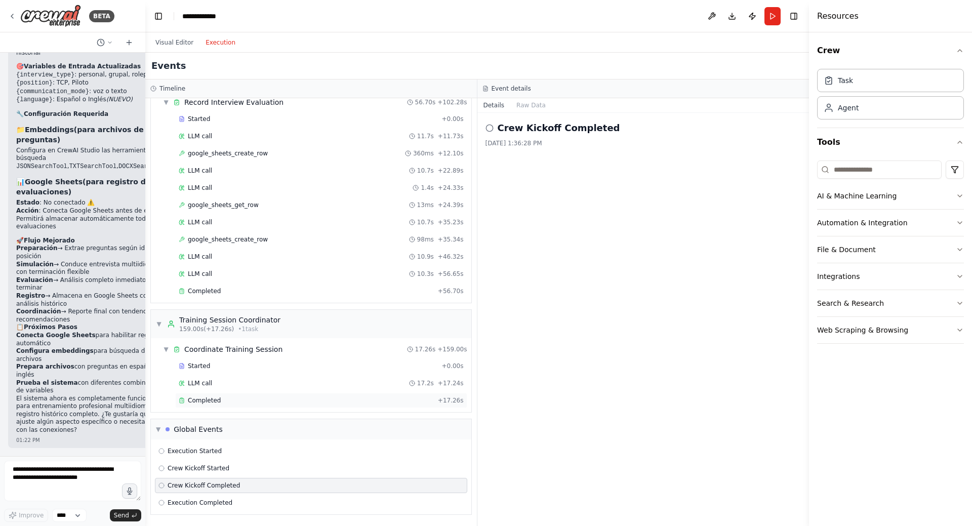
click at [214, 401] on span "Completed" at bounding box center [204, 401] width 33 height 8
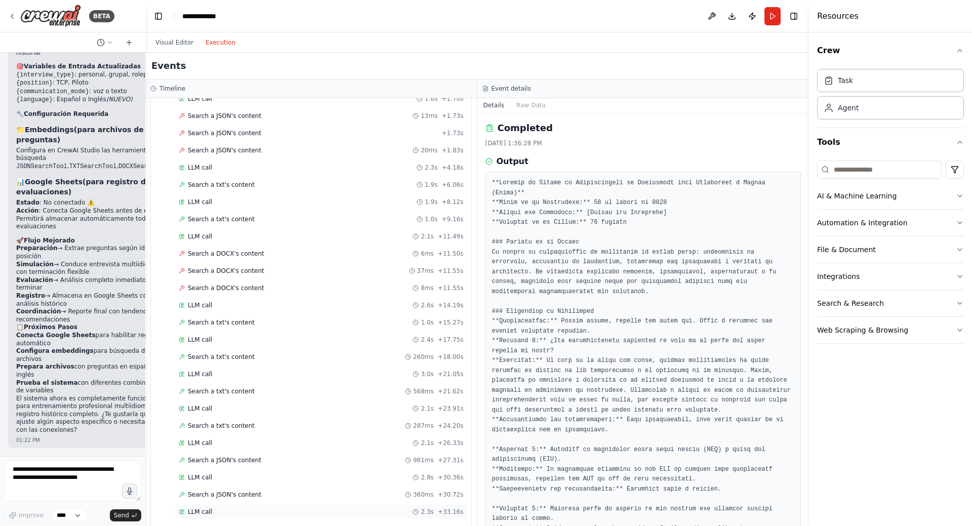
scroll to position [0, 0]
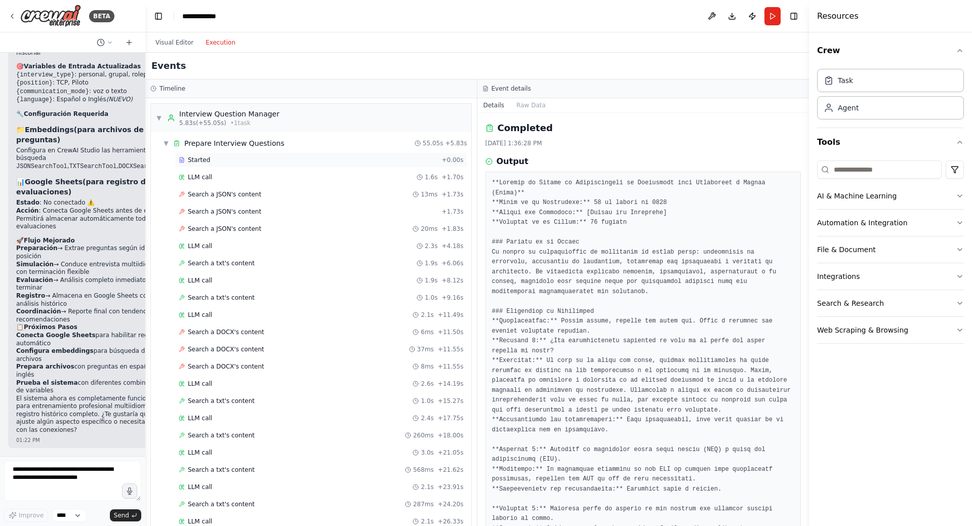
click at [201, 162] on span "Started" at bounding box center [199, 160] width 22 height 8
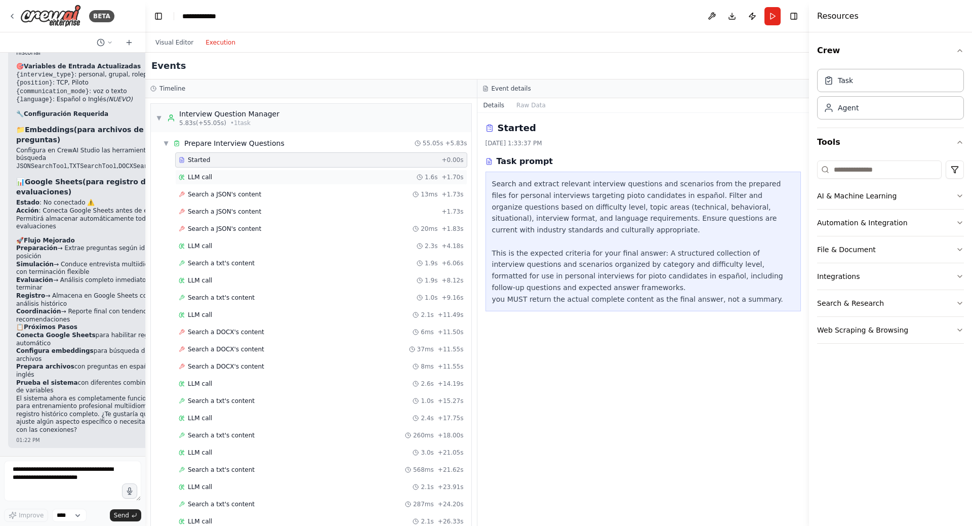
click at [203, 182] on div "LLM call 1.6s + 1.70s" at bounding box center [321, 177] width 292 height 15
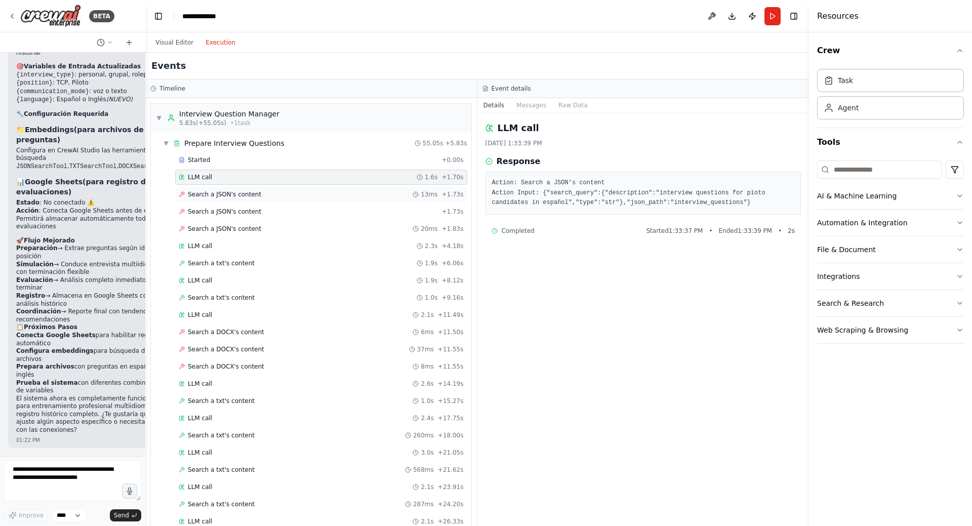
click at [206, 191] on span "Search a JSON's content" at bounding box center [224, 194] width 73 height 8
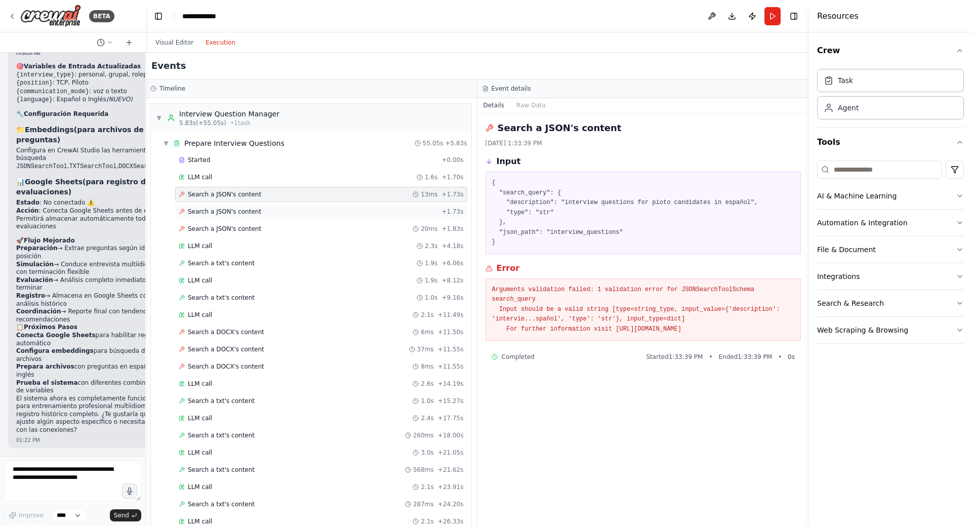
click at [229, 214] on span "Search a JSON's content" at bounding box center [224, 212] width 73 height 8
click at [227, 227] on span "Search a JSON's content" at bounding box center [224, 229] width 73 height 8
click at [213, 248] on div "LLM call 2.3s + 4.18s" at bounding box center [321, 246] width 285 height 8
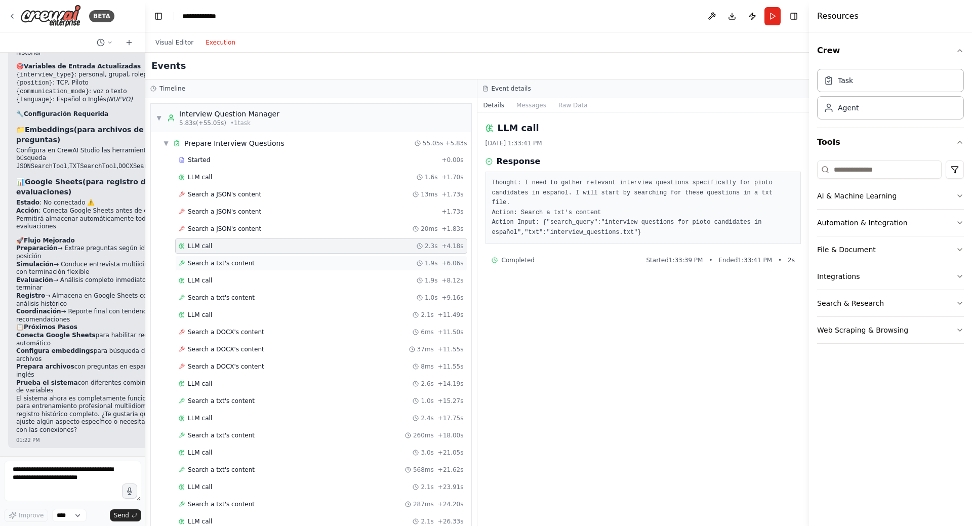
click at [218, 262] on span "Search a txt's content" at bounding box center [221, 263] width 67 height 8
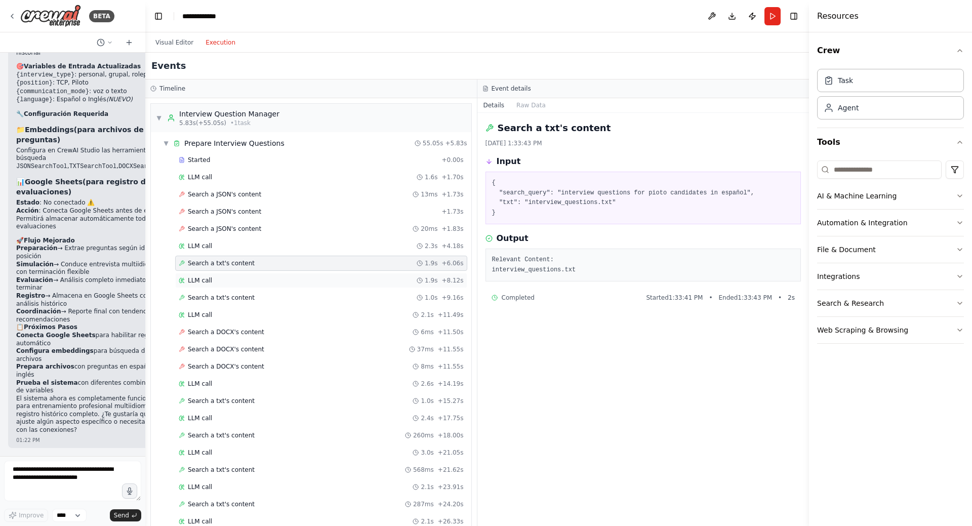
click at [211, 282] on div "LLM call 1.9s + 8.12s" at bounding box center [321, 281] width 285 height 8
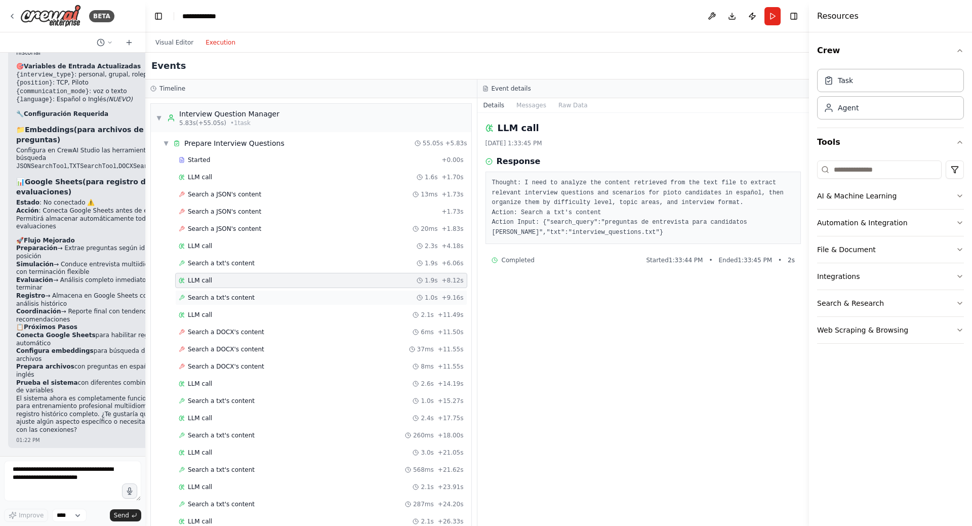
click at [214, 299] on span "Search a txt's content" at bounding box center [221, 298] width 67 height 8
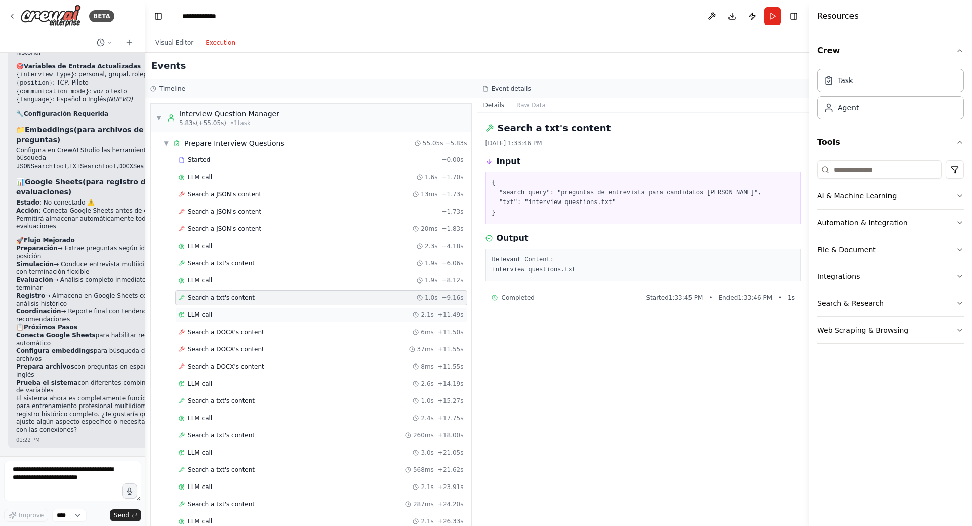
click at [206, 317] on span "LLM call" at bounding box center [200, 315] width 24 height 8
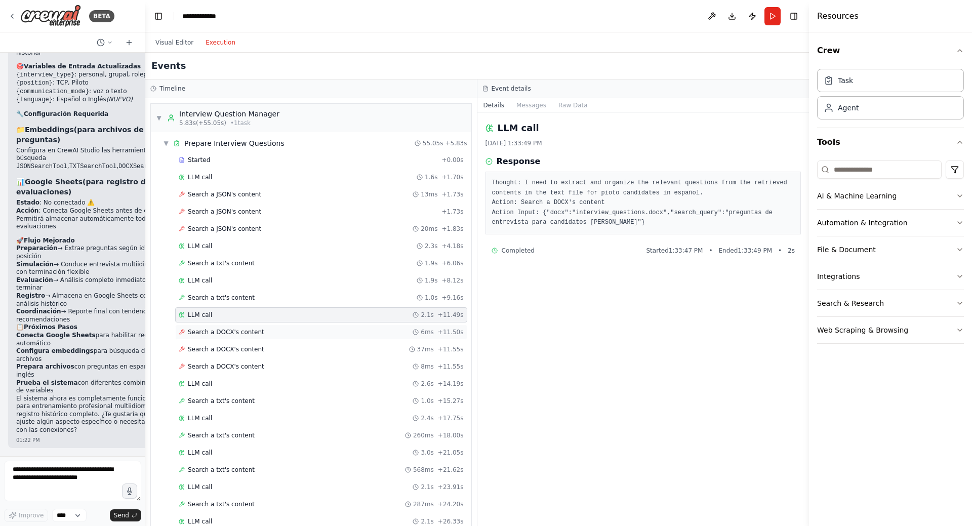
click at [215, 334] on span "Search a DOCX's content" at bounding box center [226, 332] width 76 height 8
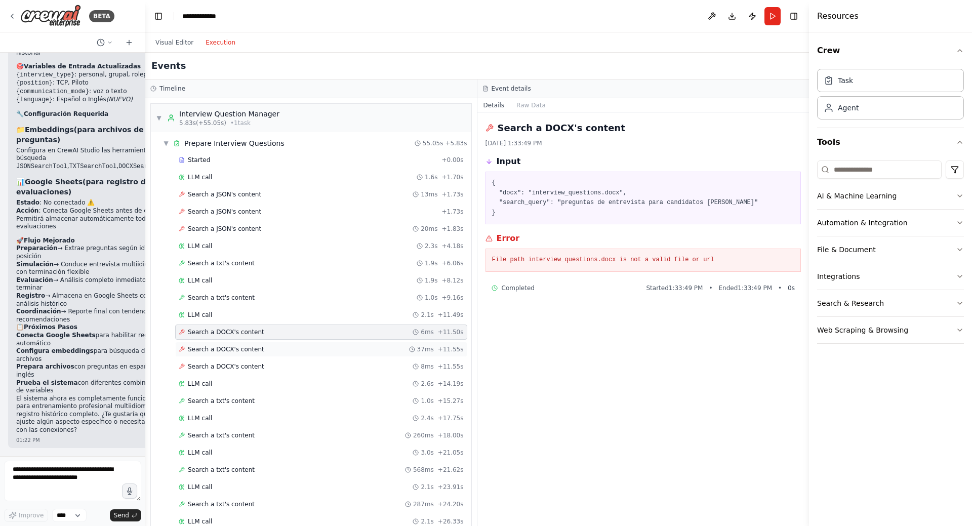
click at [225, 350] on span "Search a DOCX's content" at bounding box center [226, 349] width 76 height 8
click at [230, 367] on span "Search a DOCX's content" at bounding box center [226, 367] width 76 height 8
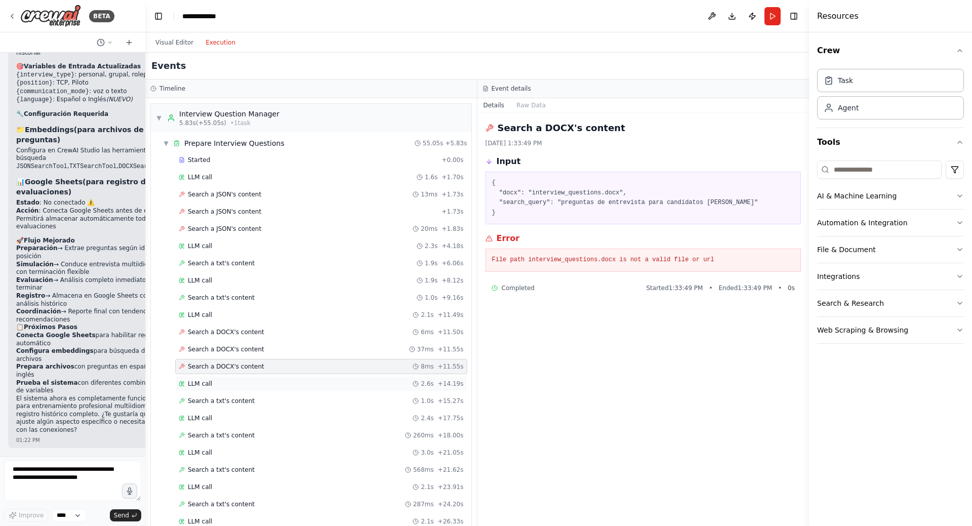
click at [210, 387] on div "LLM call 2.6s + 14.19s" at bounding box center [321, 384] width 285 height 8
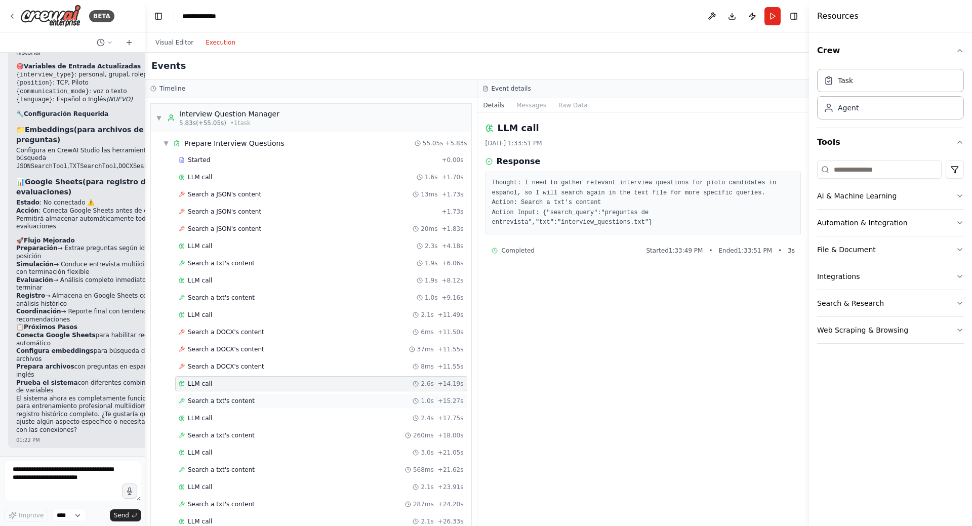
click at [210, 401] on span "Search a txt's content" at bounding box center [221, 401] width 67 height 8
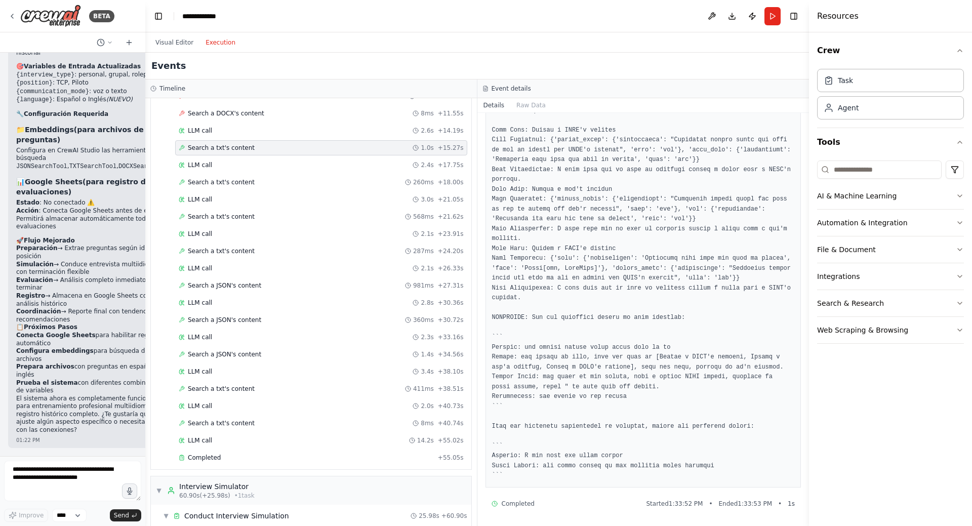
scroll to position [209, 0]
click at [208, 168] on span "LLM call" at bounding box center [200, 165] width 24 height 8
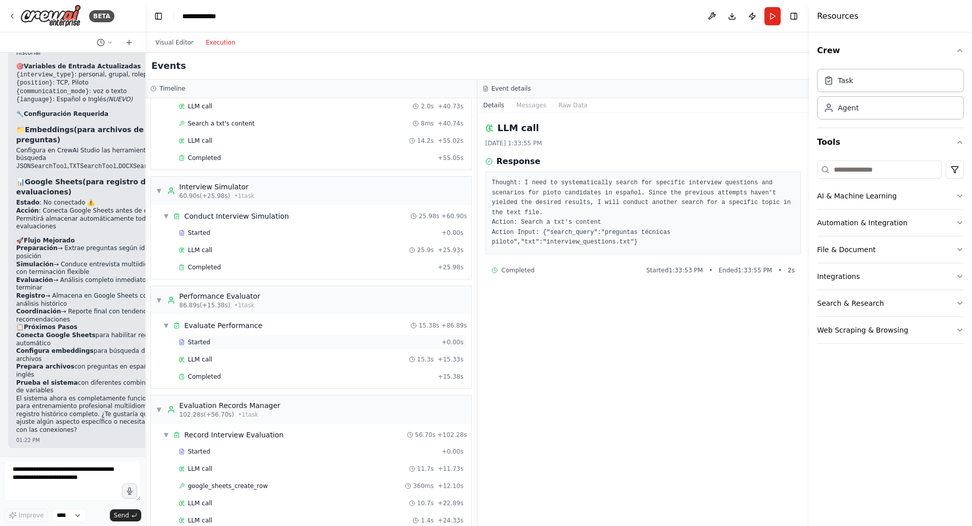
scroll to position [506, 0]
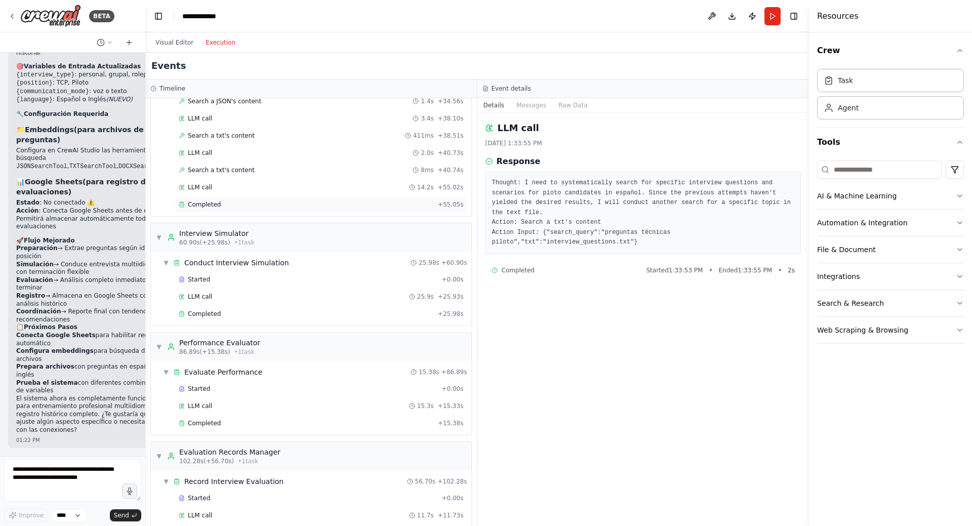
click at [209, 204] on span "Completed" at bounding box center [204, 205] width 33 height 8
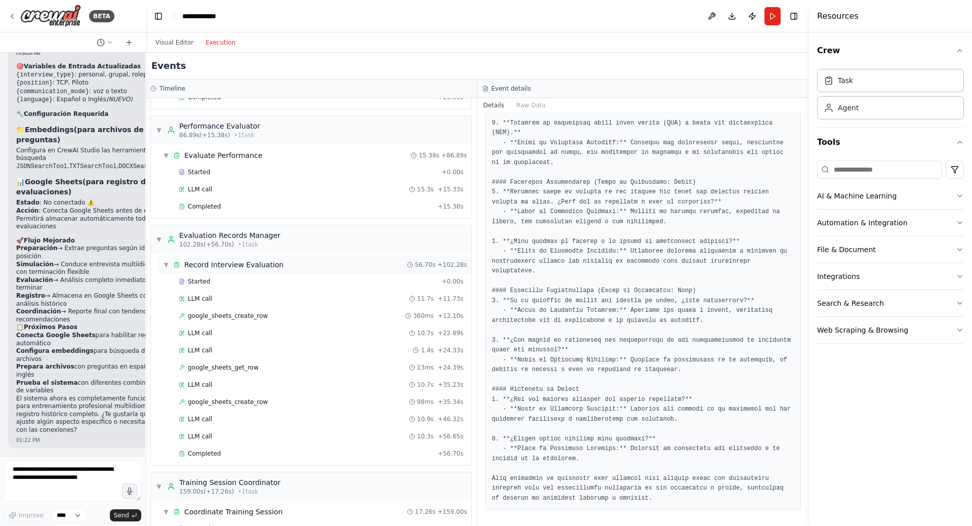
scroll to position [861, 0]
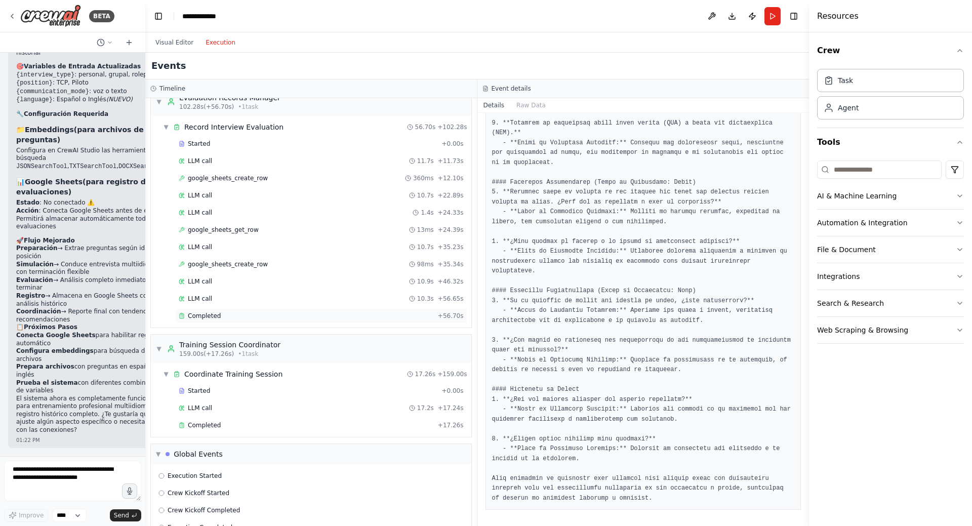
click at [205, 318] on span "Completed" at bounding box center [204, 316] width 33 height 8
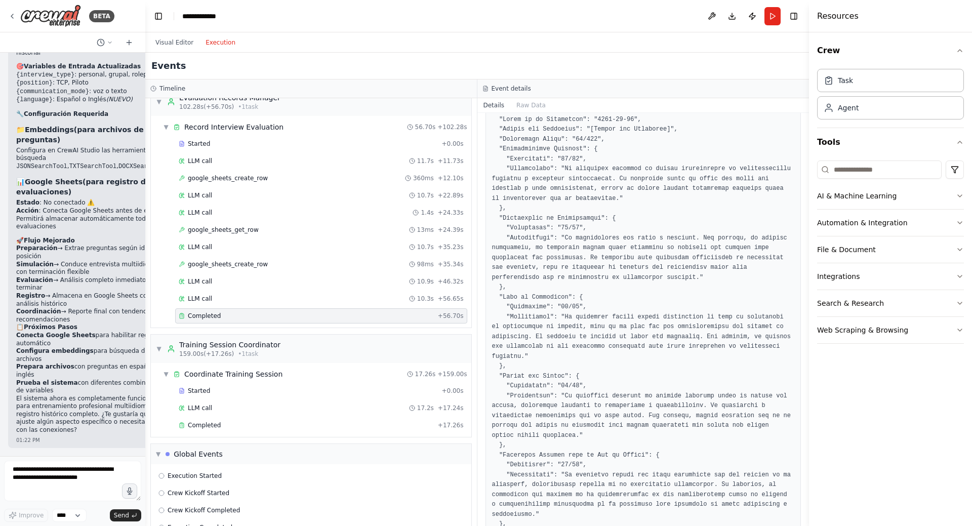
scroll to position [0, 0]
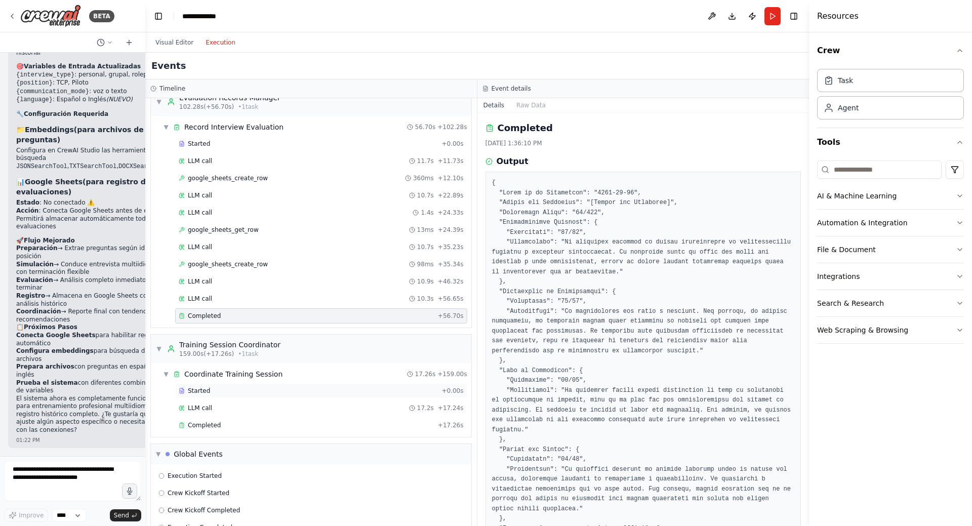
click at [204, 390] on span "Started" at bounding box center [199, 391] width 22 height 8
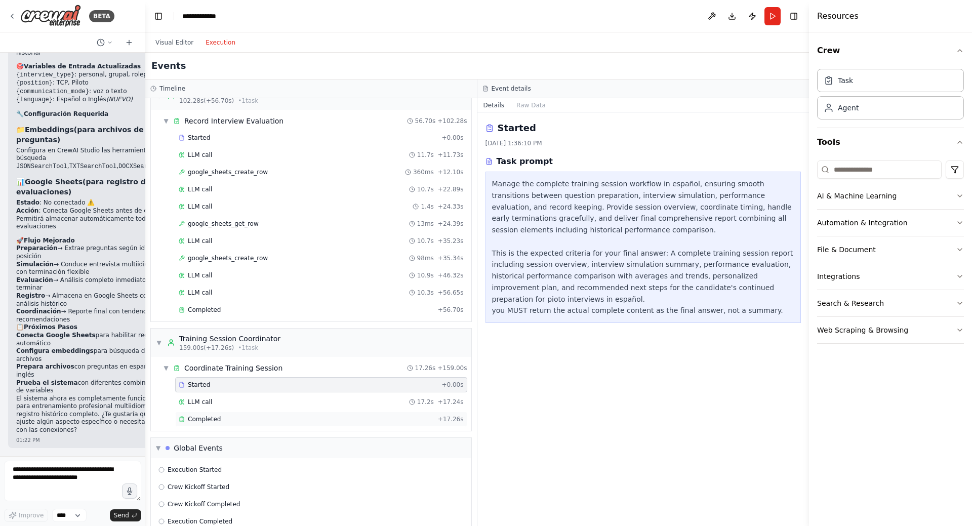
scroll to position [886, 0]
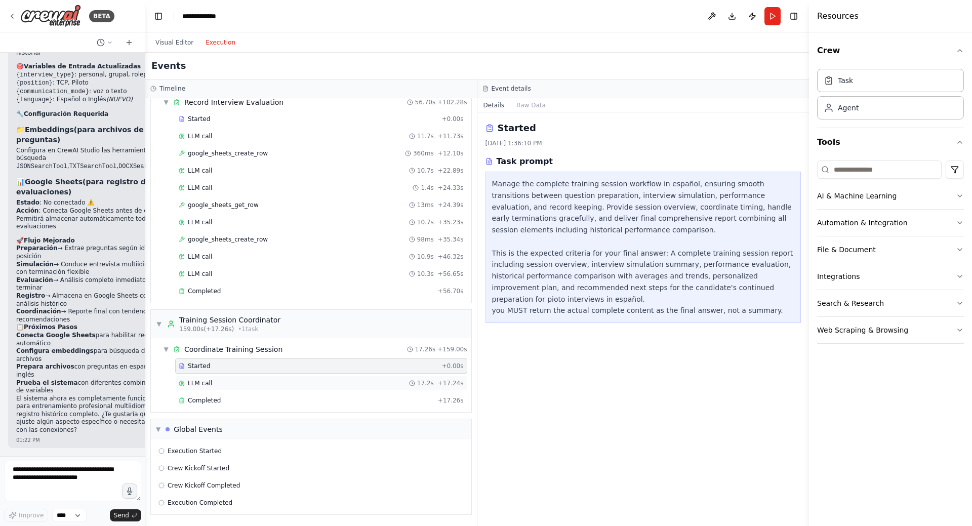
click at [205, 383] on span "LLM call" at bounding box center [200, 383] width 24 height 8
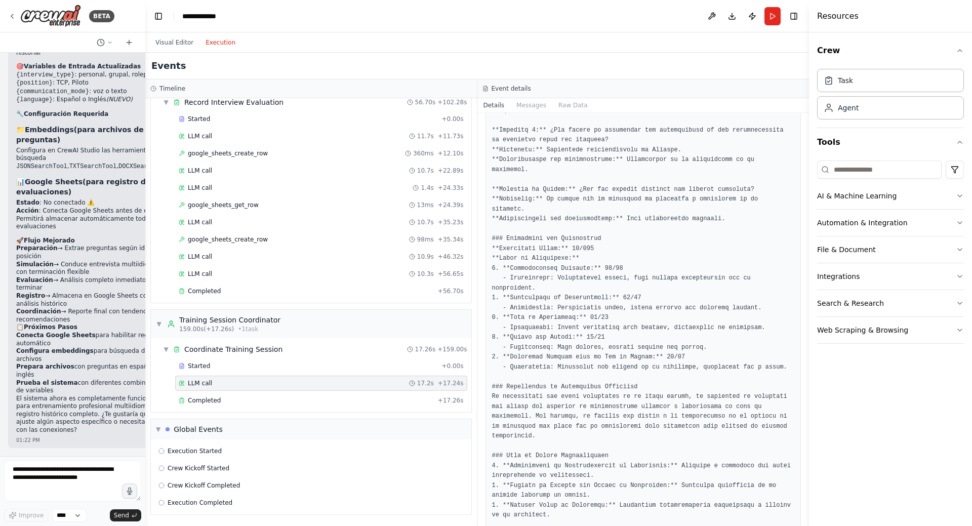
scroll to position [557, 0]
click at [208, 398] on span "Completed" at bounding box center [204, 401] width 33 height 8
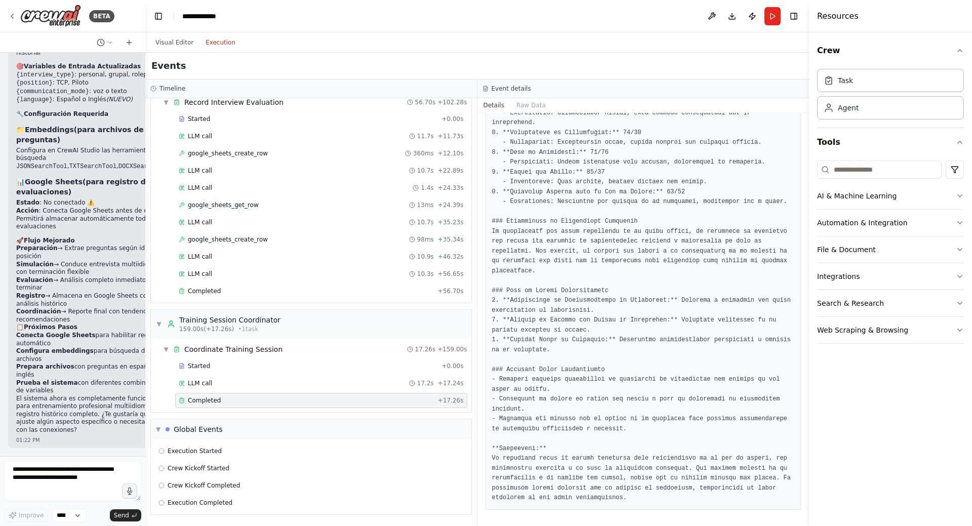
scroll to position [722, 0]
click at [169, 451] on span "Execution Started" at bounding box center [195, 451] width 54 height 8
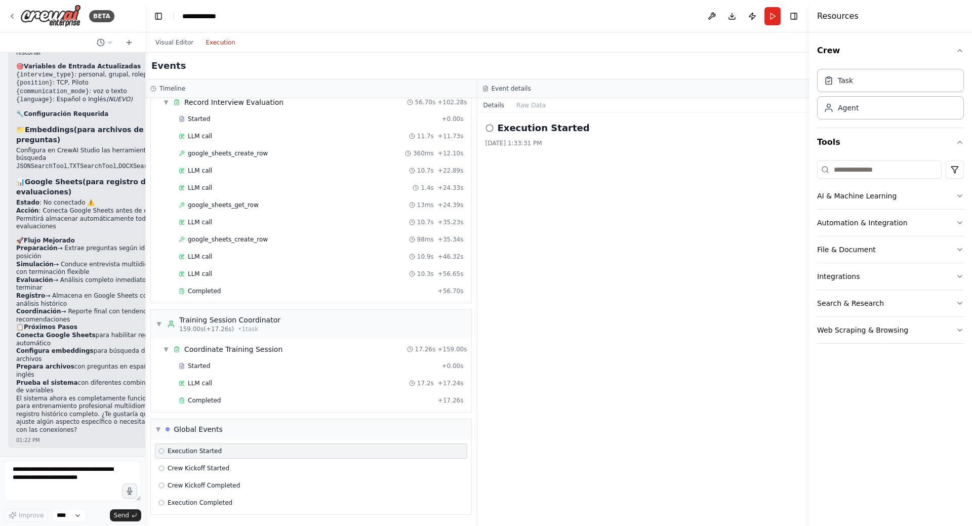
click at [169, 451] on span "Execution Started" at bounding box center [195, 451] width 54 height 8
click at [158, 430] on span "▼" at bounding box center [158, 429] width 5 height 8
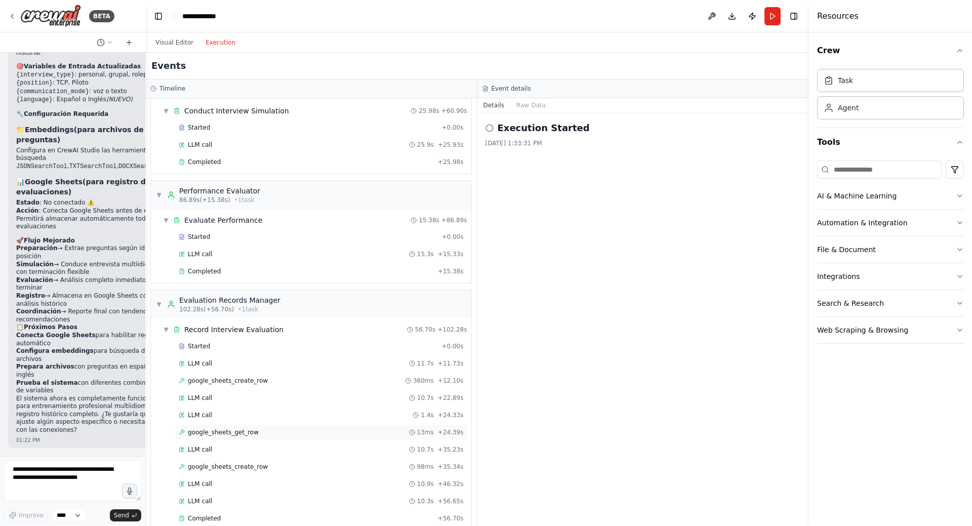
scroll to position [811, 0]
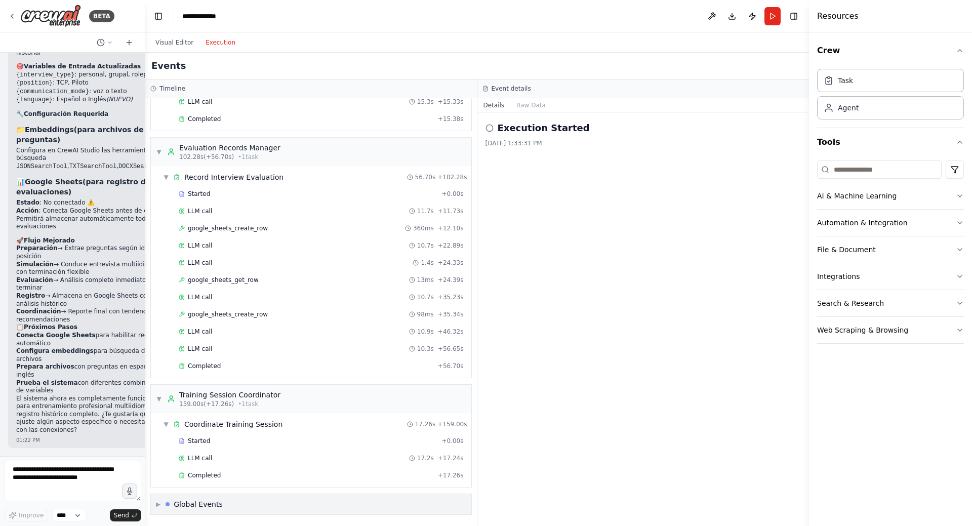
click at [161, 506] on span "▶" at bounding box center [158, 504] width 5 height 8
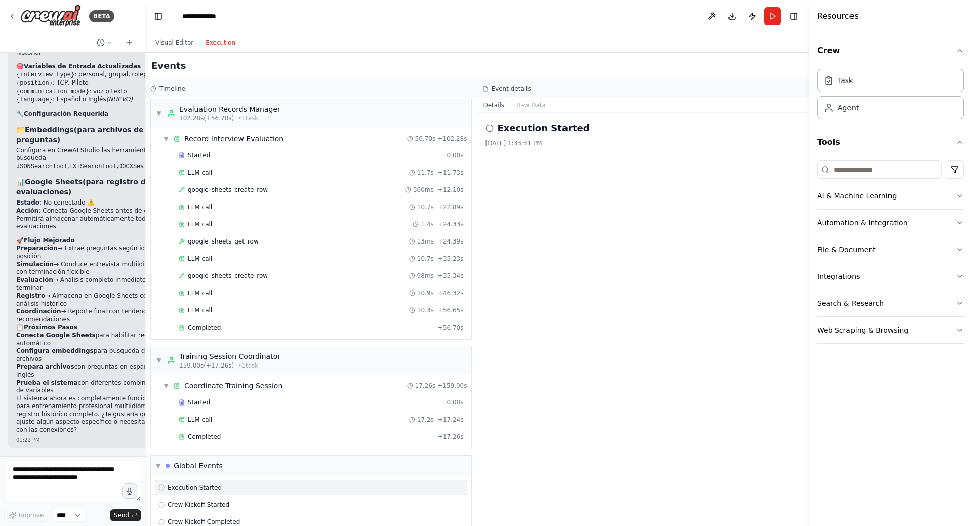
scroll to position [886, 0]
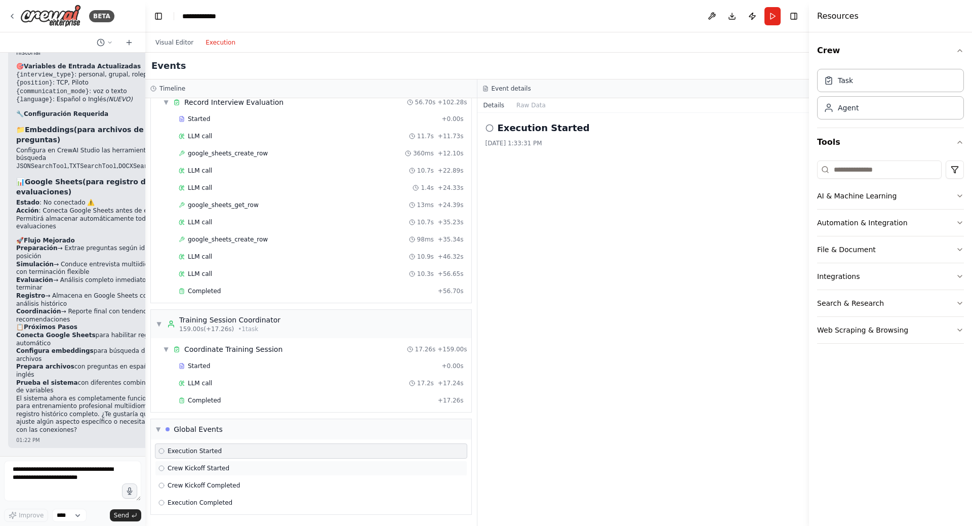
click at [181, 468] on span "Crew Kickoff Started" at bounding box center [199, 468] width 62 height 8
click at [494, 132] on div "Crew Kickoff Started" at bounding box center [644, 128] width 316 height 14
click at [490, 131] on icon at bounding box center [490, 128] width 8 height 8
click at [528, 108] on button "Raw Data" at bounding box center [531, 105] width 42 height 14
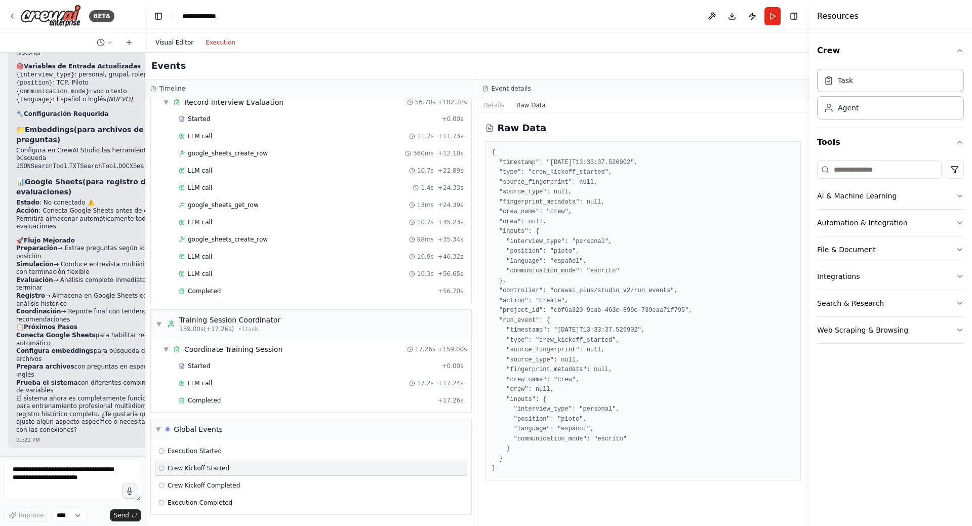
click at [182, 44] on button "Visual Editor" at bounding box center [174, 42] width 50 height 12
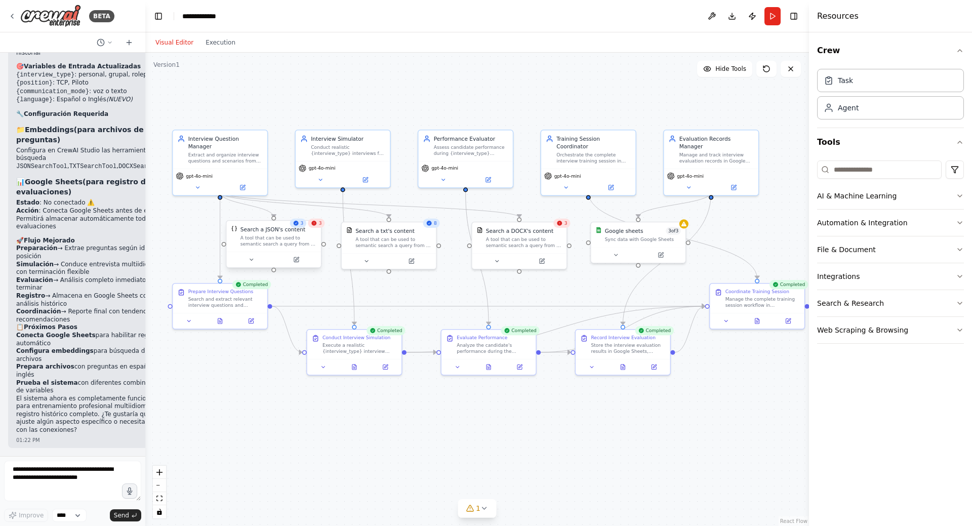
click at [298, 267] on div at bounding box center [273, 260] width 94 height 16
click at [252, 261] on icon at bounding box center [251, 260] width 6 height 6
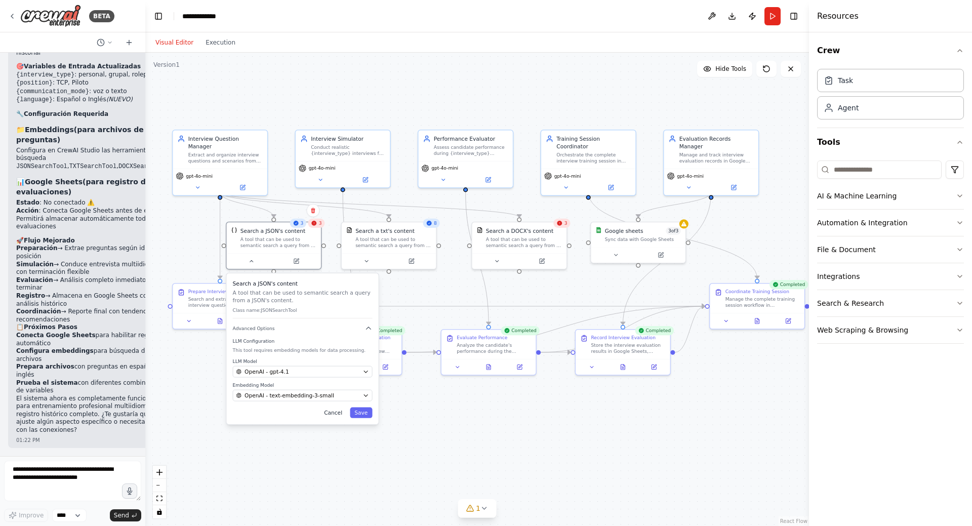
click at [336, 417] on button "Cancel" at bounding box center [333, 413] width 27 height 11
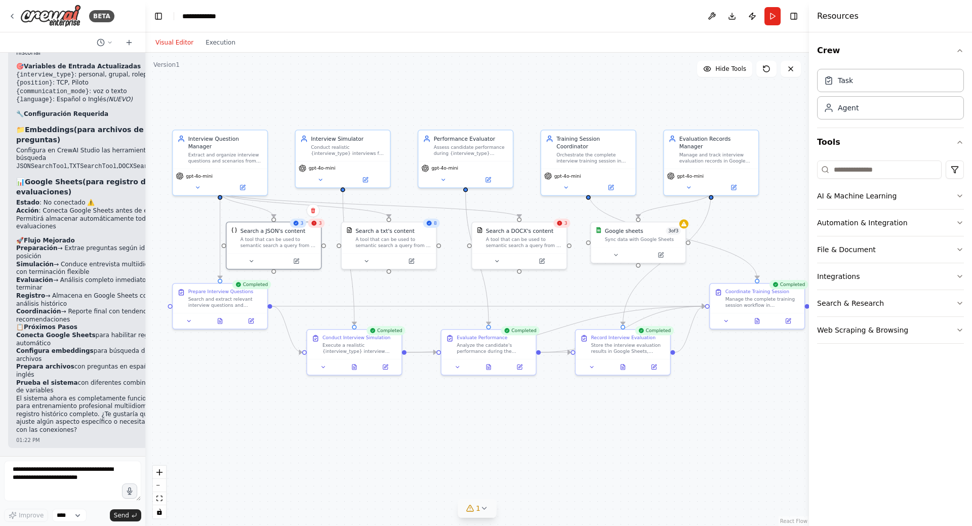
click at [482, 510] on icon at bounding box center [485, 508] width 8 height 8
click at [541, 501] on div "Google Sheets integration is not connected. Please connect before using it." at bounding box center [478, 507] width 242 height 13
click at [581, 485] on button at bounding box center [589, 483] width 17 height 12
click at [616, 252] on icon at bounding box center [616, 254] width 6 height 6
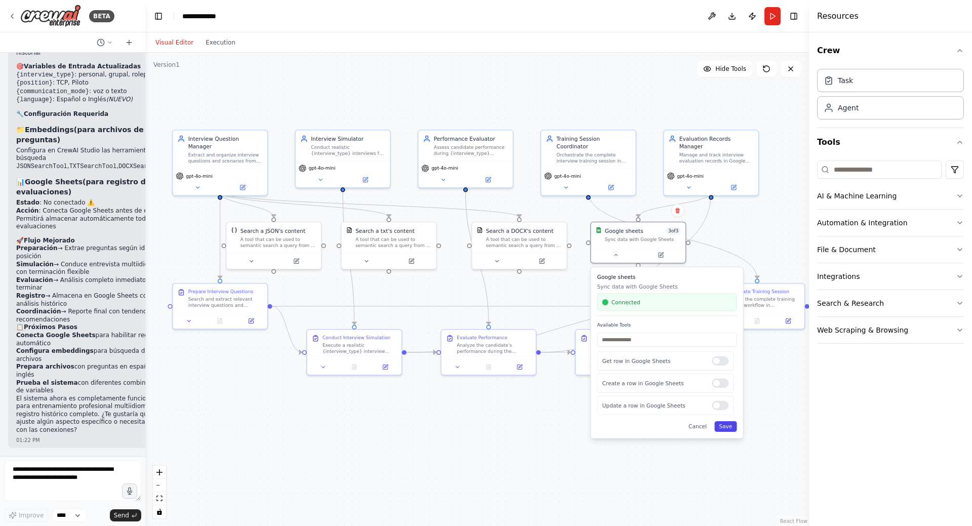
click at [726, 427] on button "Save" at bounding box center [726, 426] width 22 height 11
click at [593, 443] on div ".deletable-edge-delete-btn { width: 20px; height: 20px; border: 0px solid #ffff…" at bounding box center [477, 290] width 664 height 474
click at [213, 41] on button "Execution" at bounding box center [221, 42] width 42 height 12
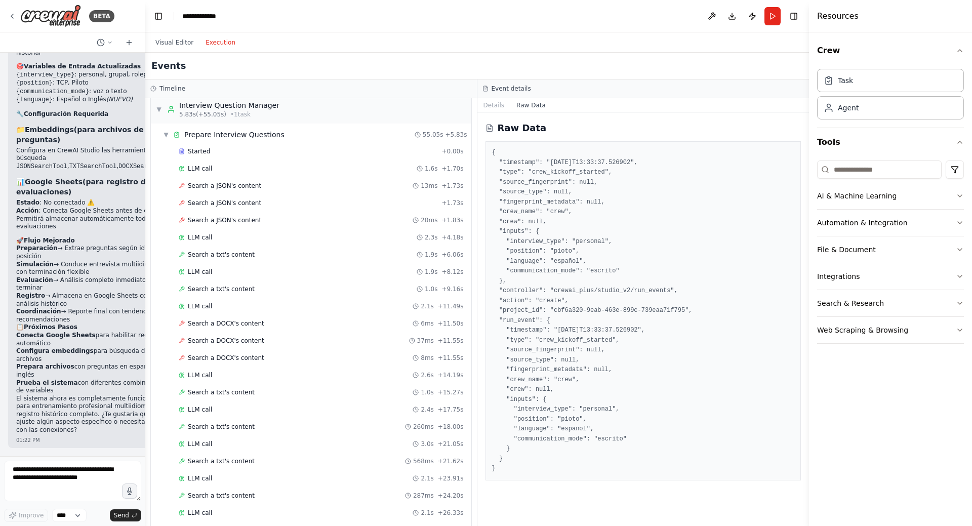
scroll to position [0, 0]
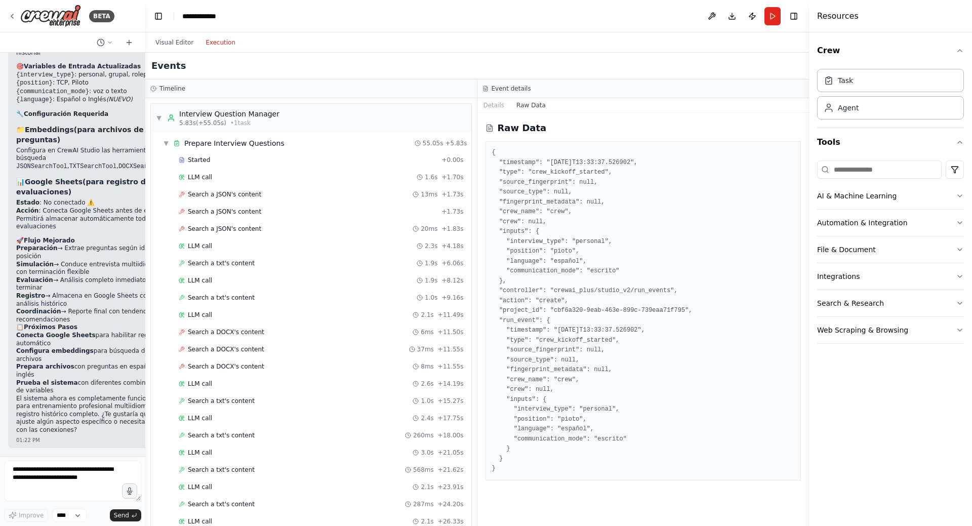
click at [508, 91] on h3 "Event details" at bounding box center [512, 89] width 40 height 8
click at [498, 107] on button "Details" at bounding box center [494, 105] width 33 height 14
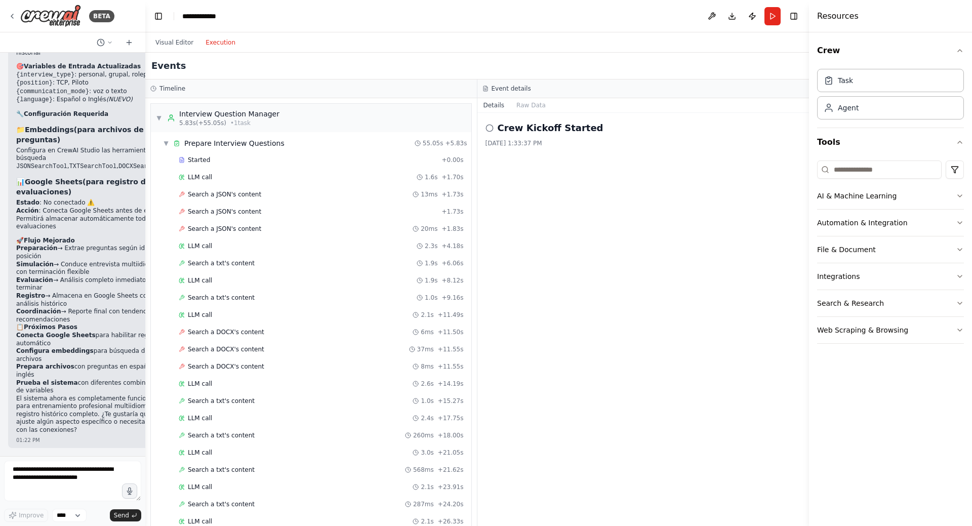
click at [489, 131] on circle at bounding box center [489, 128] width 7 height 7
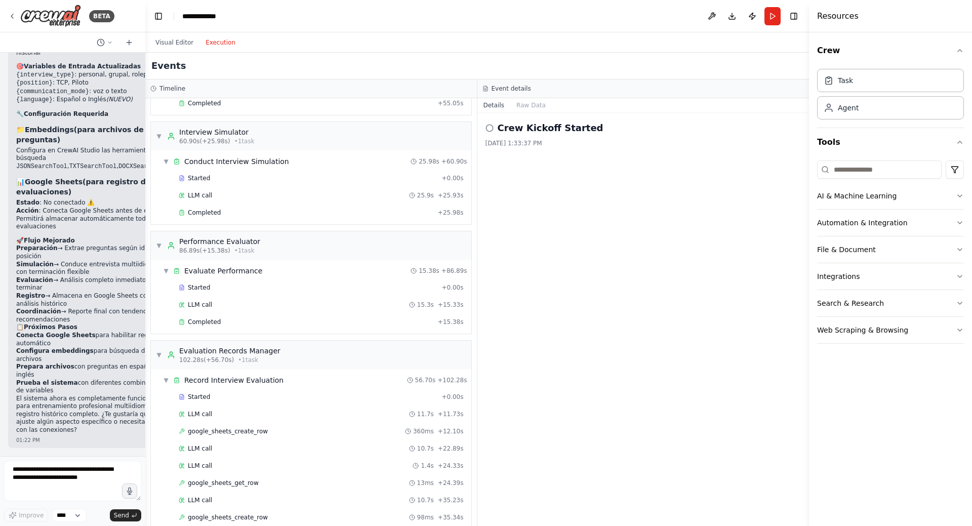
scroll to position [886, 0]
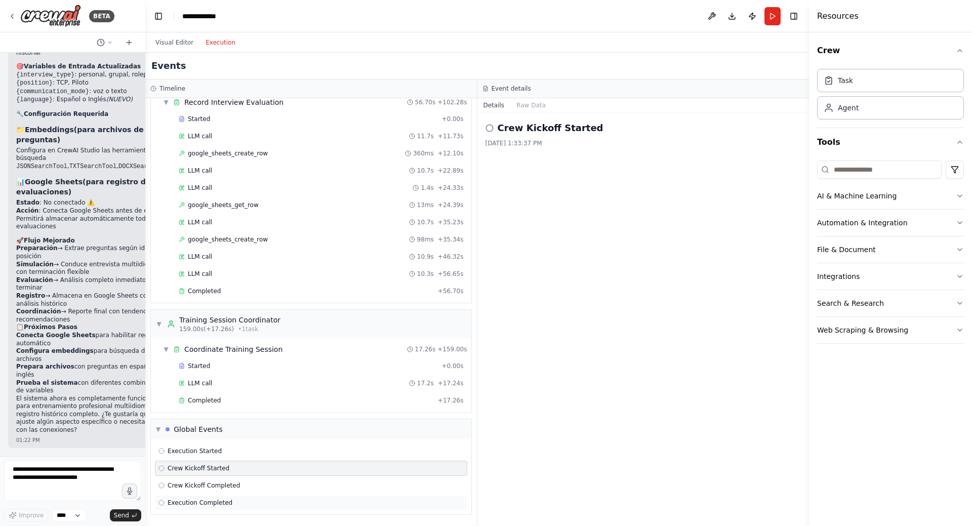
click at [180, 503] on span "Execution Completed" at bounding box center [200, 503] width 65 height 8
click at [829, 112] on div "Agent" at bounding box center [890, 107] width 147 height 23
click at [853, 89] on div "Task" at bounding box center [890, 79] width 147 height 23
click at [847, 93] on div "Task Agent" at bounding box center [890, 92] width 147 height 55
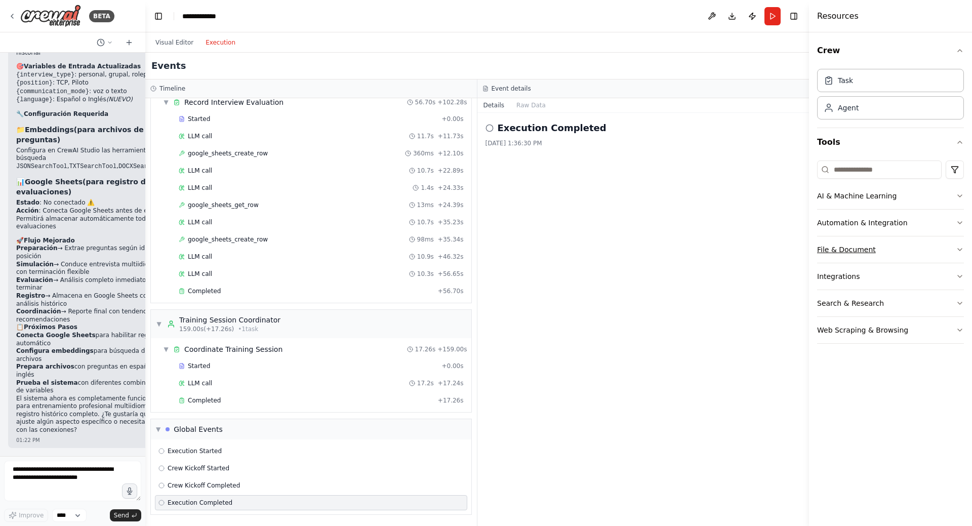
click at [946, 248] on button "File & Document" at bounding box center [890, 250] width 147 height 26
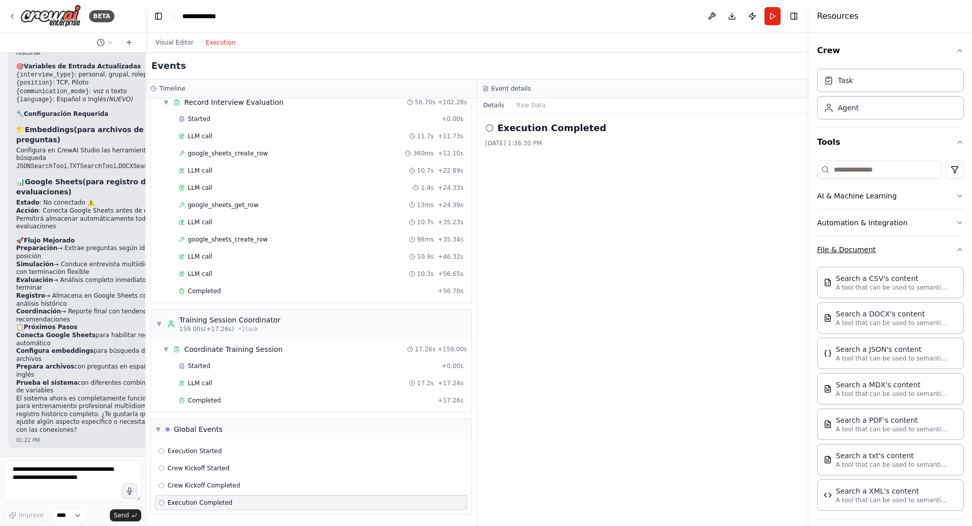
click at [956, 248] on icon "button" at bounding box center [960, 250] width 8 height 8
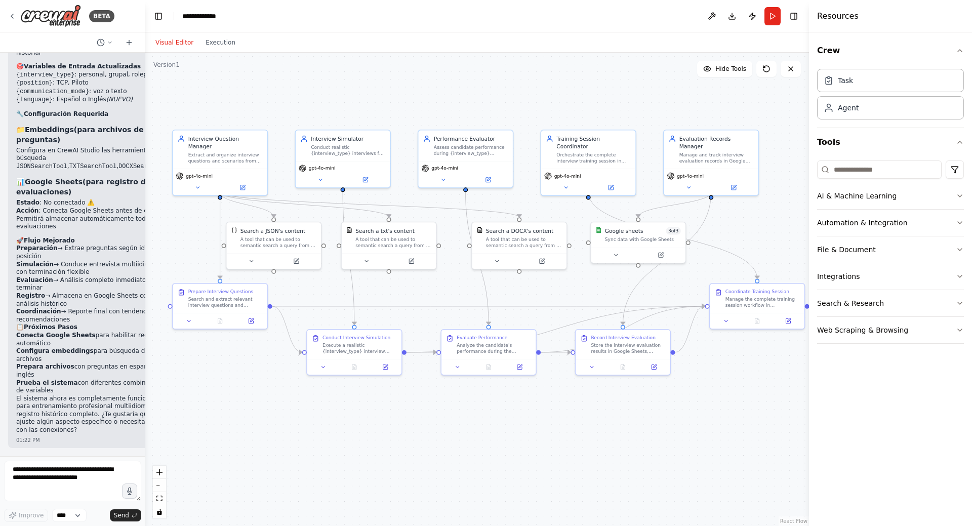
click at [181, 48] on button "Visual Editor" at bounding box center [174, 42] width 50 height 12
click at [209, 20] on div "**********" at bounding box center [204, 16] width 44 height 10
click at [709, 17] on button at bounding box center [712, 16] width 16 height 18
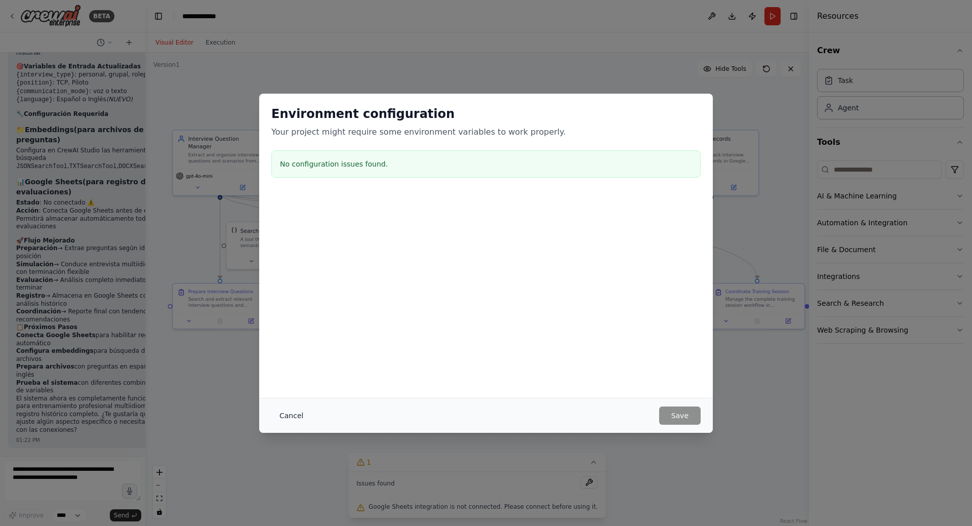
click at [288, 417] on button "Cancel" at bounding box center [291, 416] width 40 height 18
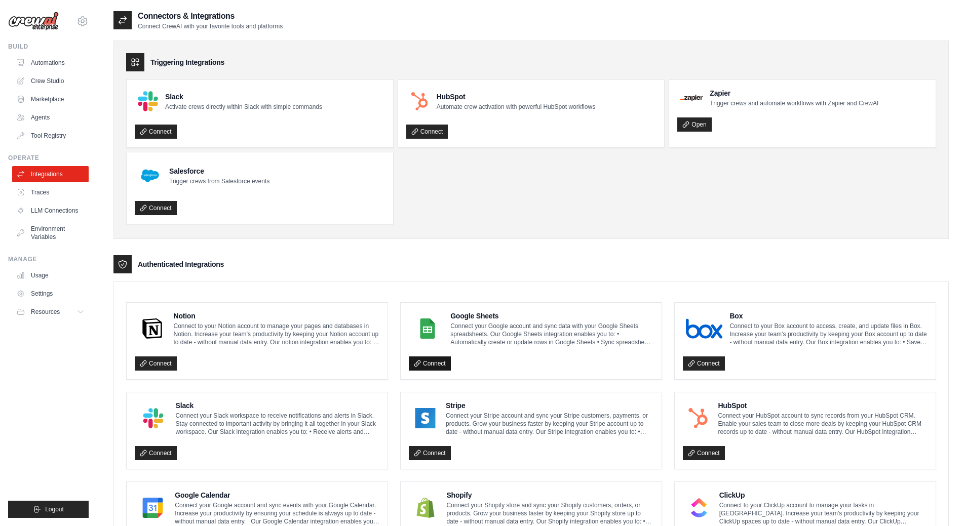
click at [432, 363] on link "Connect" at bounding box center [430, 364] width 42 height 14
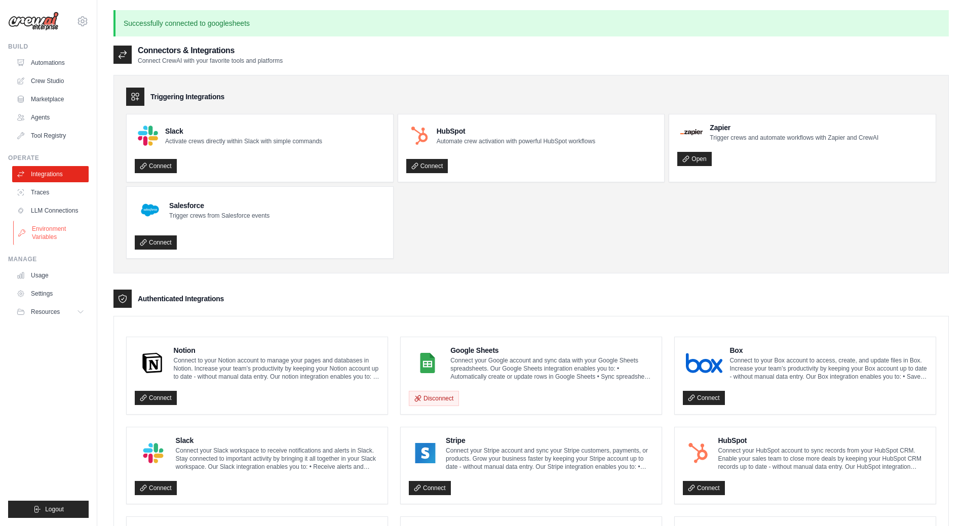
click at [52, 234] on link "Environment Variables" at bounding box center [51, 233] width 76 height 24
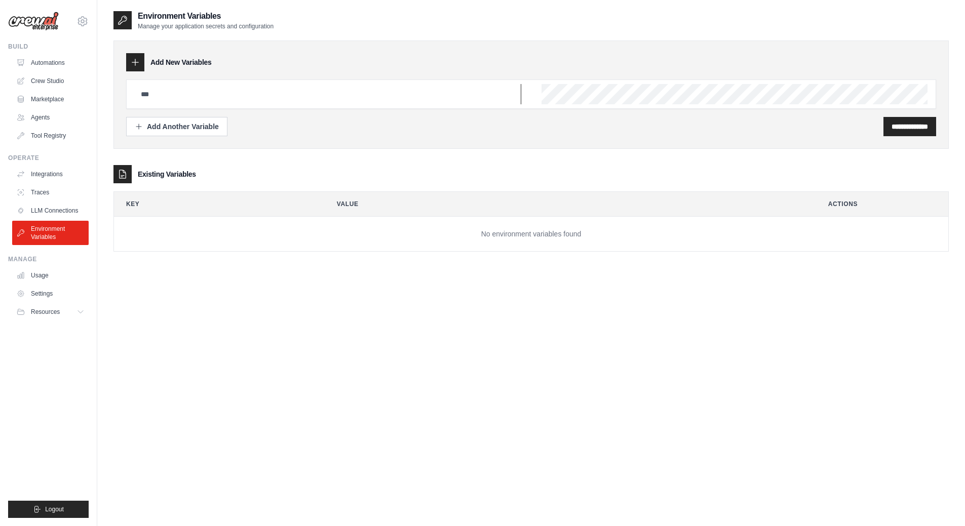
click at [196, 91] on input "text" at bounding box center [328, 94] width 386 height 20
click at [53, 210] on link "LLM Connections" at bounding box center [51, 211] width 76 height 16
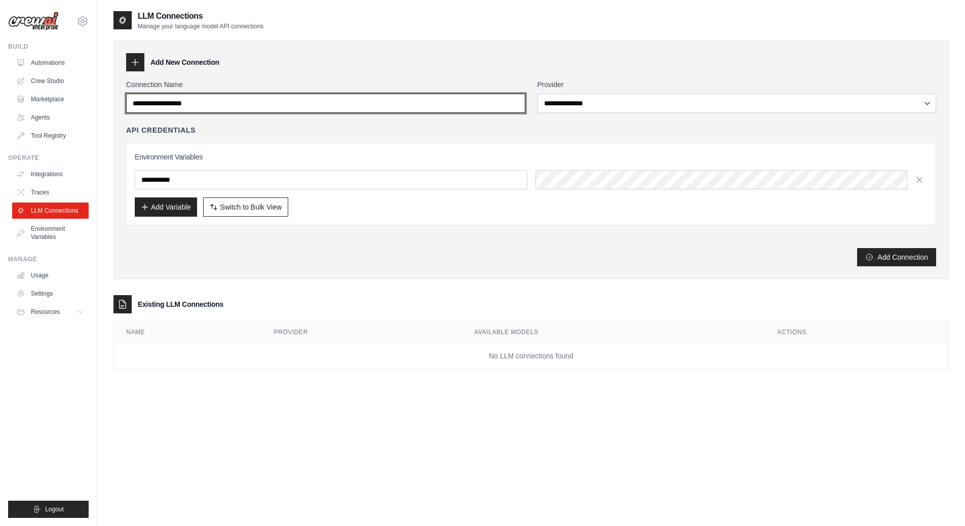
click at [464, 106] on input "Connection Name" at bounding box center [325, 103] width 399 height 19
click at [438, 108] on input "Connection Name" at bounding box center [325, 103] width 399 height 19
type input "**********"
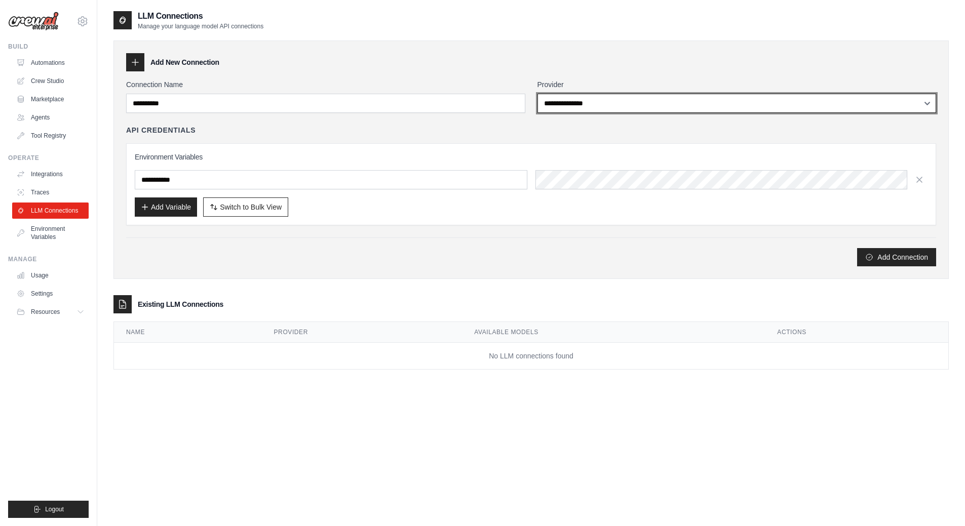
click at [567, 103] on select "**********" at bounding box center [736, 103] width 399 height 19
select select "******"
click at [537, 94] on select "**********" at bounding box center [736, 103] width 399 height 19
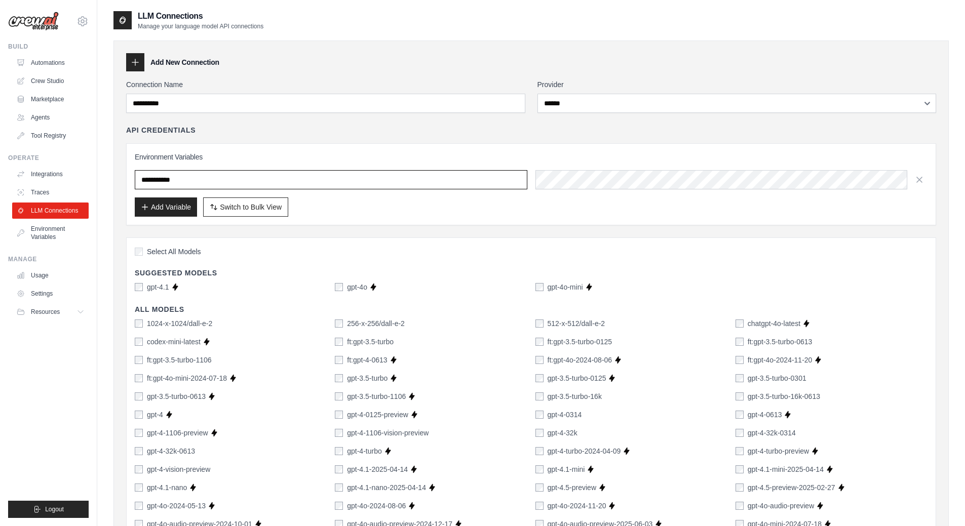
click at [214, 182] on input "text" at bounding box center [331, 179] width 392 height 19
drag, startPoint x: 200, startPoint y: 180, endPoint x: 114, endPoint y: 177, distance: 86.1
click at [114, 177] on div "**********" at bounding box center [530, 506] width 835 height 931
type input "**********"
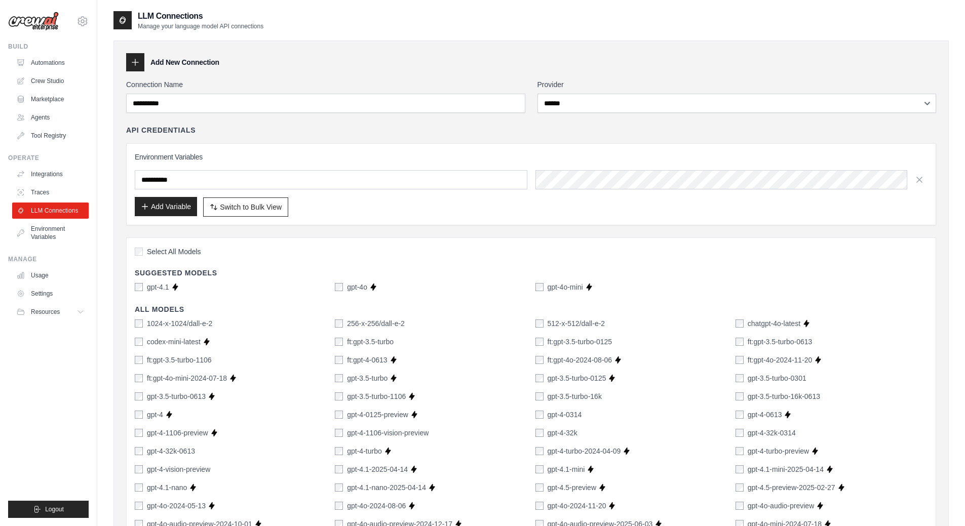
click at [156, 206] on button "Add Variable" at bounding box center [166, 206] width 62 height 19
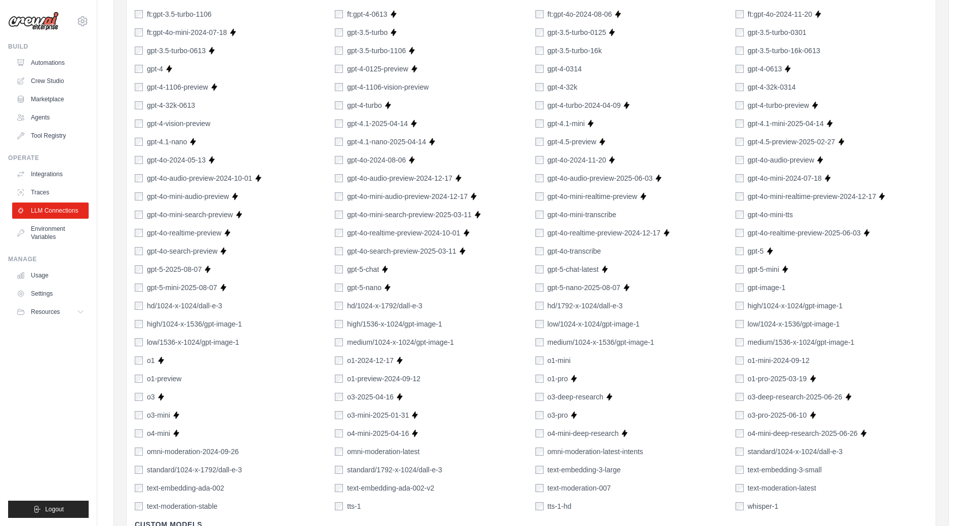
scroll to position [587, 0]
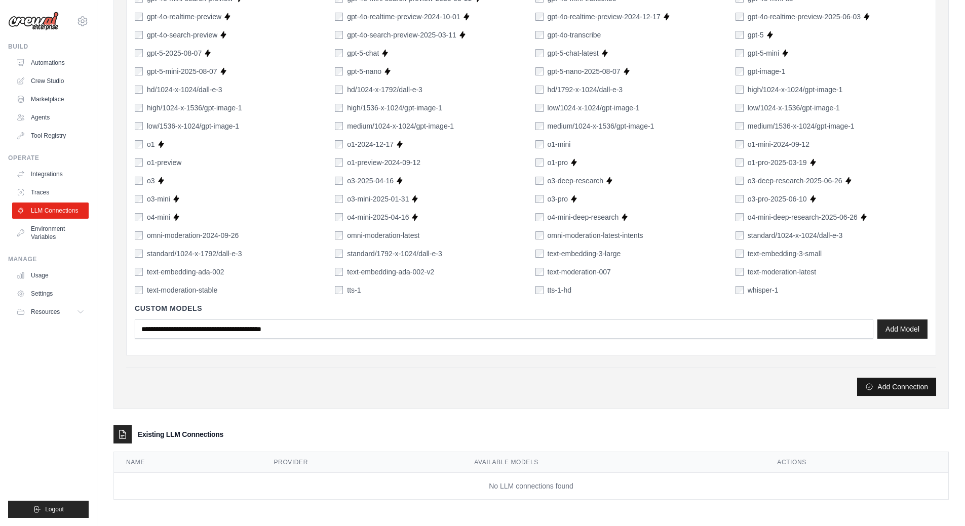
click at [878, 383] on button "Add Connection" at bounding box center [896, 387] width 79 height 18
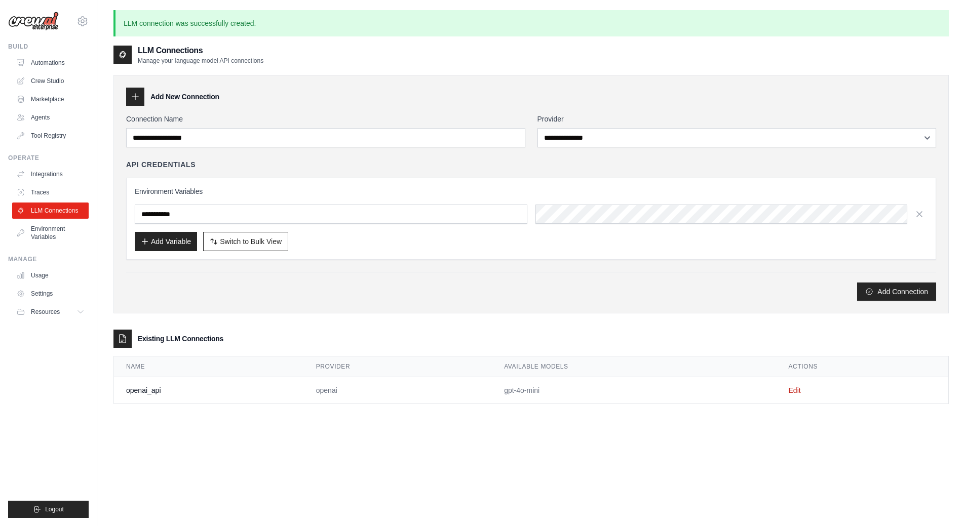
click at [685, 449] on div "**********" at bounding box center [530, 308] width 835 height 526
click at [48, 77] on link "Crew Studio" at bounding box center [51, 81] width 76 height 16
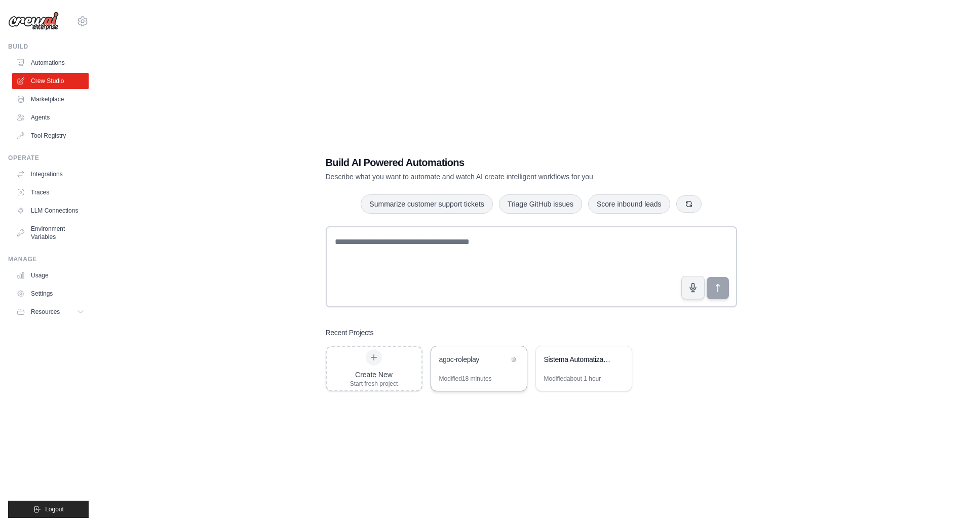
click at [468, 365] on div "agoc-roleplay" at bounding box center [473, 361] width 69 height 12
click at [570, 369] on div "Sistema Automatizado de Procesamiento de Facturas por Email" at bounding box center [584, 360] width 96 height 28
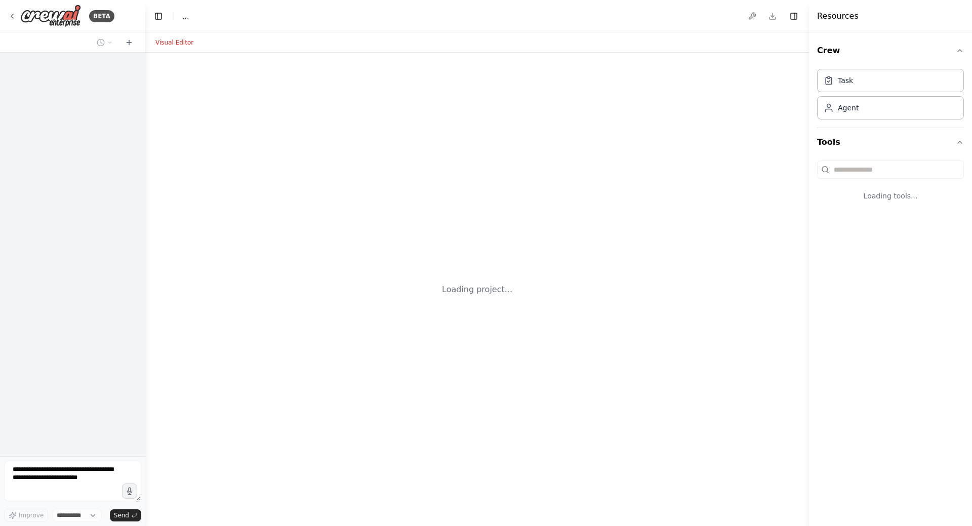
select select "****"
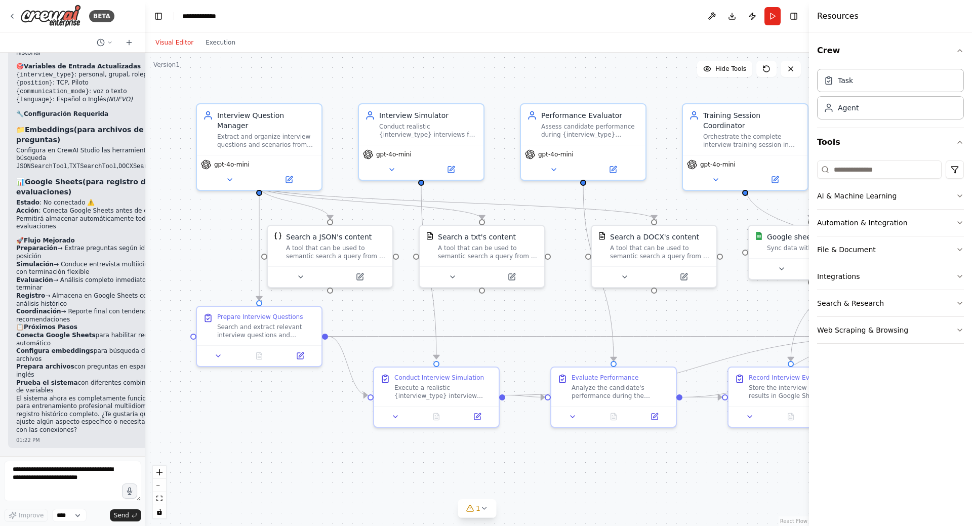
scroll to position [2789, 0]
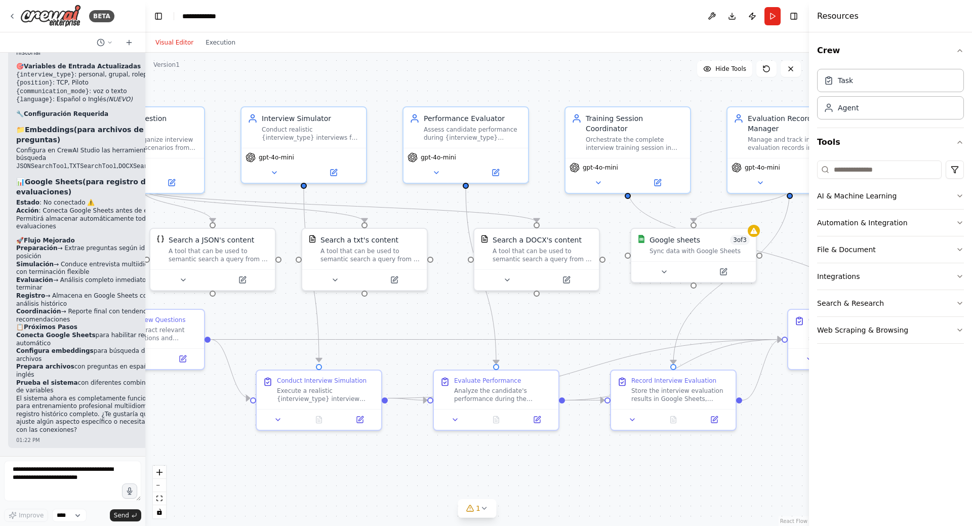
drag, startPoint x: 642, startPoint y: 478, endPoint x: 715, endPoint y: 347, distance: 149.9
click at [547, 480] on div ".deletable-edge-delete-btn { width: 20px; height: 20px; border: 0px solid #ffff…" at bounding box center [477, 290] width 664 height 474
click at [666, 271] on icon at bounding box center [665, 269] width 8 height 8
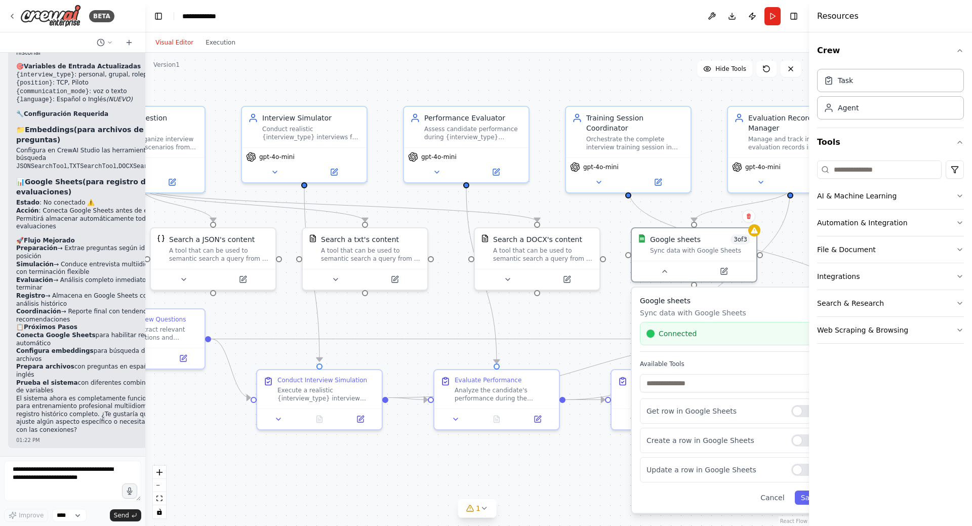
click at [575, 316] on div ".deletable-edge-delete-btn { width: 20px; height: 20px; border: 0px solid #ffff…" at bounding box center [477, 290] width 664 height 474
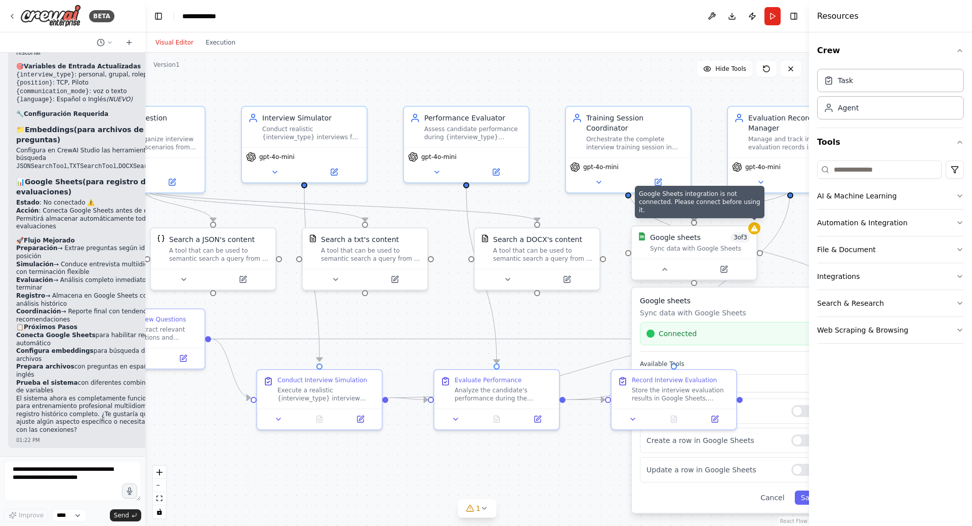
click at [757, 233] on div at bounding box center [755, 228] width 12 height 12
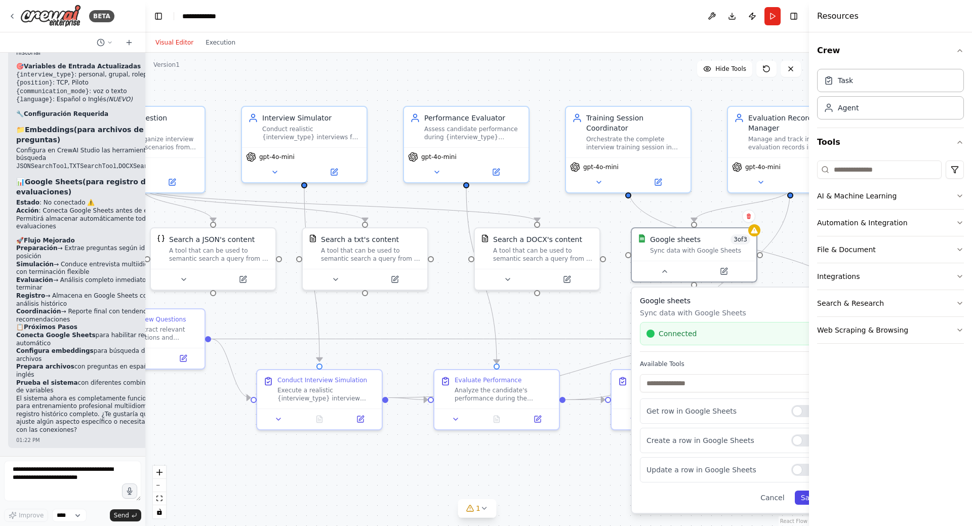
click at [804, 496] on button "Save" at bounding box center [809, 498] width 29 height 14
click at [591, 490] on div ".deletable-edge-delete-btn { width: 20px; height: 20px; border: 0px solid #ffff…" at bounding box center [477, 290] width 664 height 474
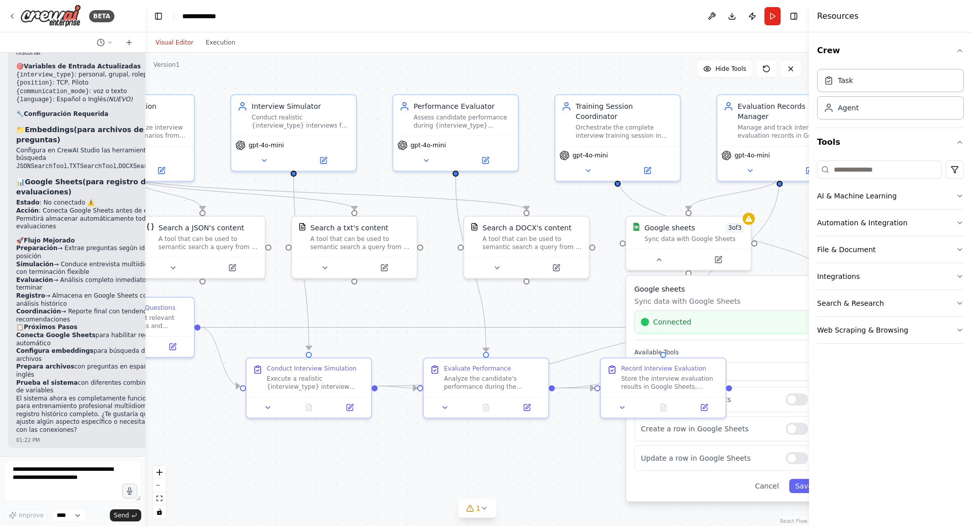
click at [580, 477] on div ".deletable-edge-delete-btn { width: 20px; height: 20px; border: 0px solid #ffff…" at bounding box center [477, 290] width 664 height 474
click at [663, 259] on icon at bounding box center [659, 258] width 8 height 8
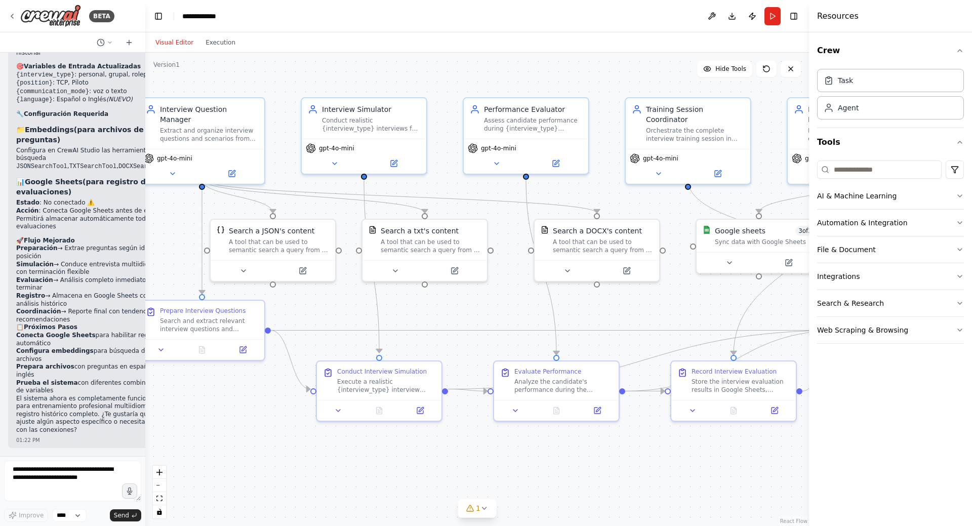
drag, startPoint x: 558, startPoint y: 476, endPoint x: 628, endPoint y: 479, distance: 70.5
click at [628, 479] on div ".deletable-edge-delete-btn { width: 20px; height: 20px; border: 0px solid #ffff…" at bounding box center [477, 290] width 664 height 474
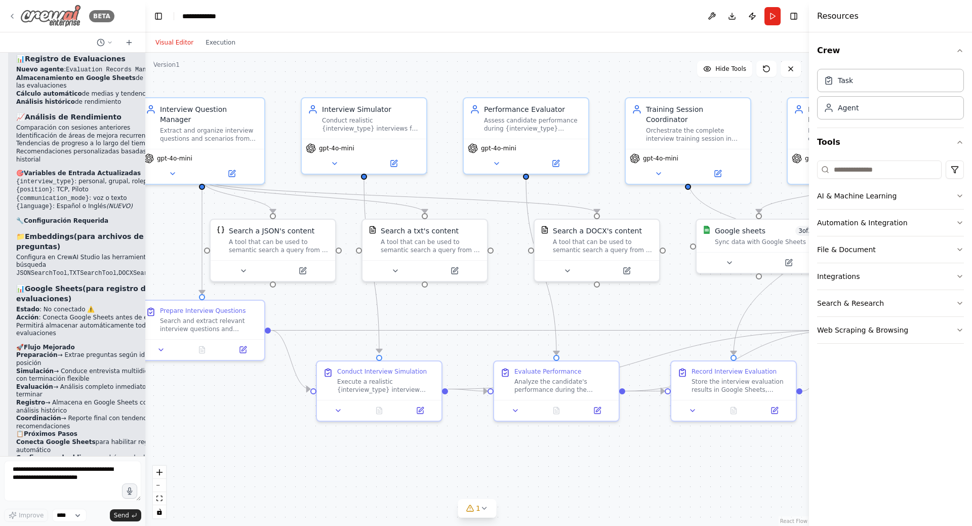
click at [13, 14] on icon at bounding box center [12, 16] width 2 height 4
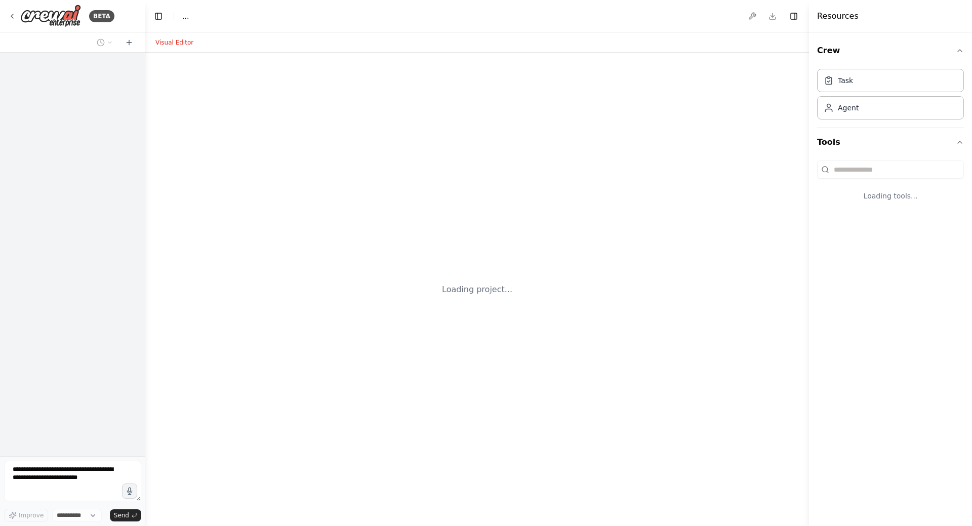
select select "****"
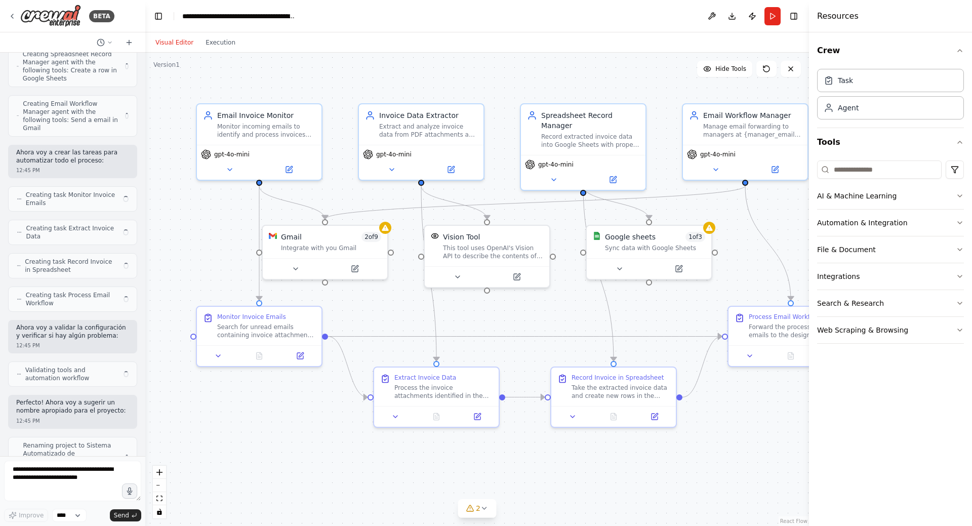
scroll to position [564, 0]
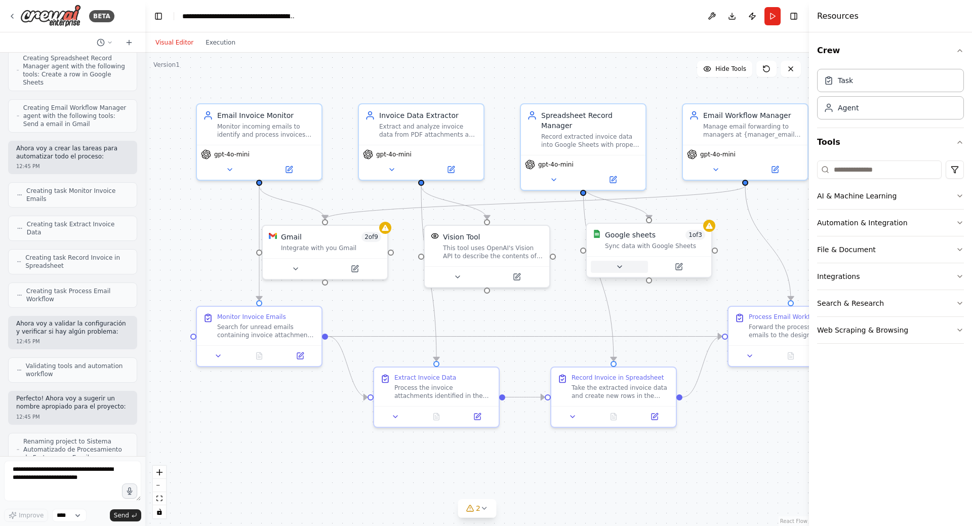
click at [621, 266] on icon at bounding box center [620, 267] width 4 height 2
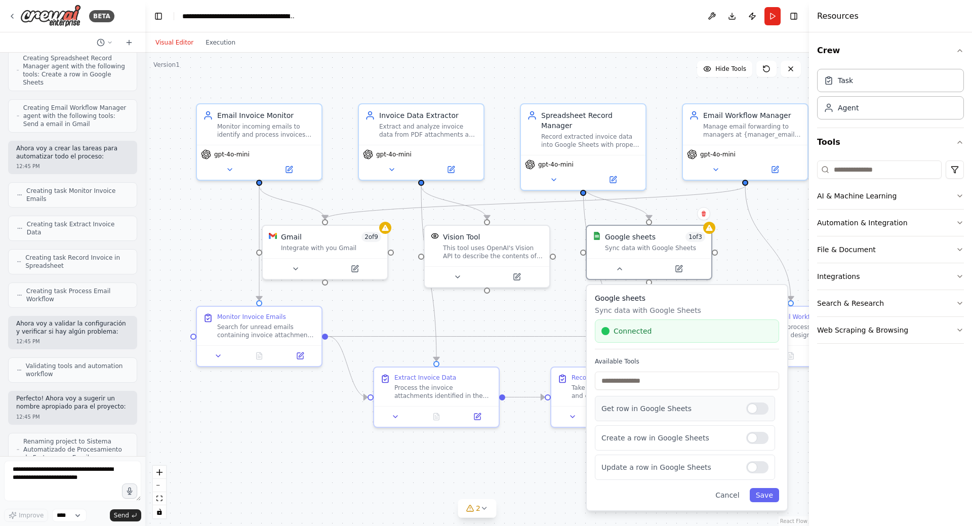
click at [756, 413] on div at bounding box center [757, 409] width 22 height 12
click at [753, 471] on div at bounding box center [757, 467] width 22 height 12
click at [760, 491] on button "Save" at bounding box center [764, 495] width 29 height 14
click at [765, 494] on button "Save" at bounding box center [769, 495] width 29 height 14
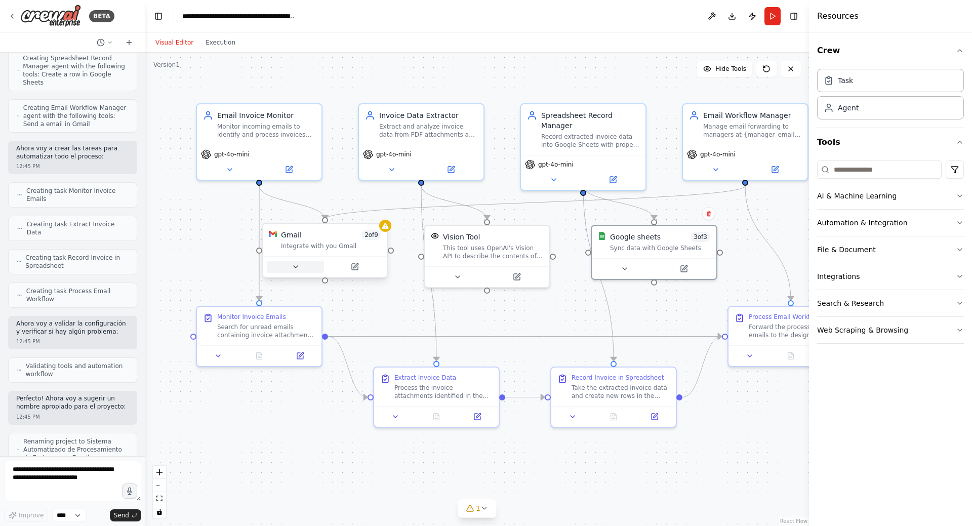
click at [297, 267] on icon at bounding box center [296, 267] width 8 height 8
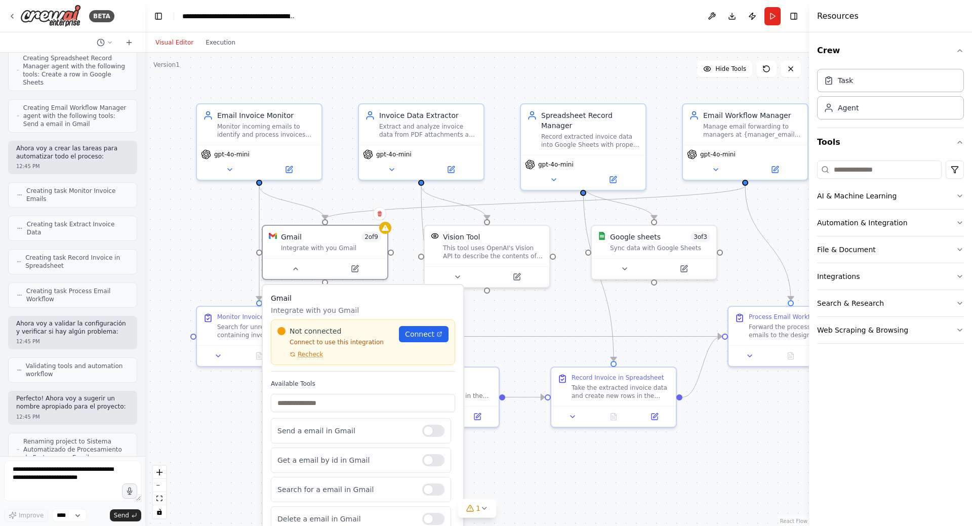
click at [426, 342] on div "Not connected Connect to use this integration Recheck Connect" at bounding box center [363, 342] width 171 height 32
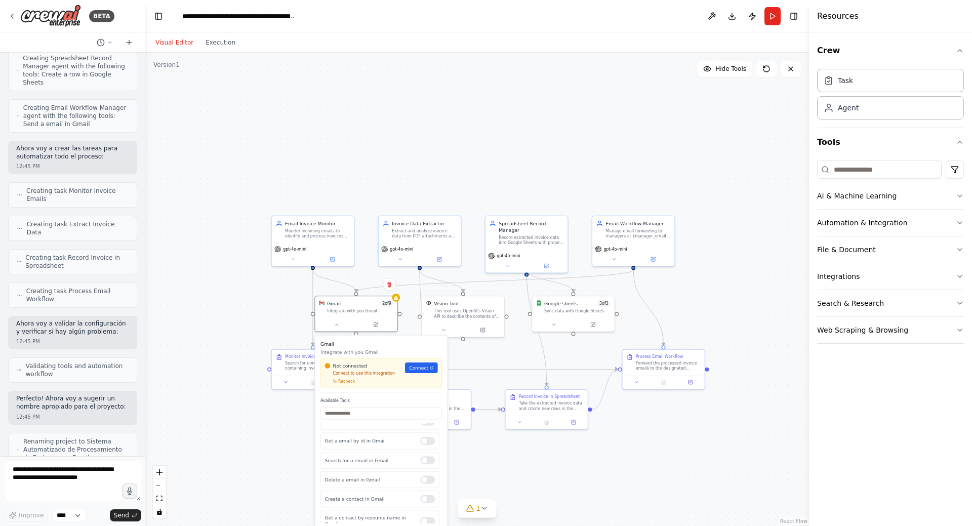
scroll to position [7, 0]
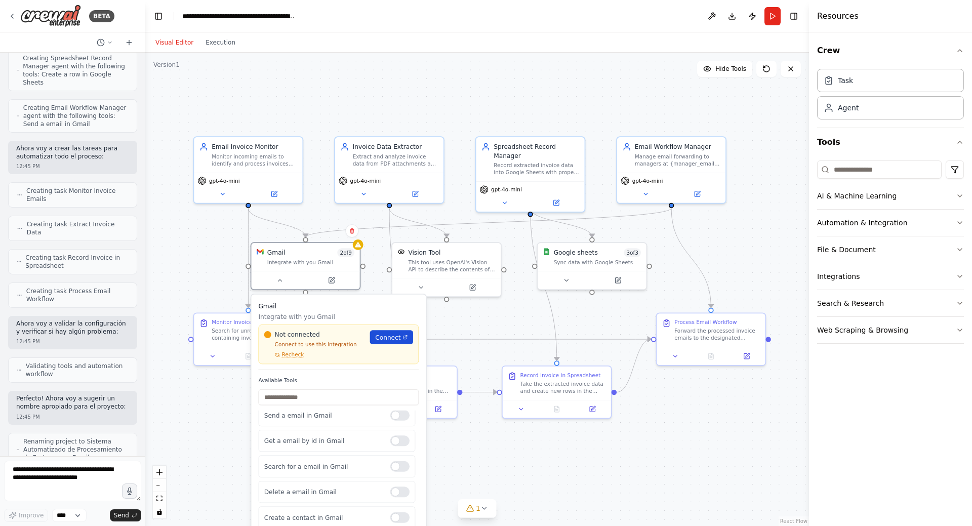
click at [402, 337] on link "Connect" at bounding box center [391, 337] width 43 height 14
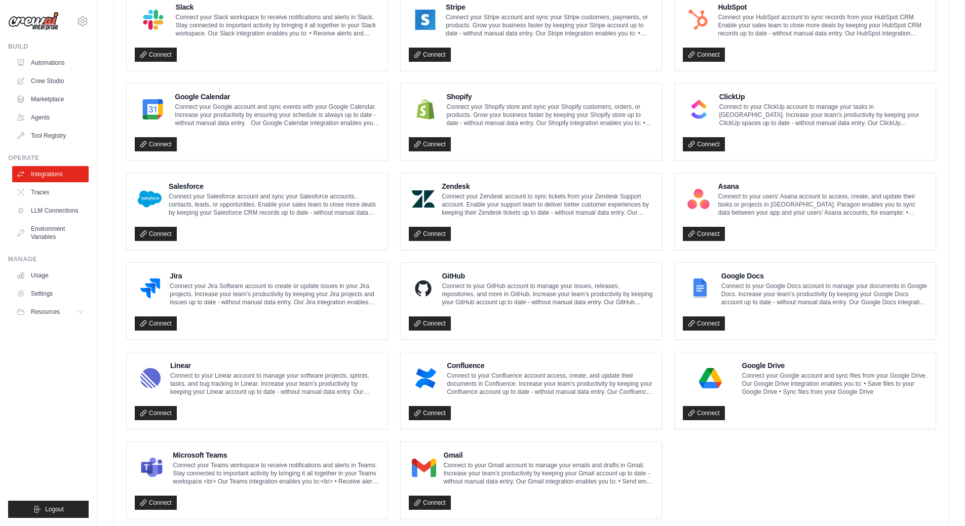
scroll to position [427, 0]
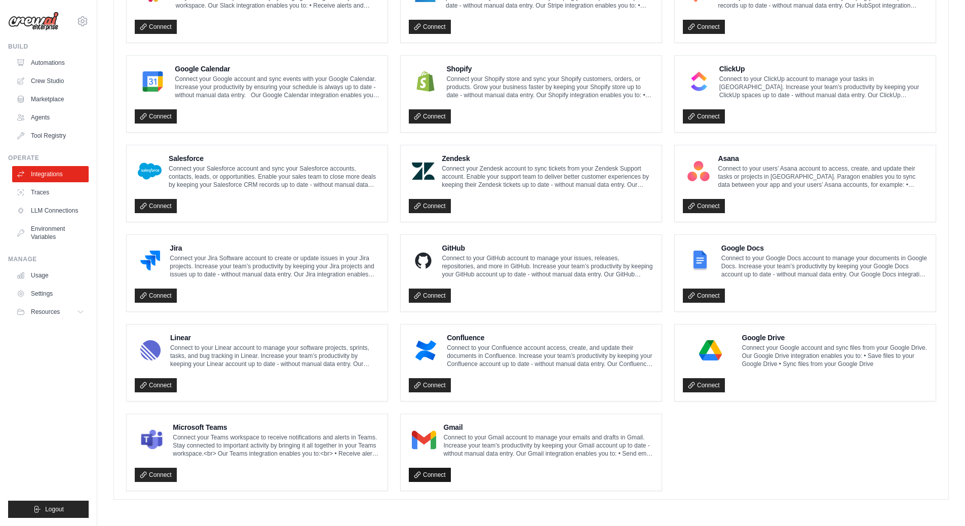
click at [435, 471] on link "Connect" at bounding box center [430, 475] width 42 height 14
